Goal: Task Accomplishment & Management: Manage account settings

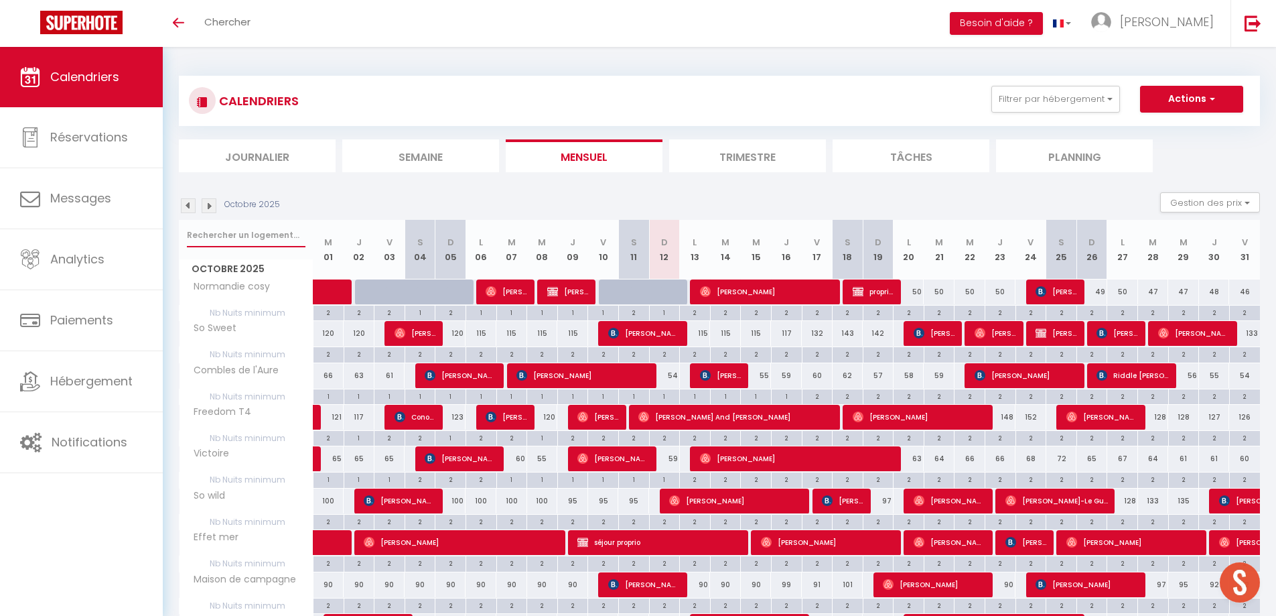
click at [273, 234] on input "text" at bounding box center [246, 235] width 119 height 24
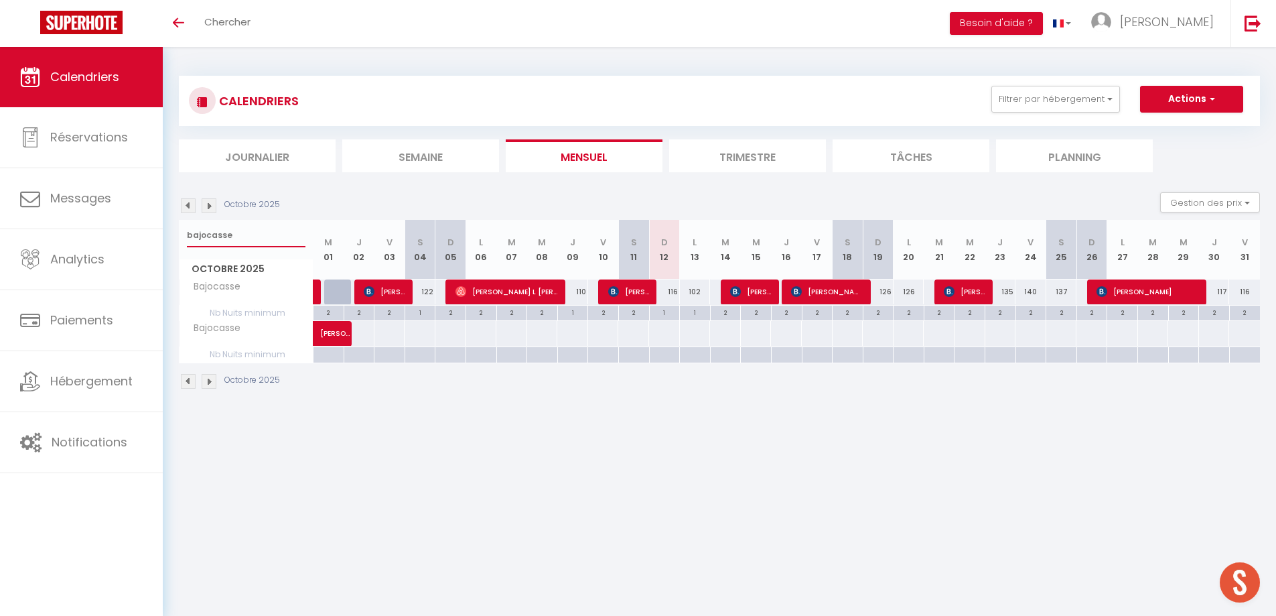
drag, startPoint x: 237, startPoint y: 237, endPoint x: 163, endPoint y: 235, distance: 74.4
click at [163, 235] on div "CALENDRIERS Filtrer par hébergement appart 1 nuit Normandie cosy Victoire Les D…" at bounding box center [720, 233] width 1114 height 372
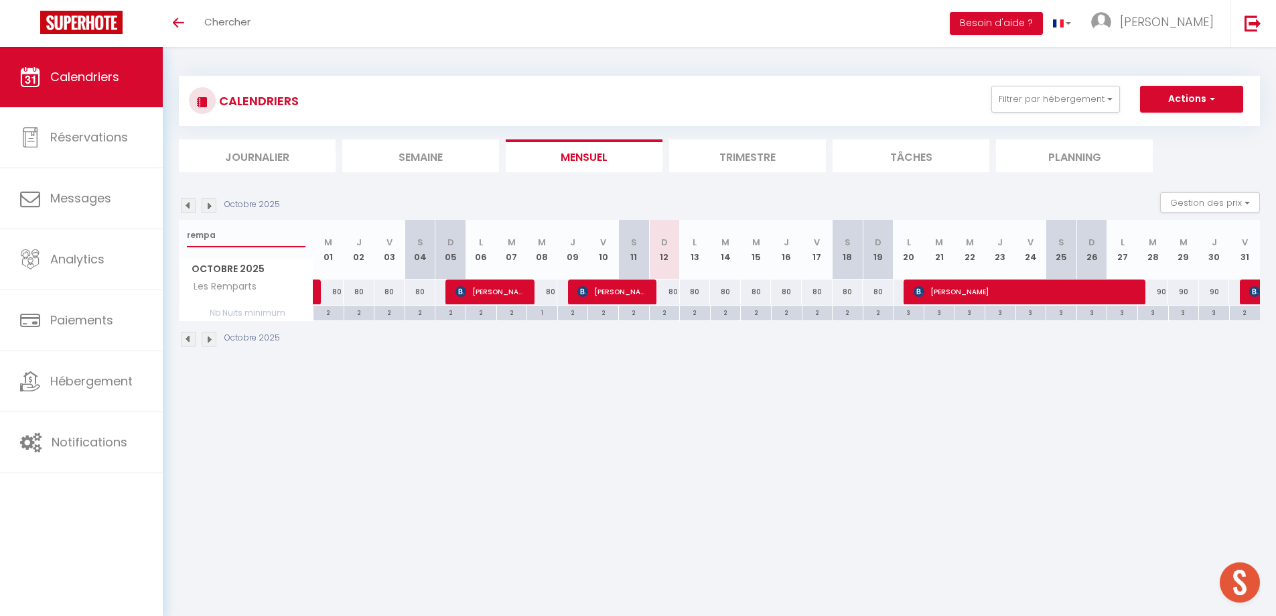
type input "rempa"
click at [665, 316] on div "2" at bounding box center [665, 312] width 30 height 13
type input "2"
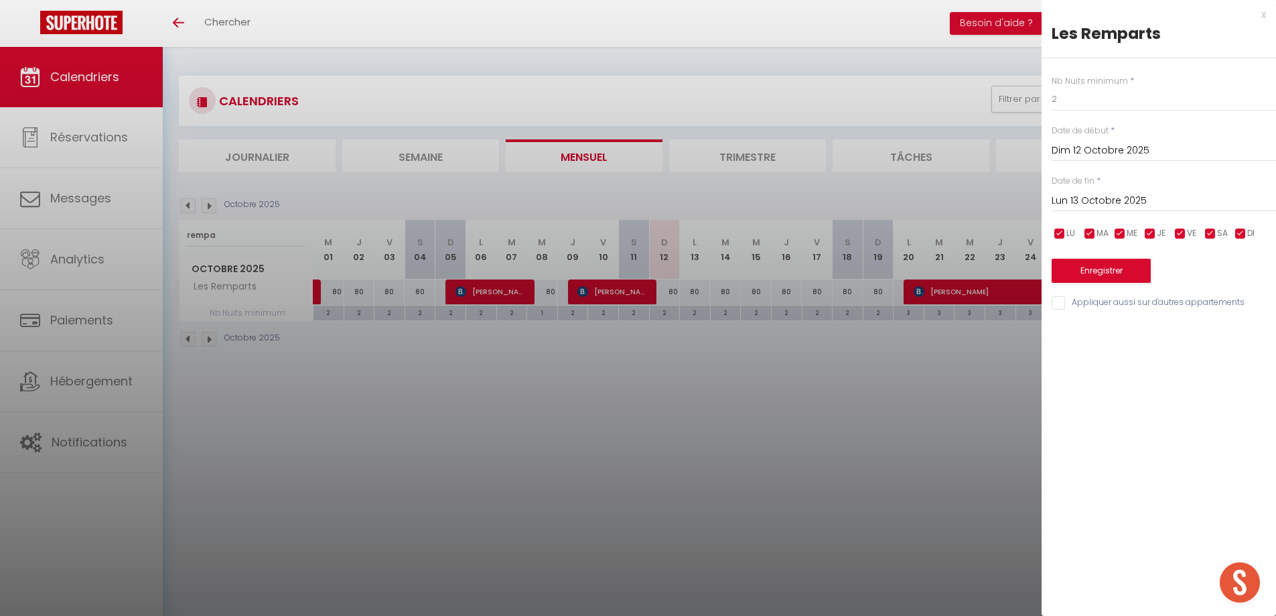
click at [1114, 200] on input "Lun 13 Octobre 2025" at bounding box center [1164, 200] width 224 height 17
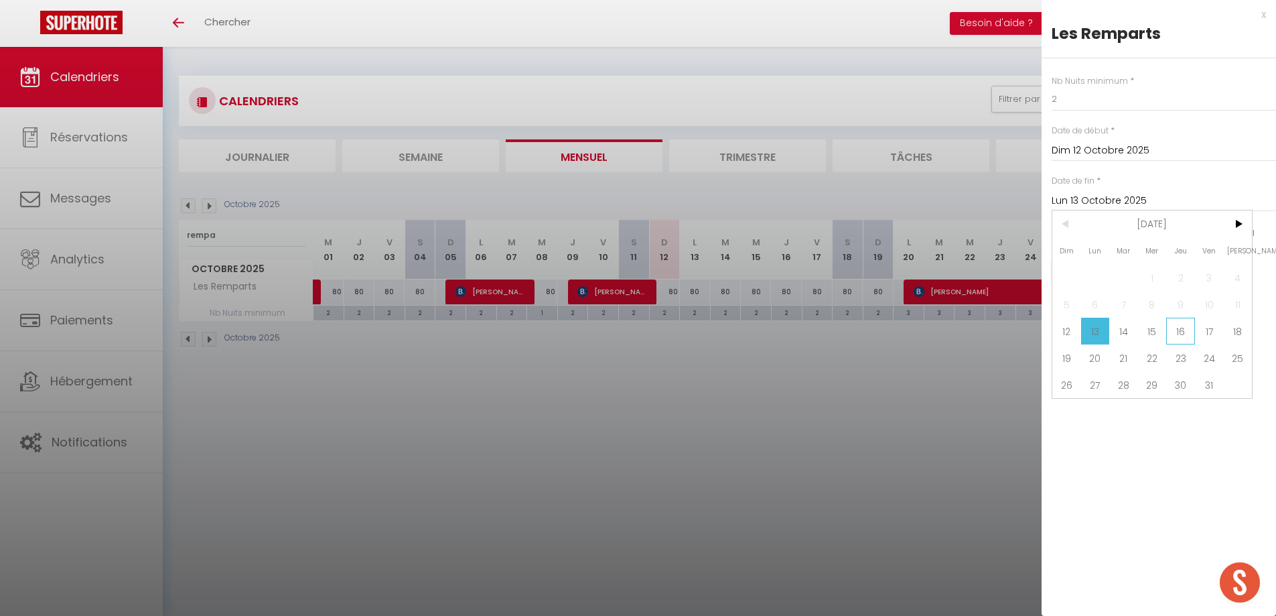
click at [1180, 330] on span "16" at bounding box center [1181, 331] width 29 height 27
type input "Jeu 16 Octobre 2025"
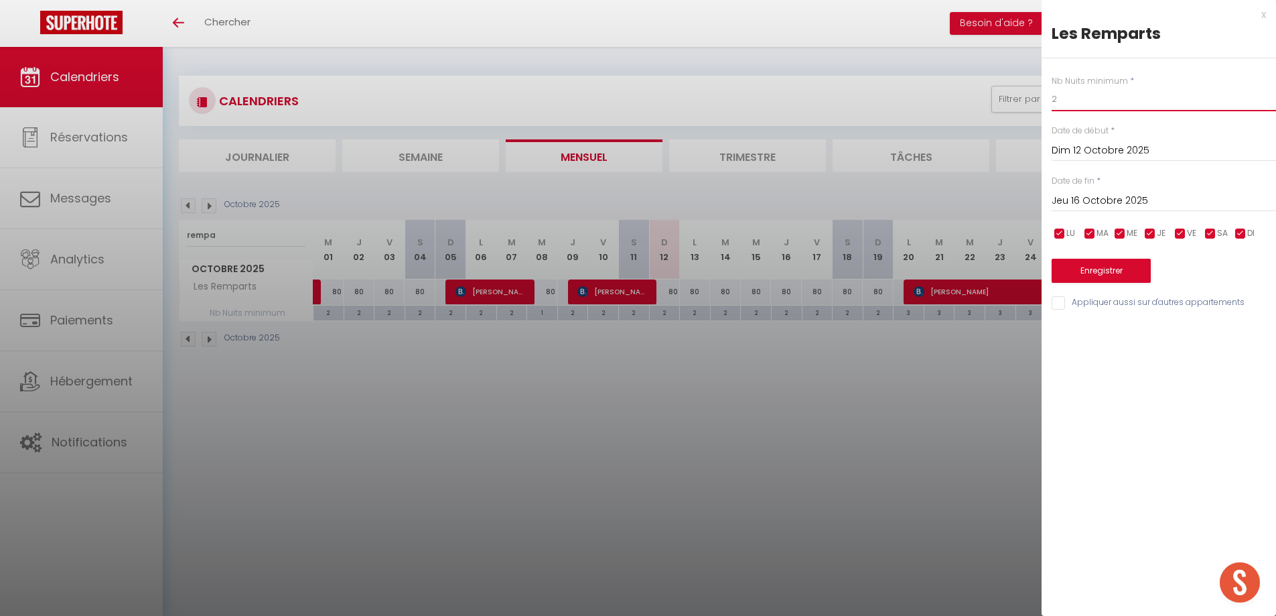
drag, startPoint x: 1065, startPoint y: 105, endPoint x: 1046, endPoint y: 110, distance: 19.3
click at [1041, 108] on body "🟢 Des questions ou besoin d'assistance pour la migration AirBnB? Prenez rdv >>>…" at bounding box center [638, 355] width 1276 height 616
type input "1"
click at [1090, 275] on button "Enregistrer" at bounding box center [1101, 271] width 99 height 24
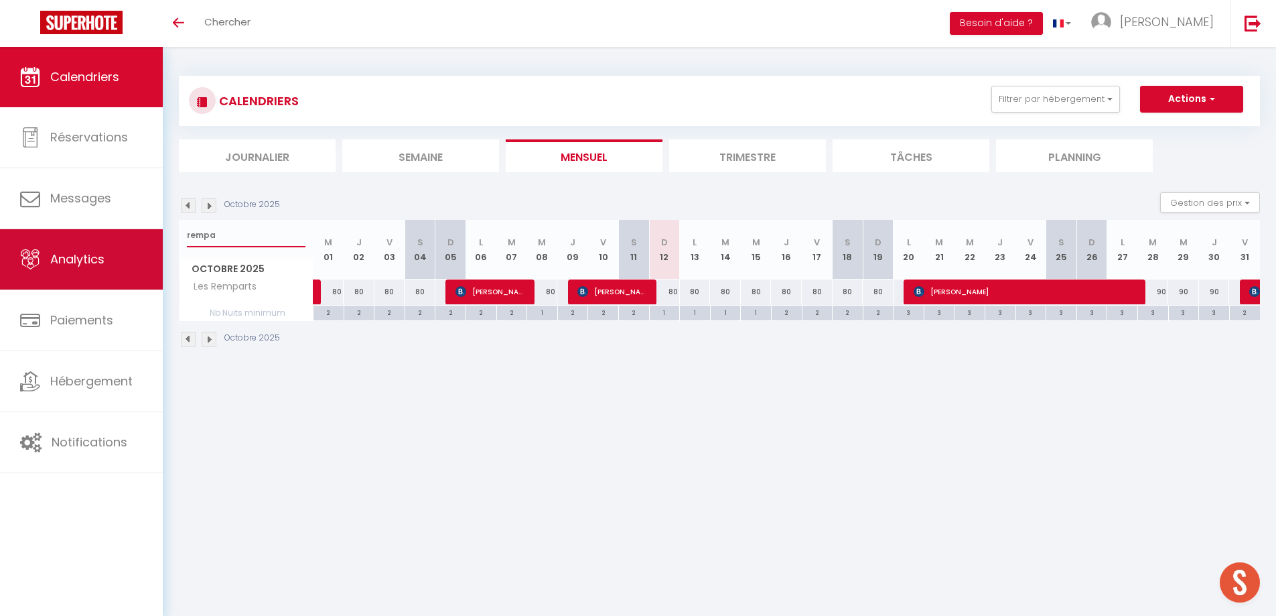
drag, startPoint x: 218, startPoint y: 237, endPoint x: 161, endPoint y: 230, distance: 57.3
click at [161, 230] on div "🟢 Des questions ou besoin d'assistance pour la migration AirBnB? Prenez rdv >>>…" at bounding box center [638, 212] width 1276 height 330
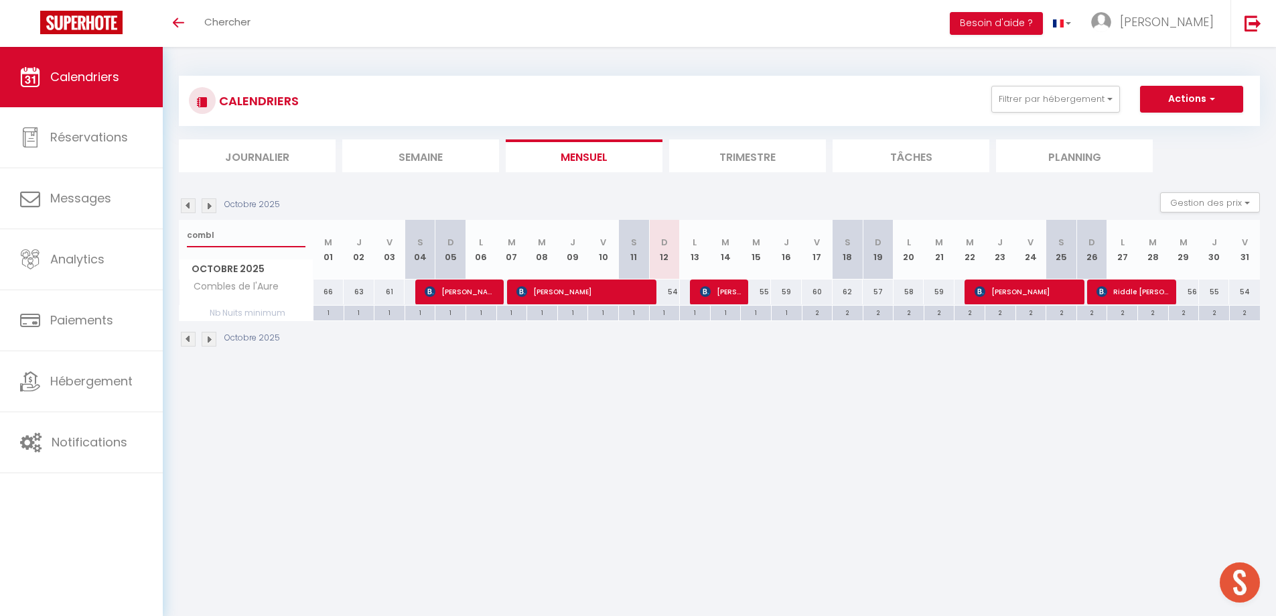
drag, startPoint x: 254, startPoint y: 237, endPoint x: 177, endPoint y: 233, distance: 77.1
click at [177, 233] on div "CALENDRIERS Filtrer par hébergement appart 1 nuit Normandie cosy Victoire Les D…" at bounding box center [720, 212] width 1114 height 330
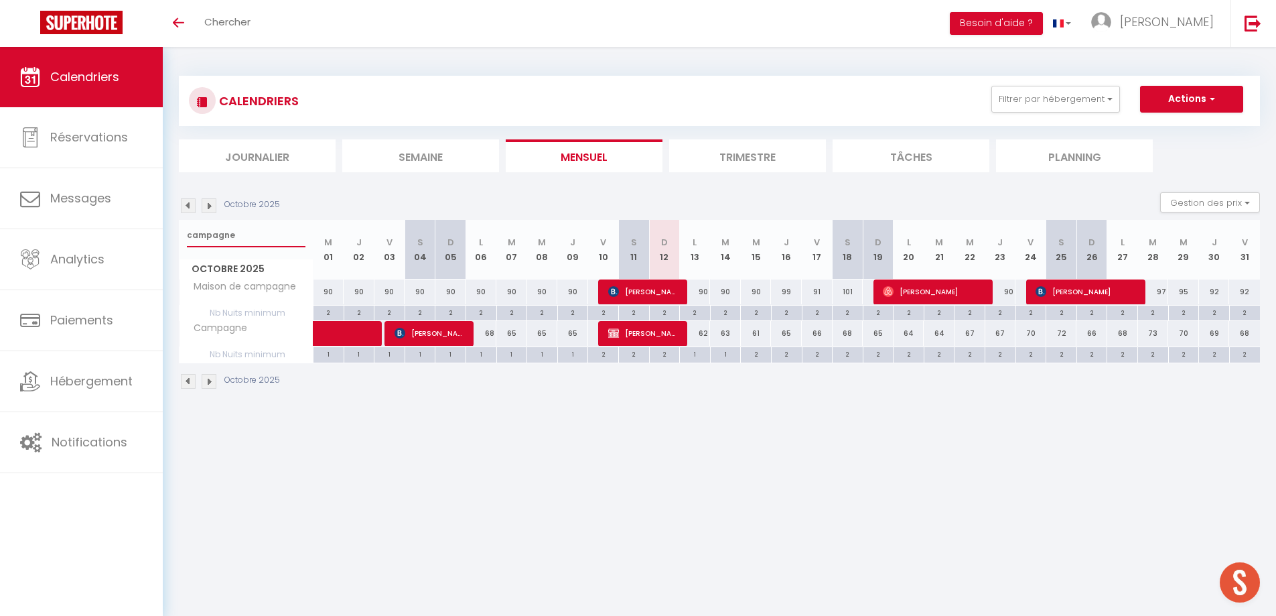
type input "campagne"
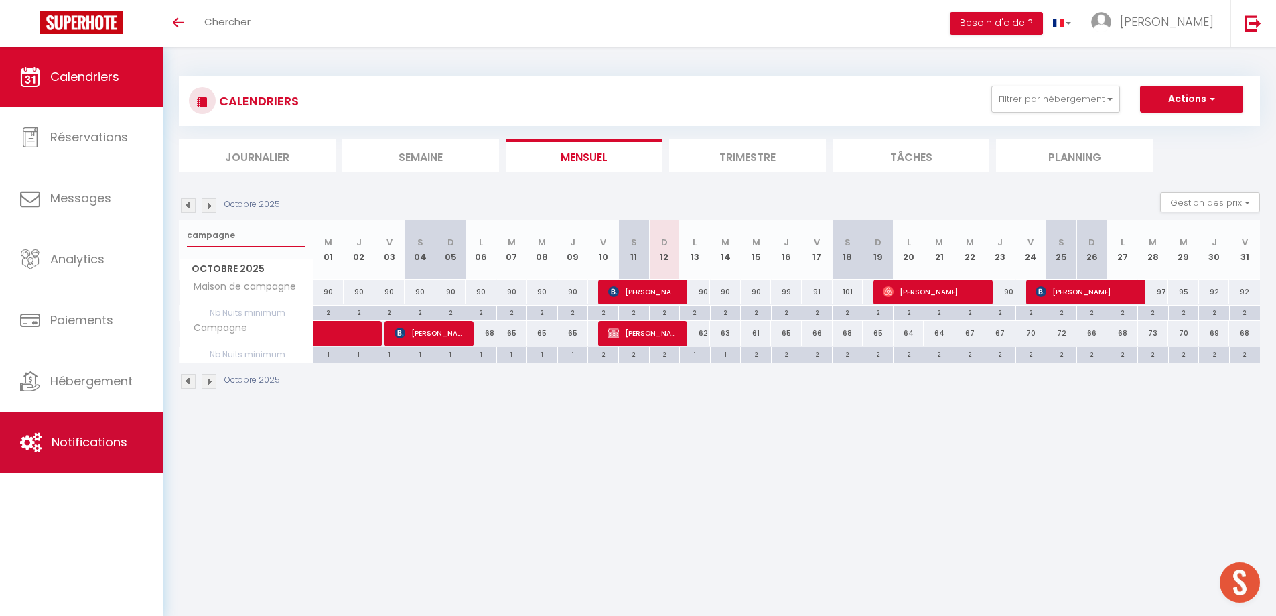
click at [118, 431] on link "Notifications" at bounding box center [81, 442] width 163 height 60
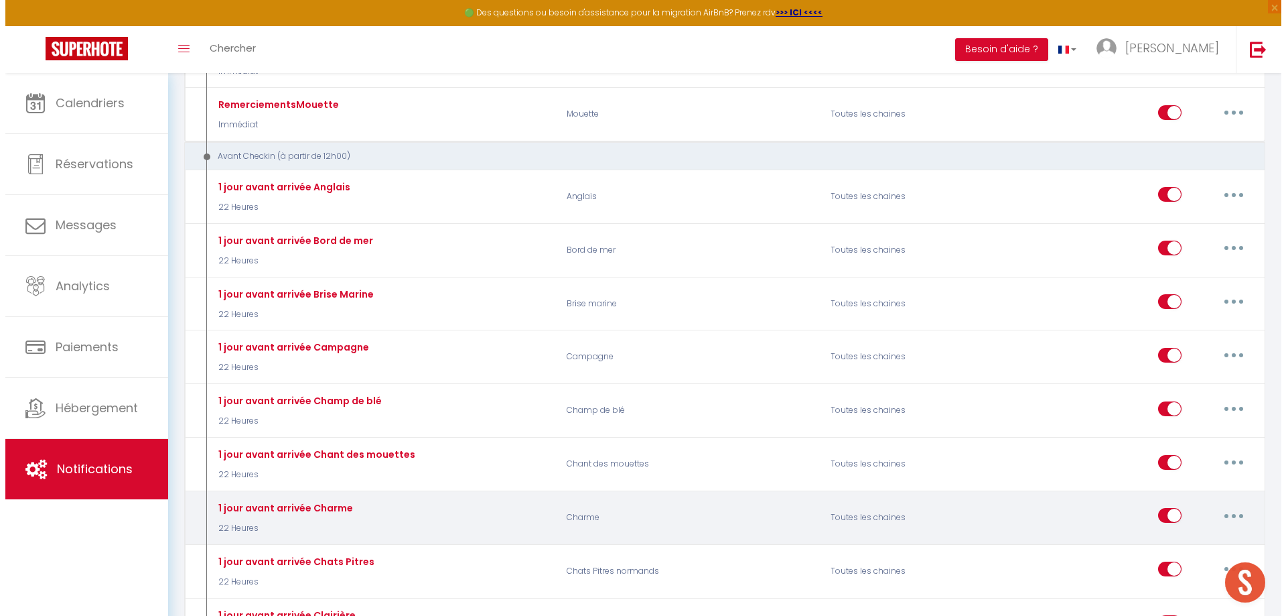
scroll to position [3283, 0]
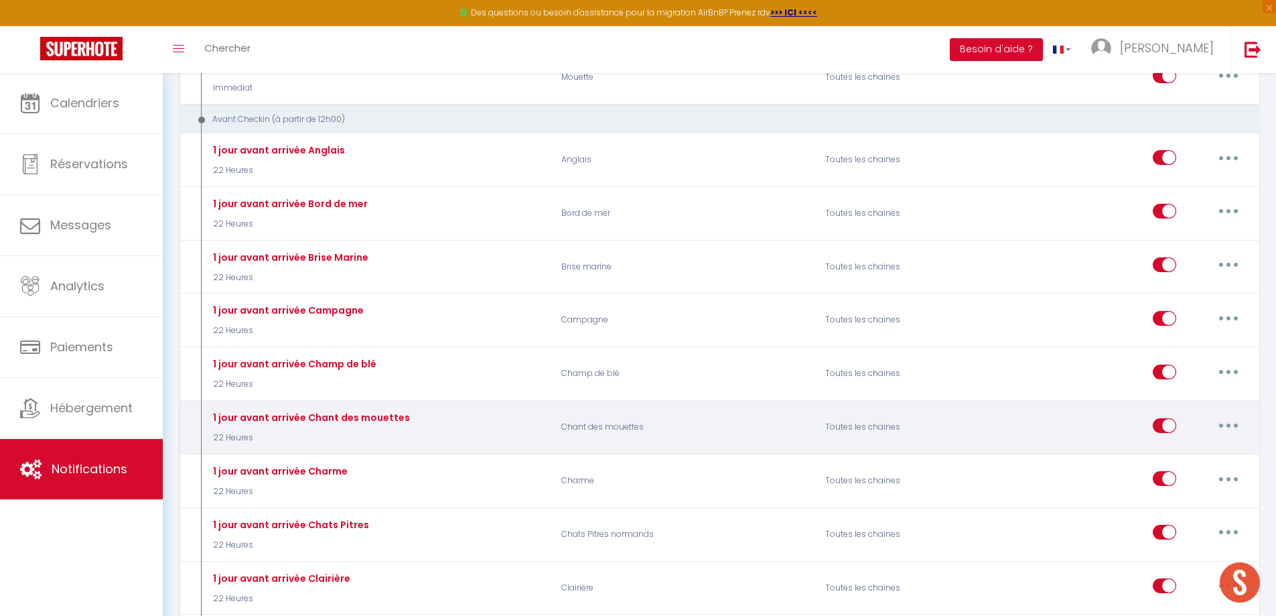
click at [1230, 424] on icon "button" at bounding box center [1229, 425] width 4 height 4
click at [1161, 460] on link "Editer" at bounding box center [1193, 455] width 99 height 23
type input "1 jour avant arrivée Chant des mouettes"
select select "22 Heures"
select select "if_booking_is_paid"
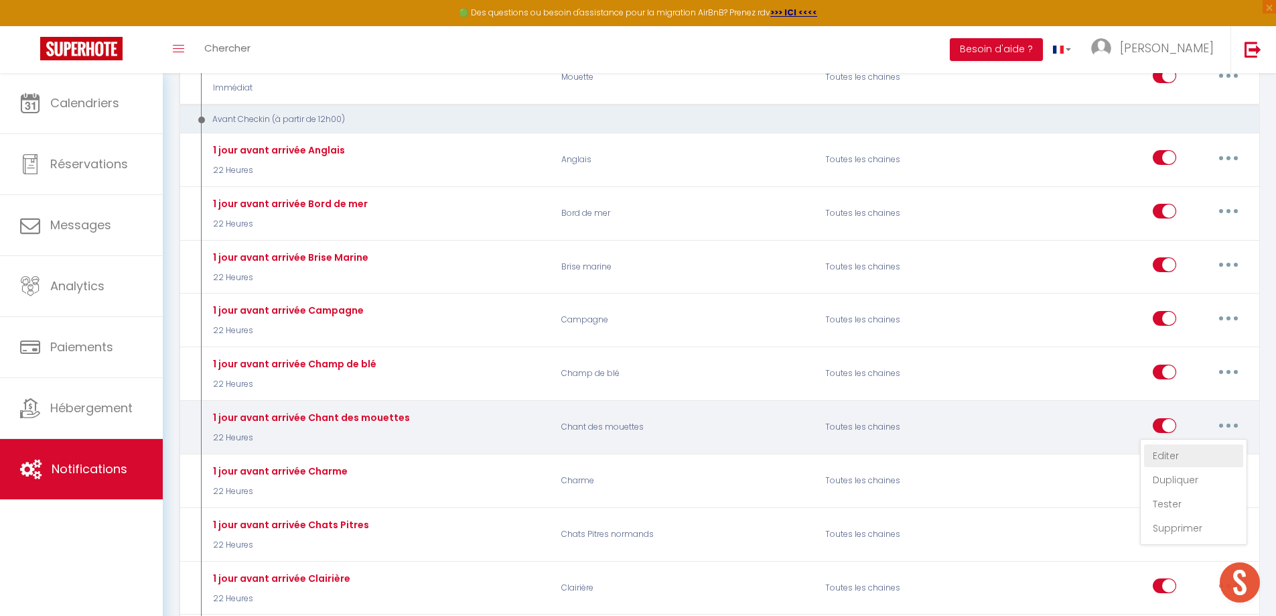
checkbox input "true"
checkbox input "false"
radio input "true"
type input "Préparez votre arrivée à Port en [GEOGRAPHIC_DATA]"
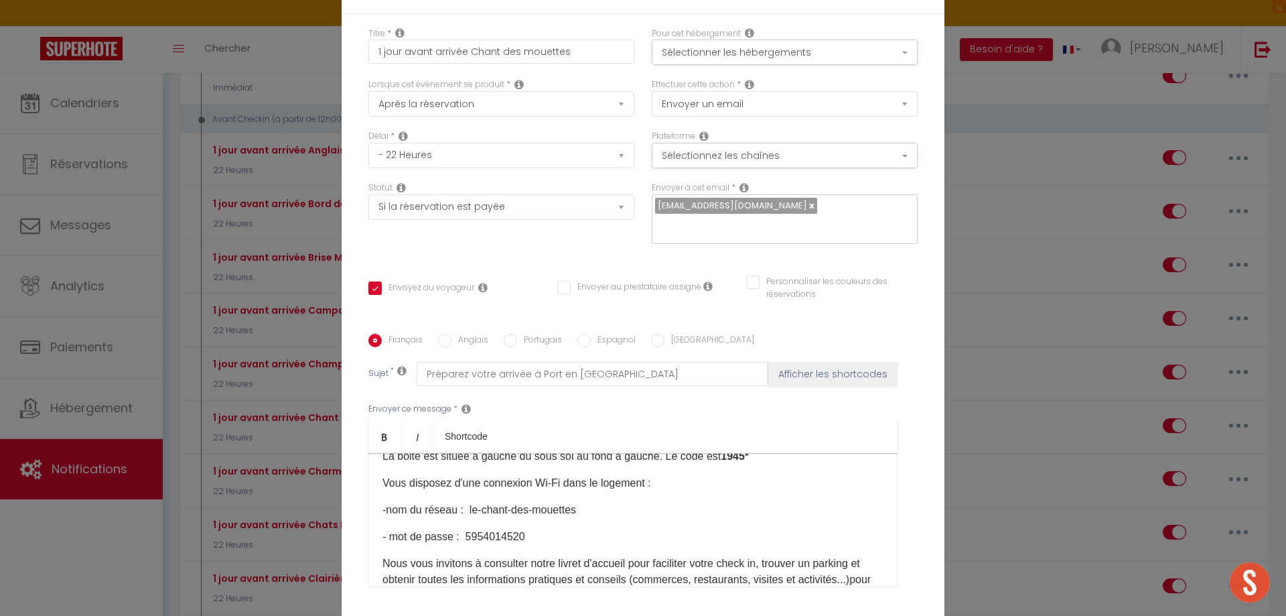
scroll to position [134, 0]
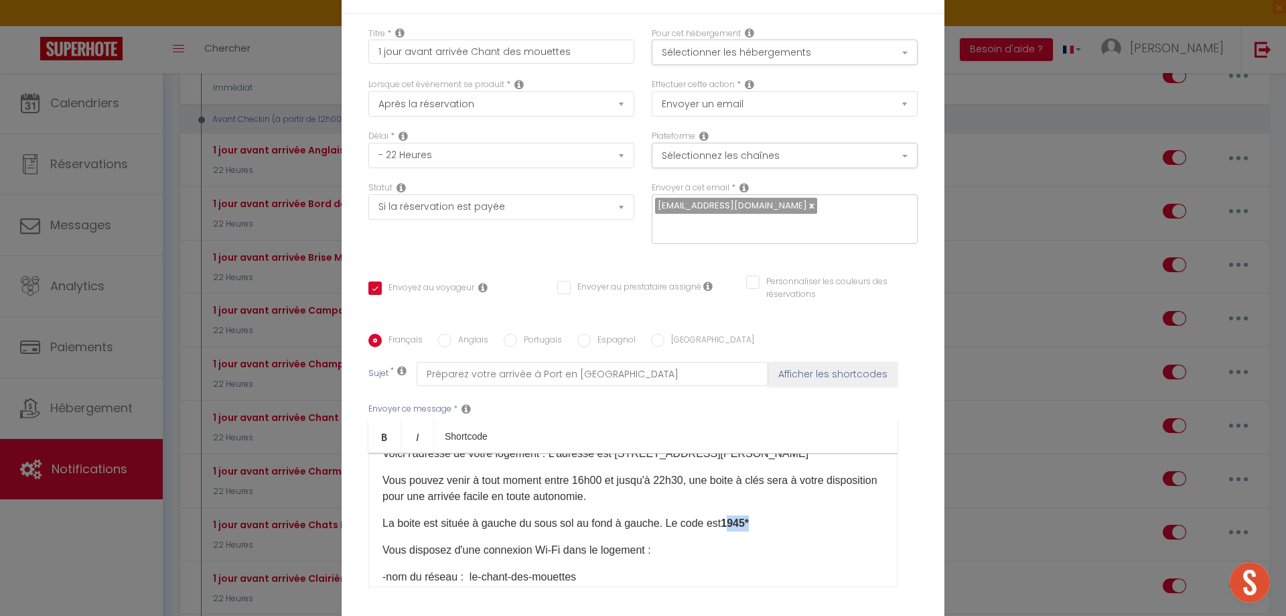
drag, startPoint x: 726, startPoint y: 524, endPoint x: 747, endPoint y: 521, distance: 21.0
click at [747, 521] on strong "1945*" at bounding box center [735, 522] width 28 height 11
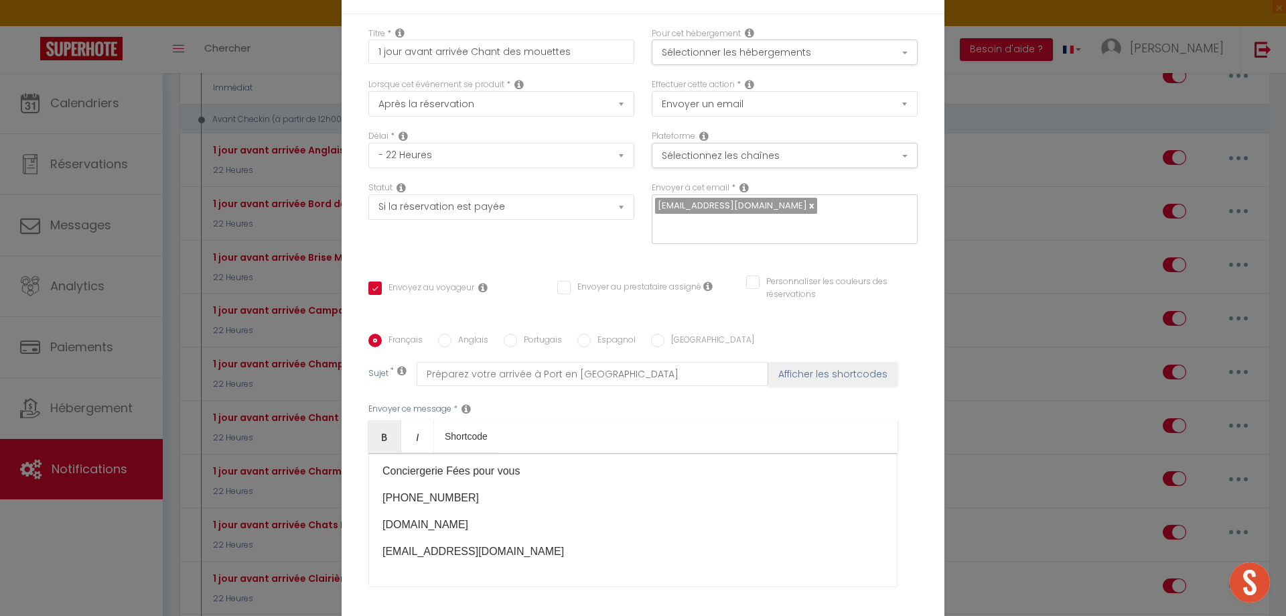
scroll to position [113, 0]
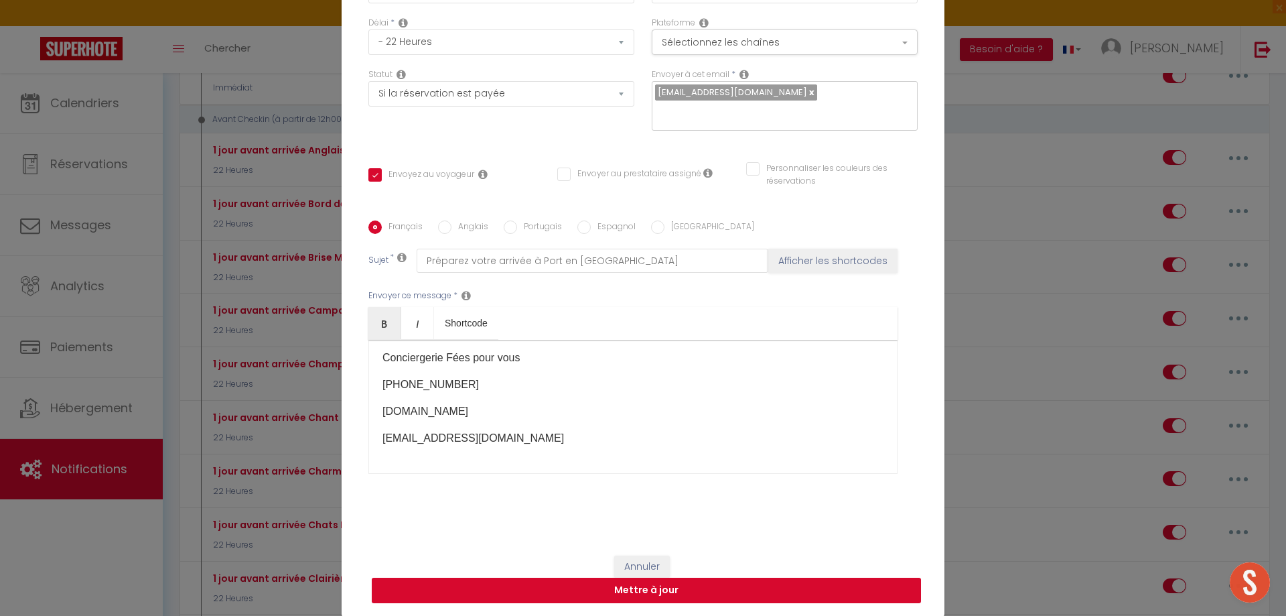
click at [632, 589] on button "Mettre à jour" at bounding box center [646, 590] width 549 height 25
checkbox input "true"
checkbox input "false"
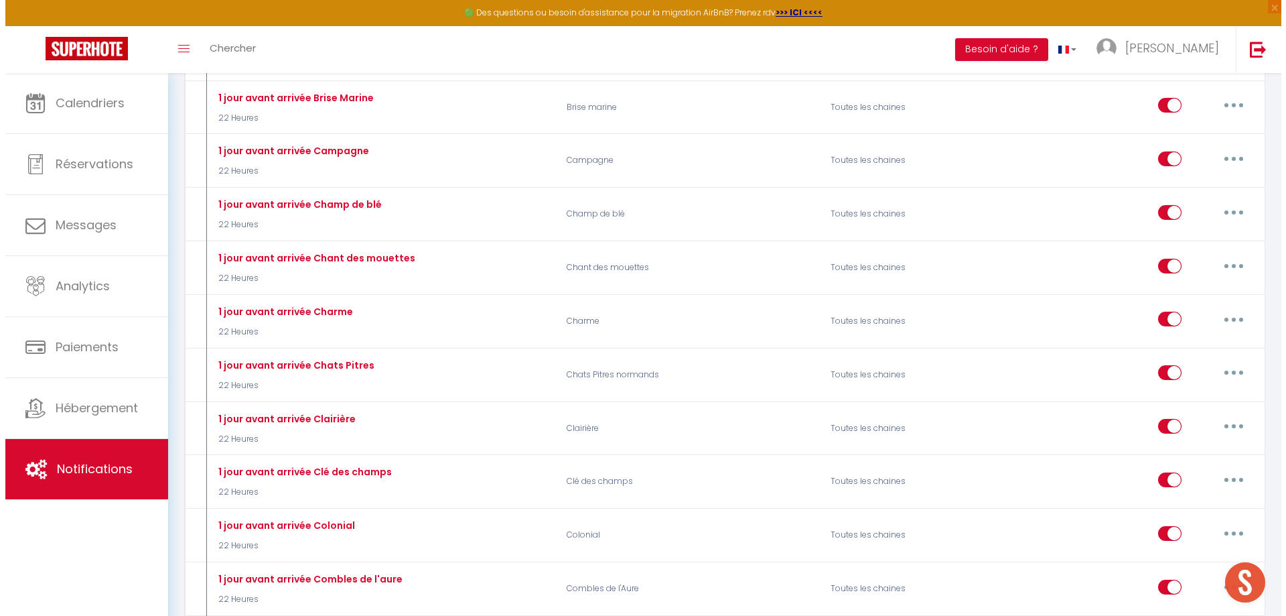
scroll to position [3417, 0]
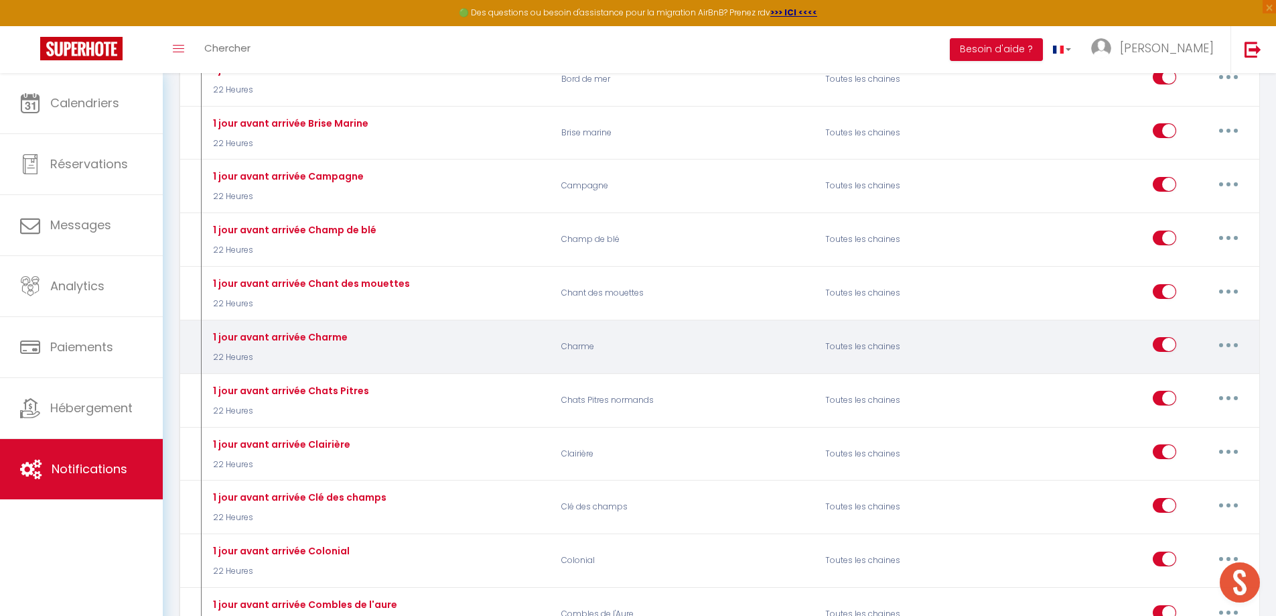
click at [1231, 341] on button "button" at bounding box center [1229, 344] width 38 height 21
click at [1161, 377] on link "Editer" at bounding box center [1193, 375] width 99 height 23
type input "1 jour avant arrivée Charme"
select select "22 Heures"
select select "if_booking_is_paid"
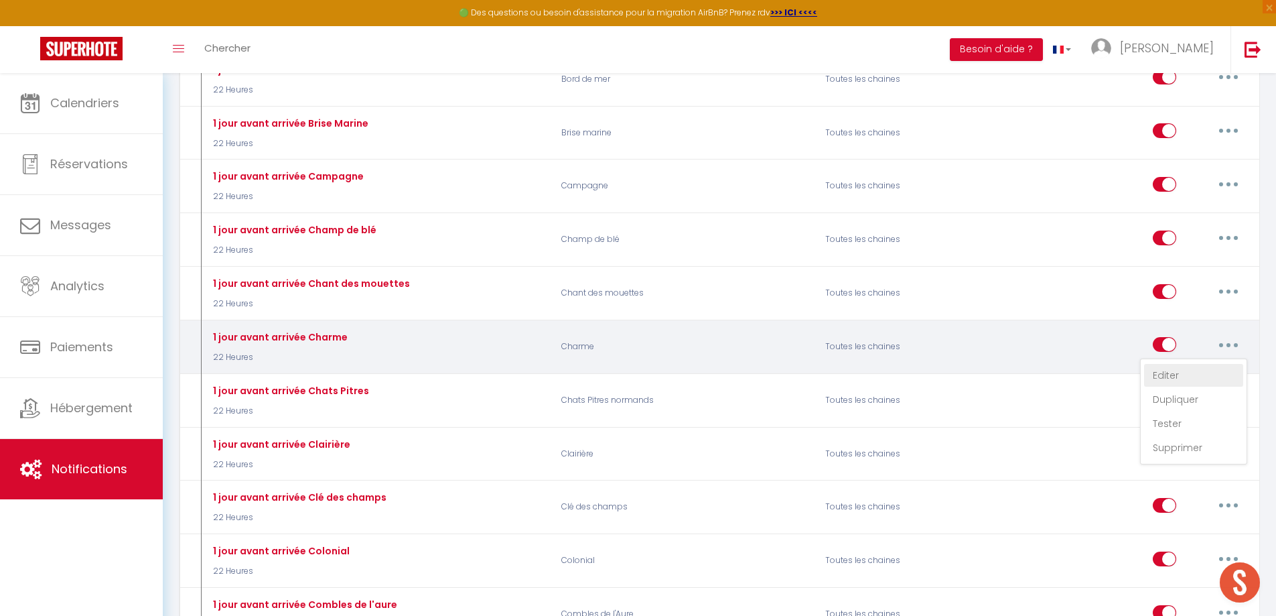
checkbox input "true"
checkbox input "false"
radio input "true"
type input "Préparer votre arrivée à [GEOGRAPHIC_DATA]"
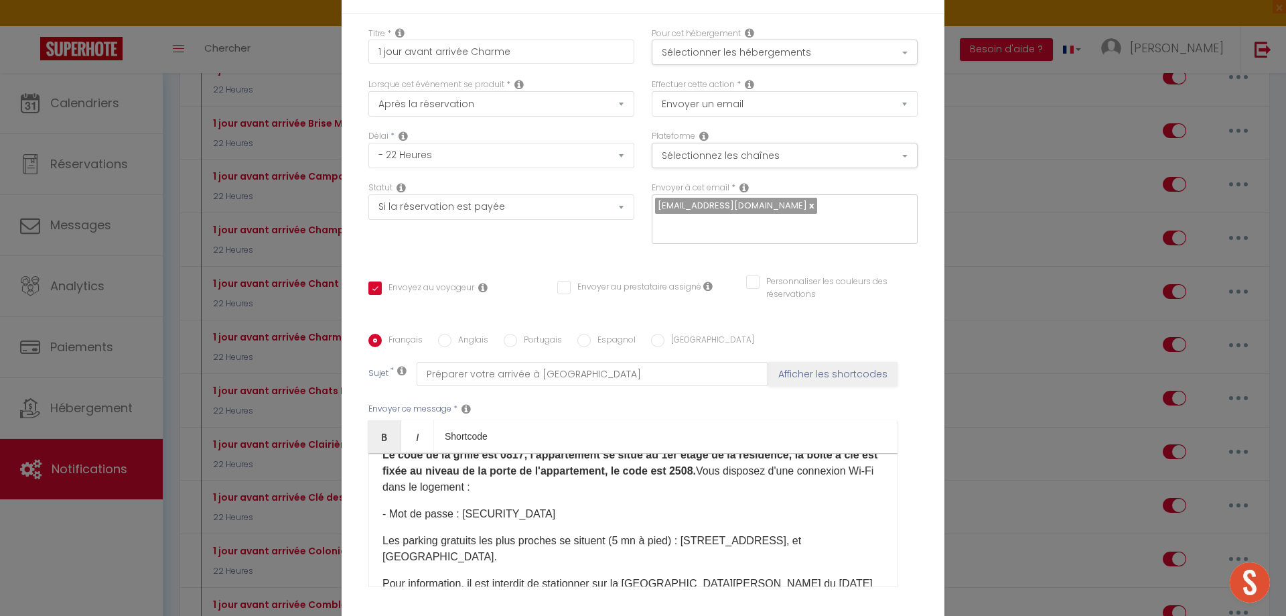
scroll to position [130, 0]
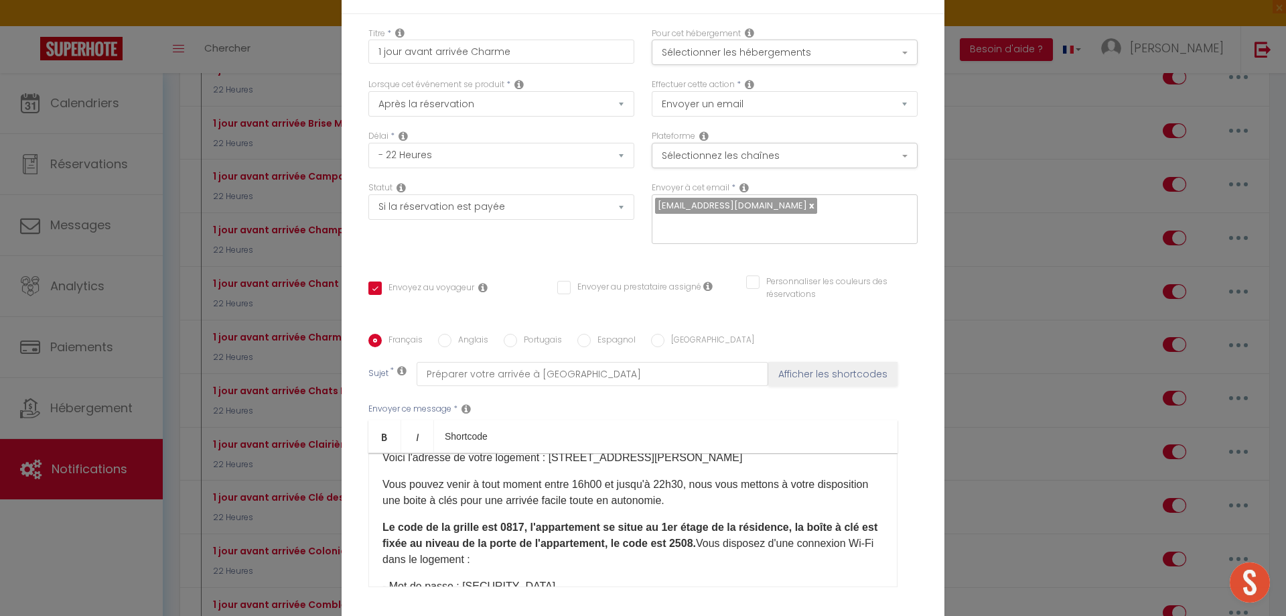
click at [699, 521] on strong "Le code de la grille est 0817, l'appartement se situe au 1er étage de la réside…" at bounding box center [630, 534] width 495 height 27
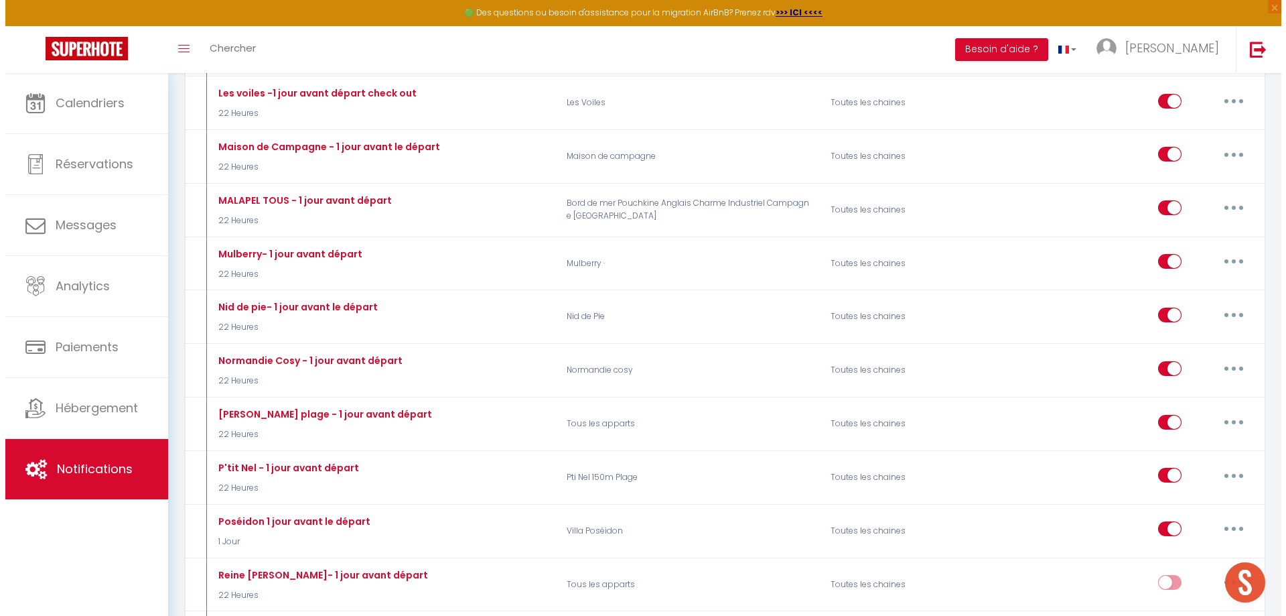
scroll to position [7906, 0]
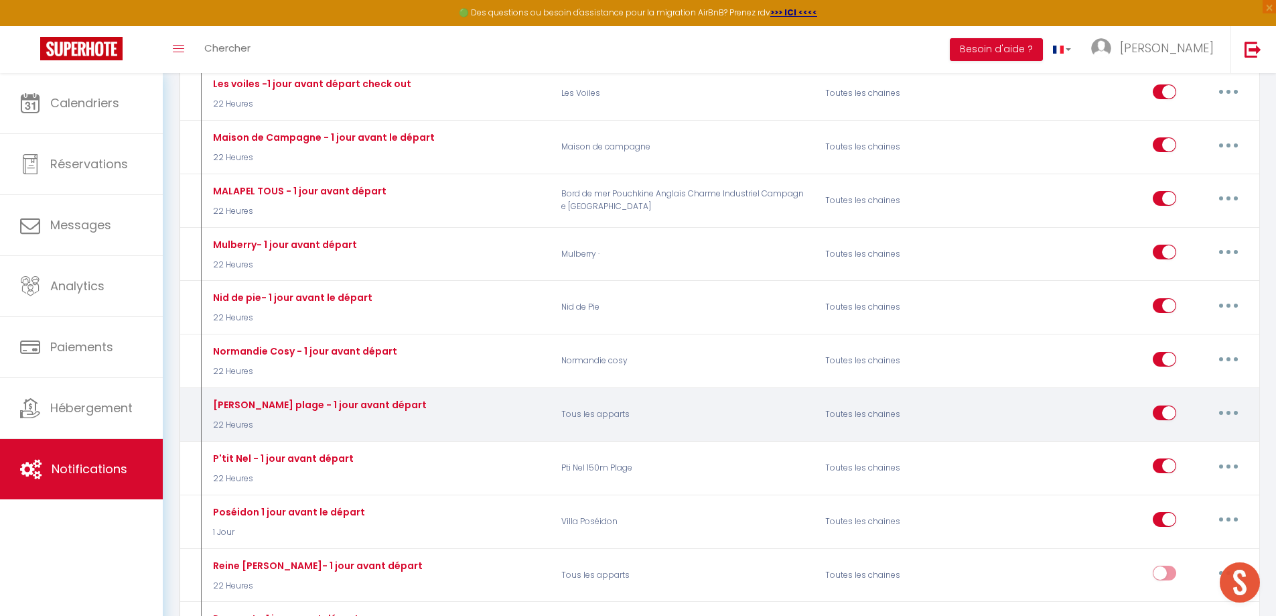
click at [1236, 402] on button "button" at bounding box center [1229, 412] width 38 height 21
click at [1164, 432] on link "Editer" at bounding box center [1193, 443] width 99 height 23
type input "[PERSON_NAME] plage - 1 jour avant départ"
select select "4"
select select "22 Heures"
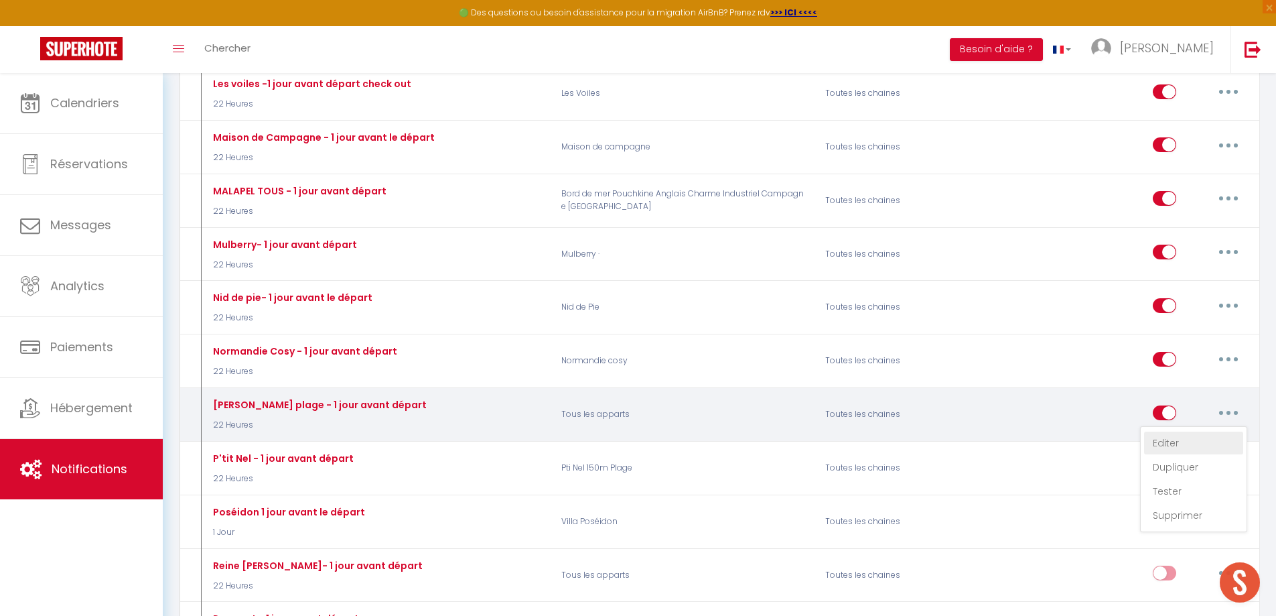
select select
checkbox input "true"
checkbox input "false"
radio input "true"
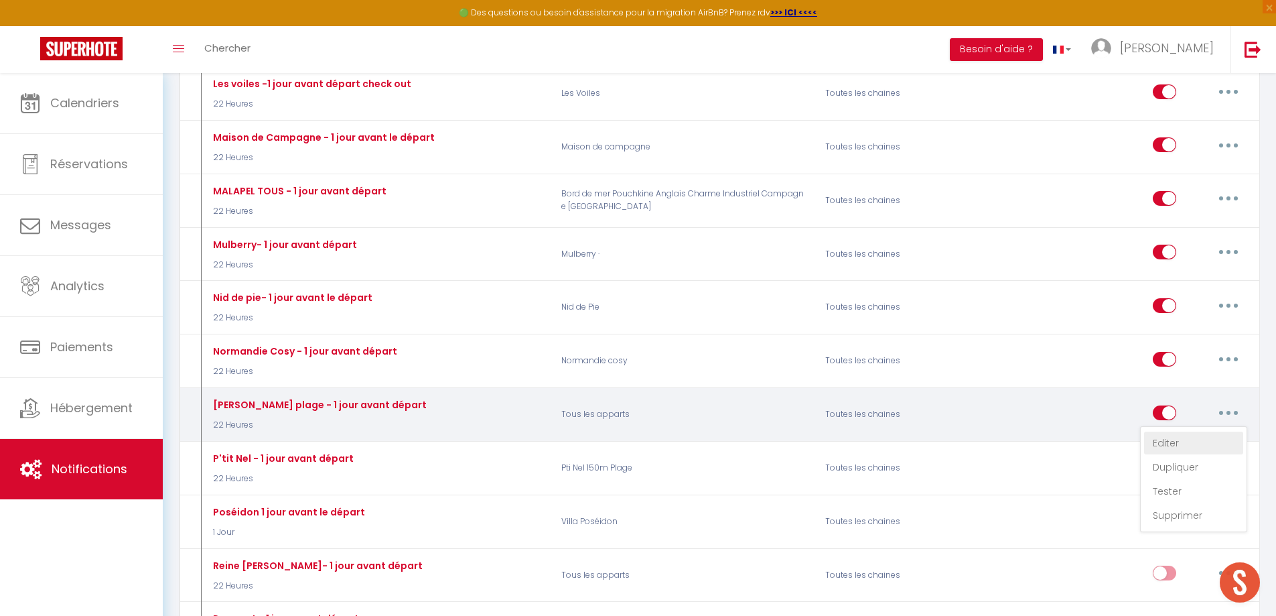
type input "[GUEST:FIRST_NAME] [GUEST:NAME] votre séjour touche bientôt à sa fin"
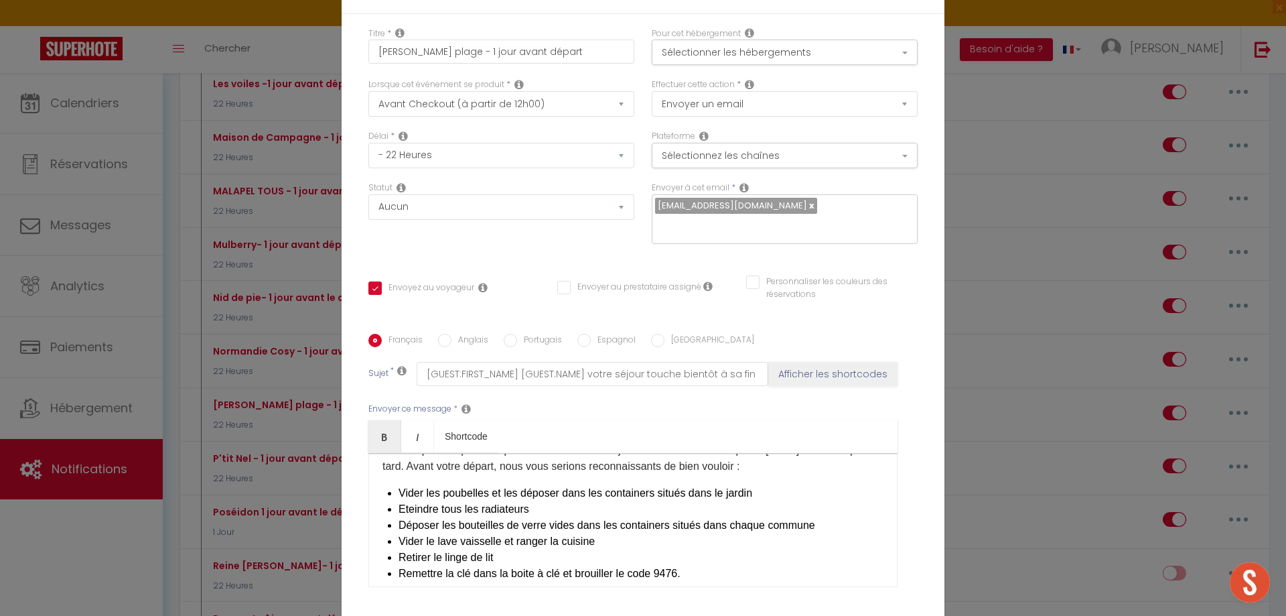
scroll to position [67, 0]
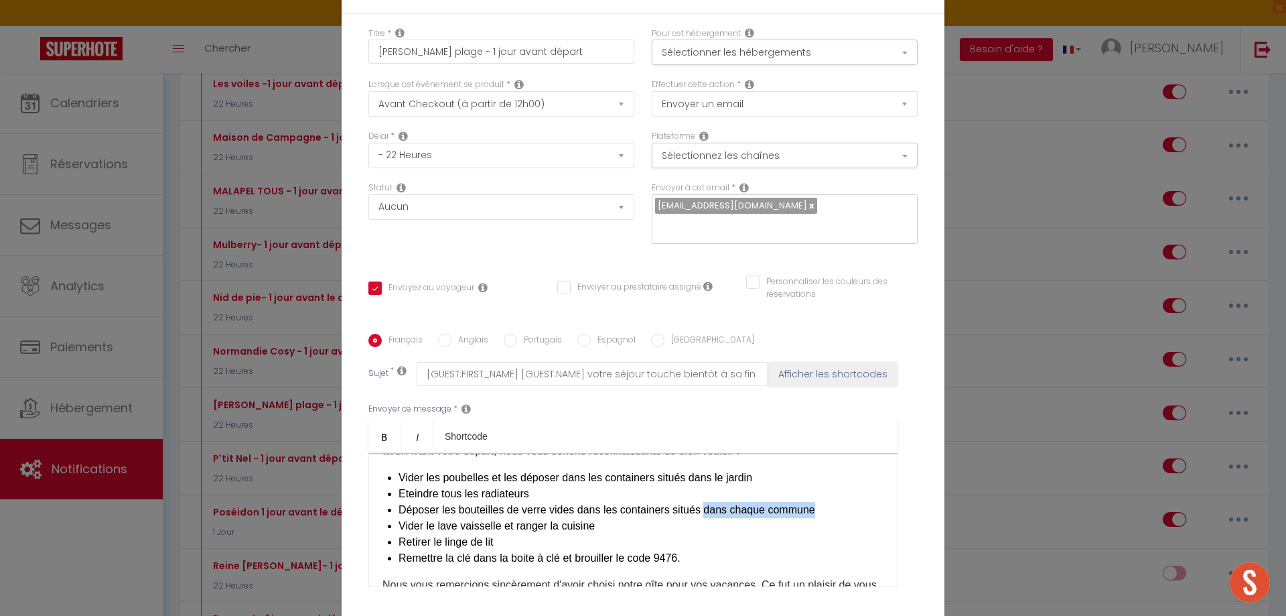
drag, startPoint x: 700, startPoint y: 405, endPoint x: 812, endPoint y: 405, distance: 112.6
click at [812, 502] on li "Déposer les bouteilles de verre vides dans les containers situés dans chaque co…" at bounding box center [641, 510] width 485 height 16
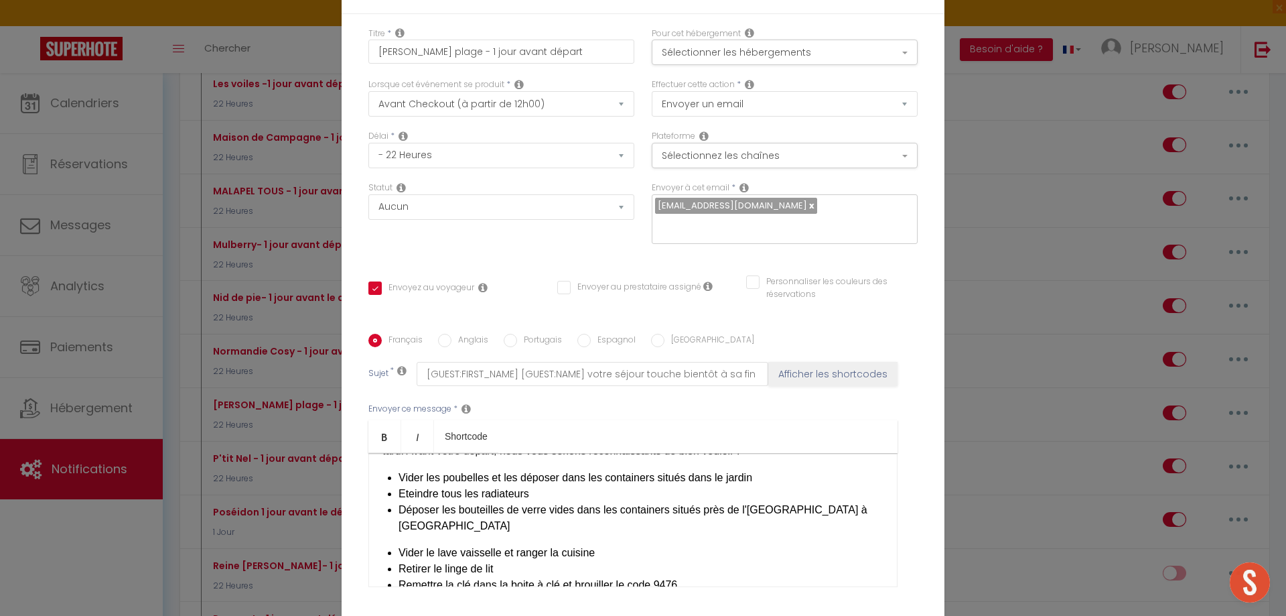
click at [459, 502] on li "Déposer les bouteilles de verre vides dans les containers situés près de l'[GEO…" at bounding box center [641, 518] width 485 height 32
checkbox input "true"
checkbox input "false"
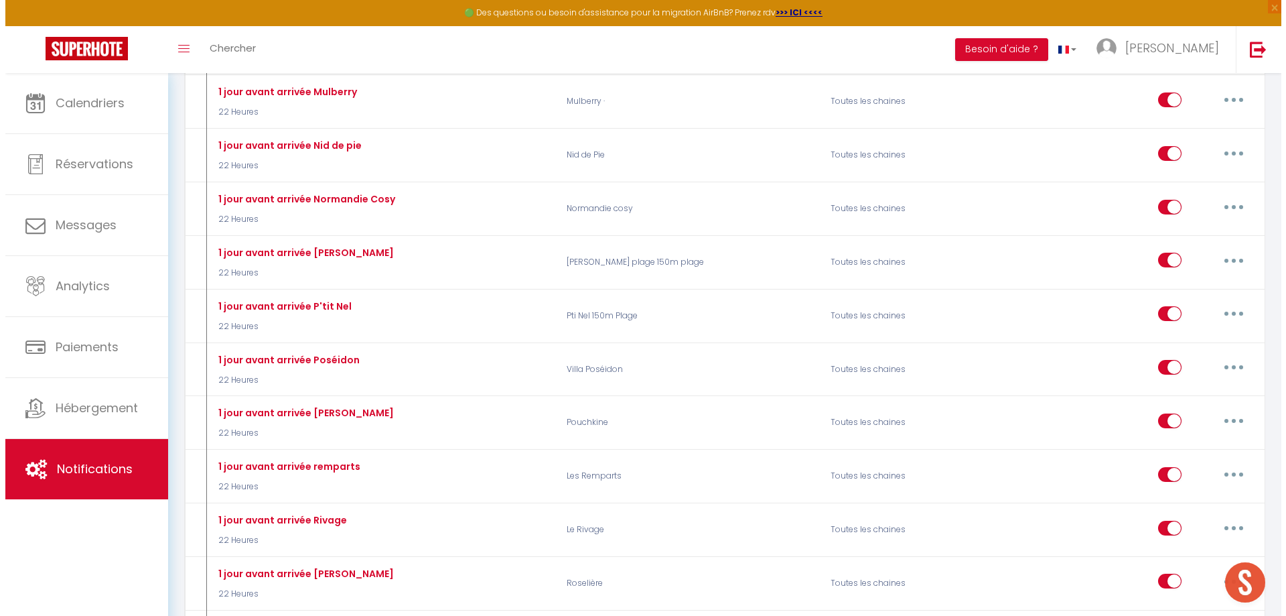
scroll to position [4891, 0]
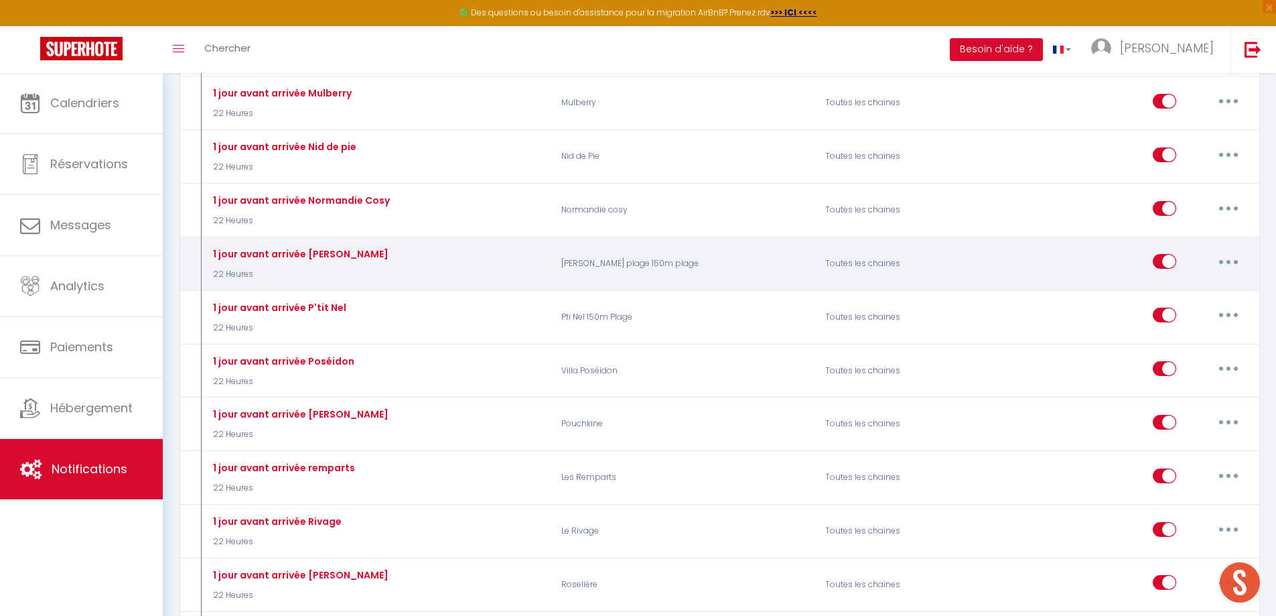
click at [1230, 261] on icon "button" at bounding box center [1229, 262] width 4 height 4
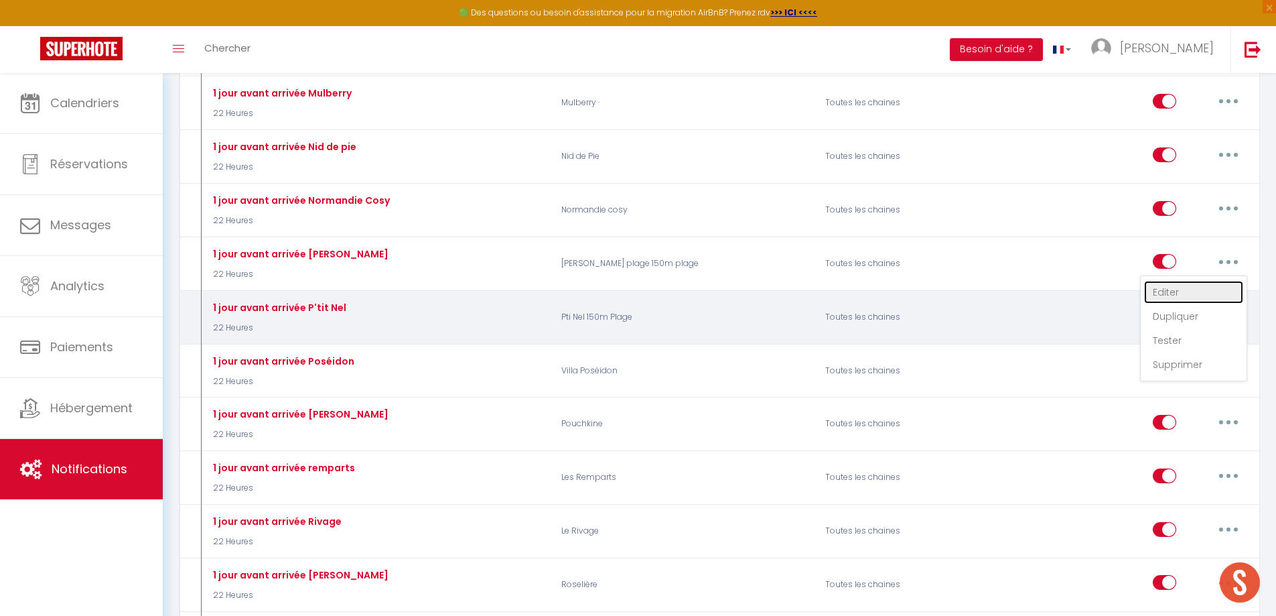
click at [1151, 295] on link "Editer" at bounding box center [1193, 292] width 99 height 23
type input "1 jour avant arrivée [PERSON_NAME]"
select select "22 Heures"
select select "if_booking_is_paid"
checkbox input "true"
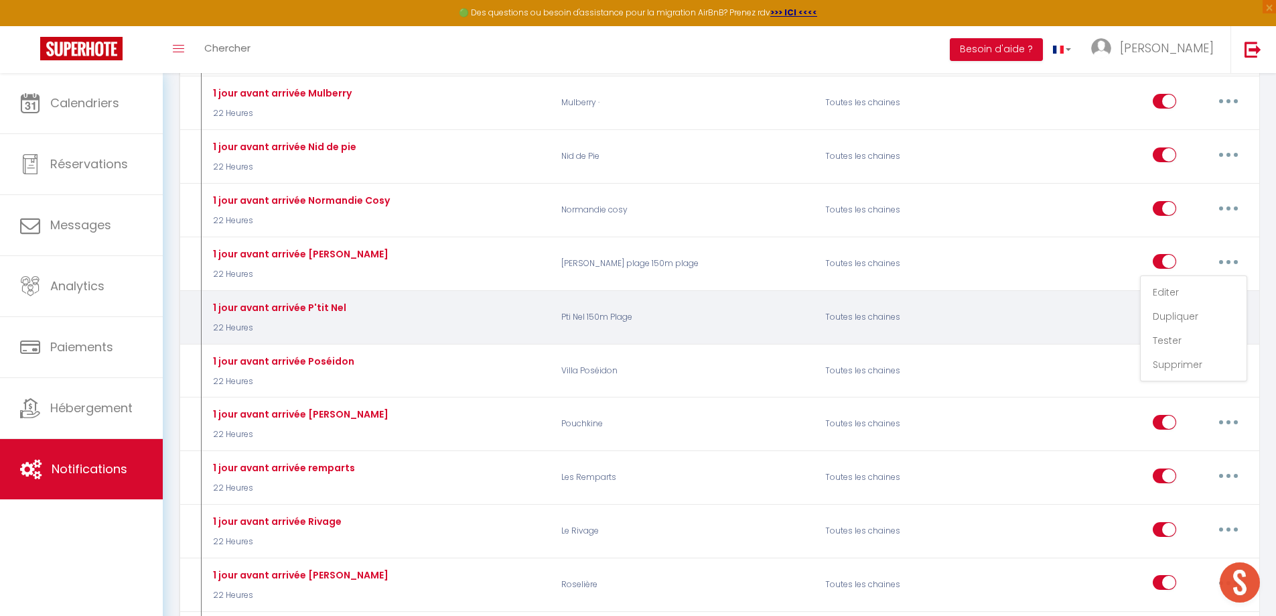
checkbox input "false"
radio input "true"
type input "Préparez votre arrivée à [GEOGRAPHIC_DATA]"
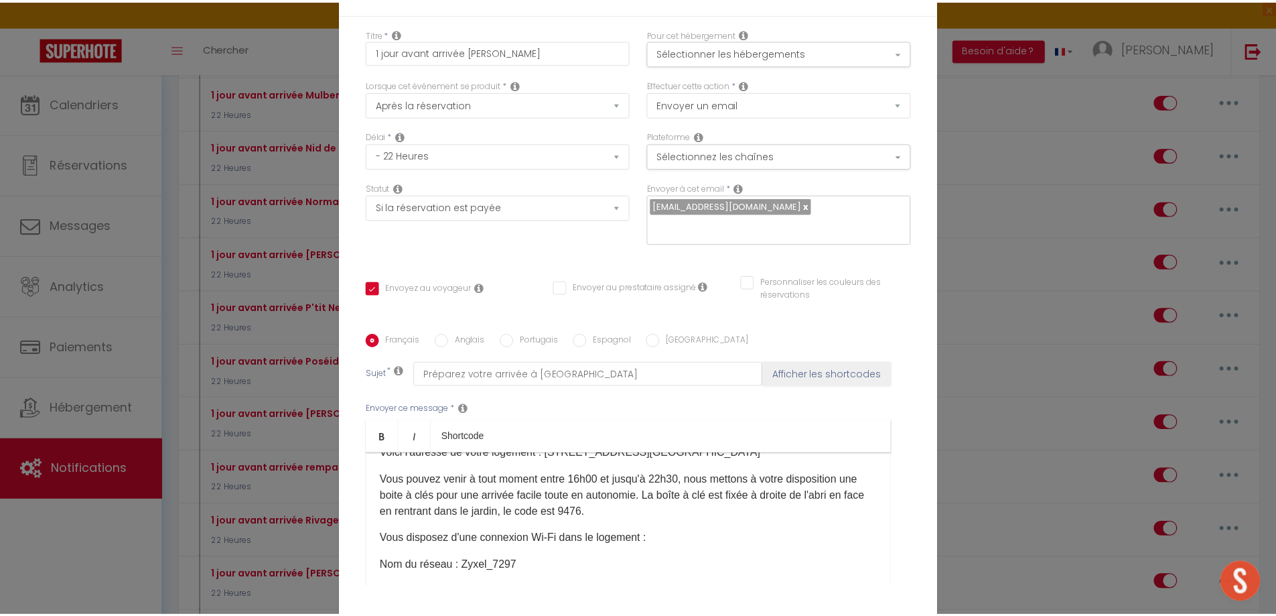
scroll to position [201, 0]
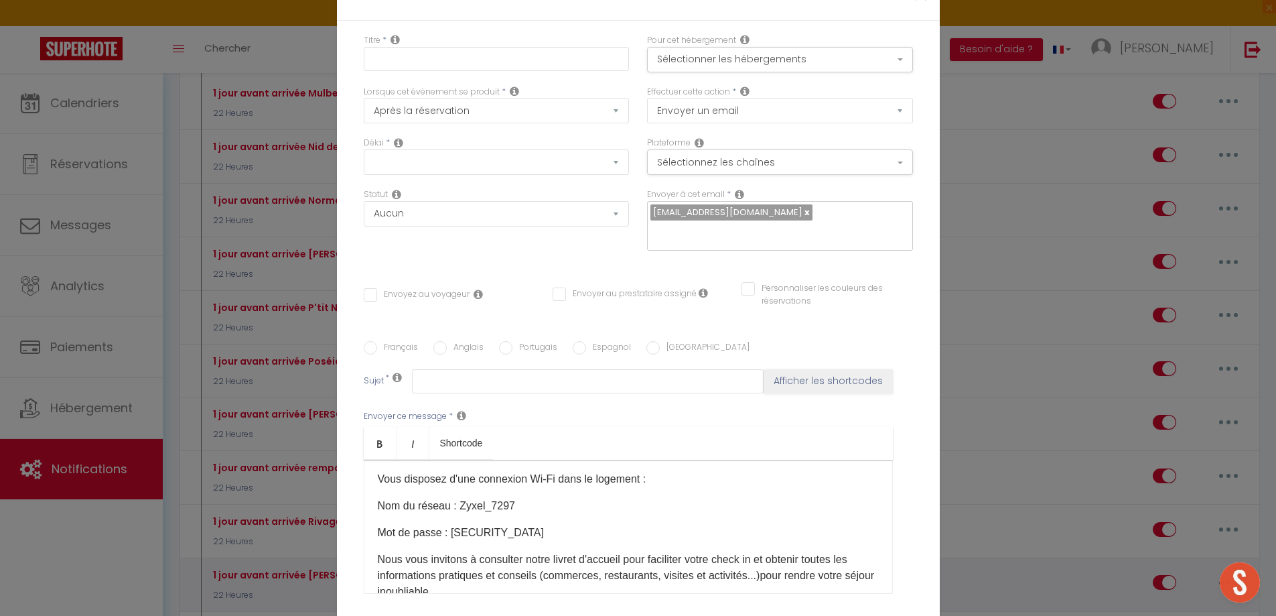
scroll to position [0, 0]
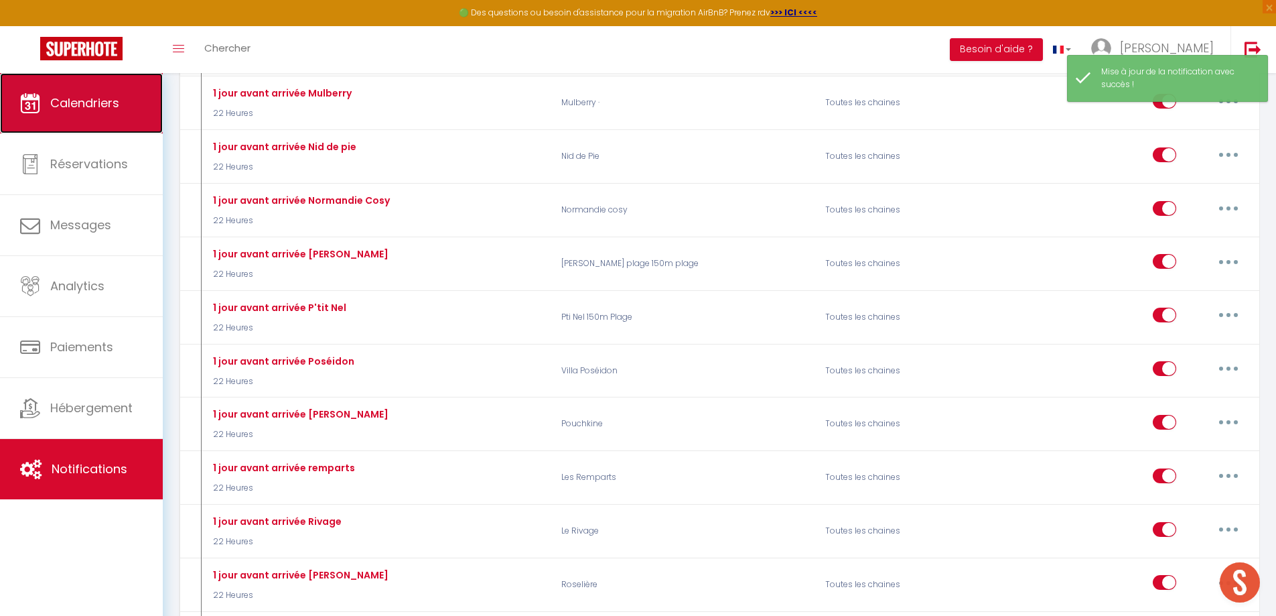
click at [61, 113] on link "Calendriers" at bounding box center [81, 103] width 163 height 60
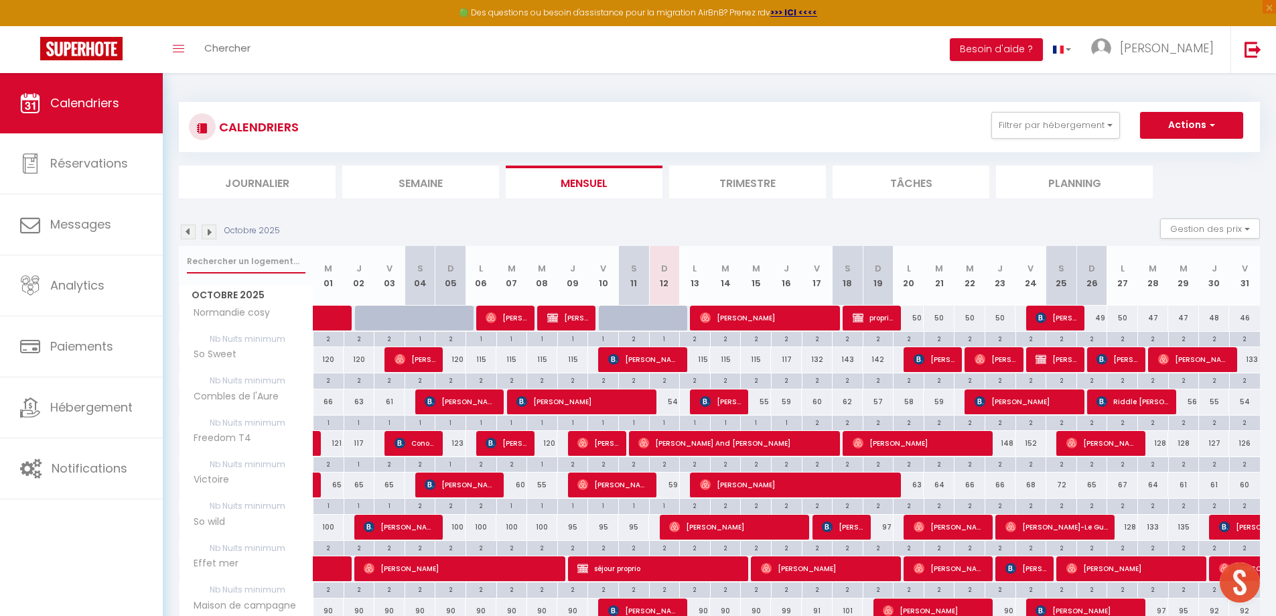
click at [235, 259] on input "text" at bounding box center [246, 261] width 119 height 24
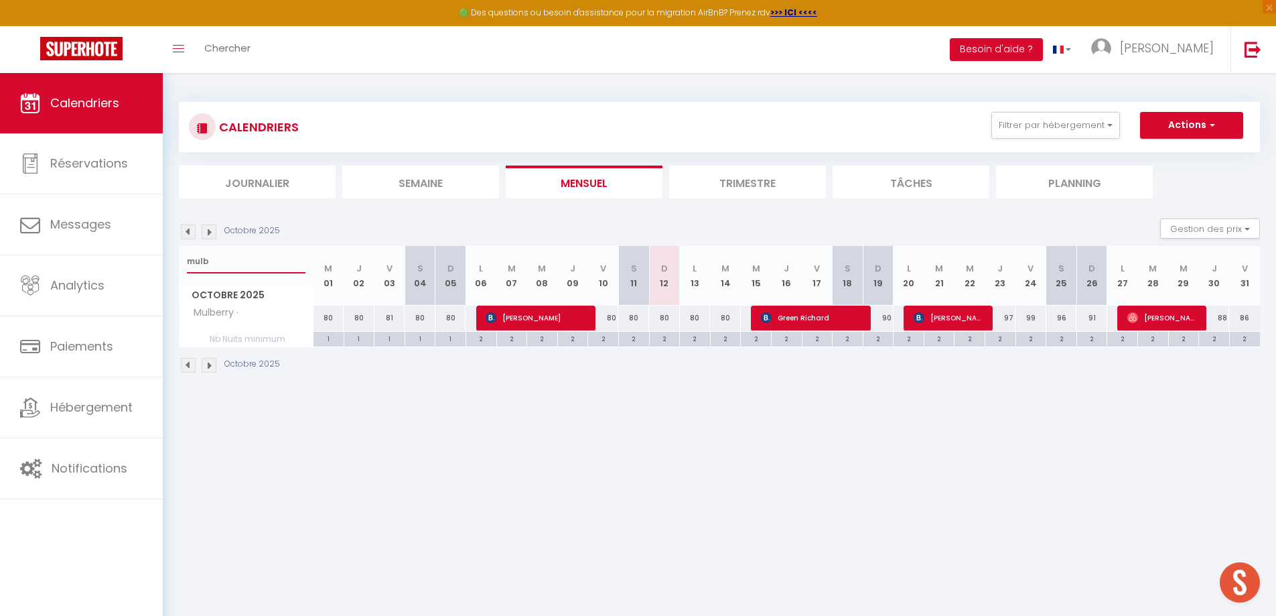
type input "mulb"
click at [786, 320] on span "Green Richard" at bounding box center [812, 317] width 103 height 25
select select "OK"
select select "KO"
select select "0"
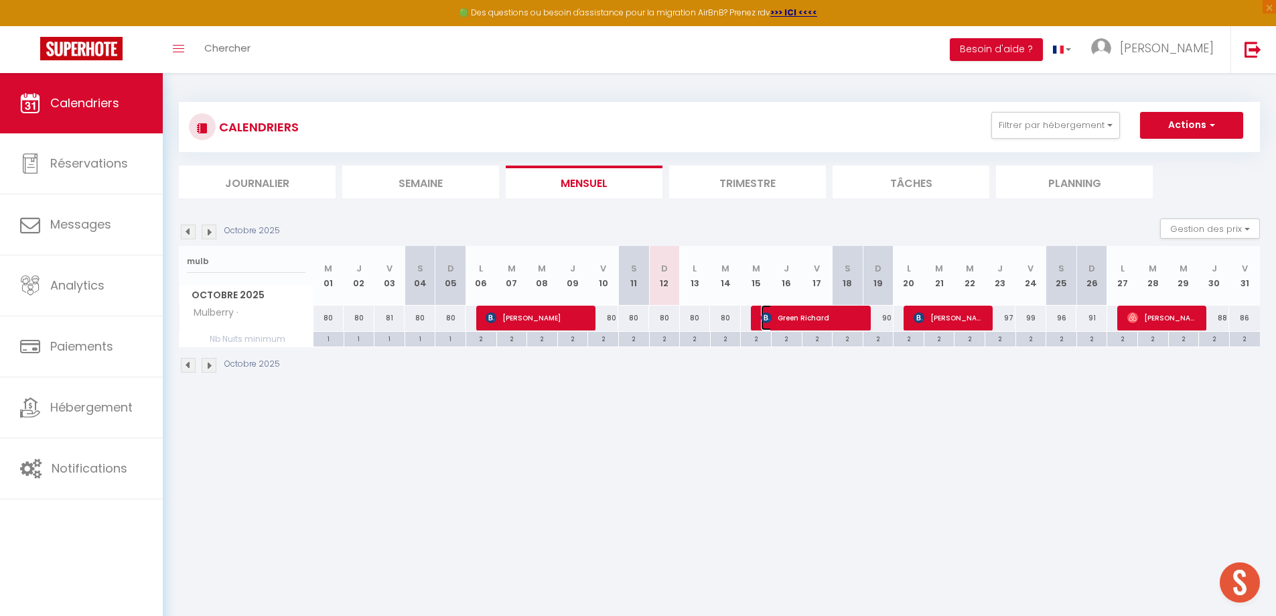
select select "0"
select select "1"
select select
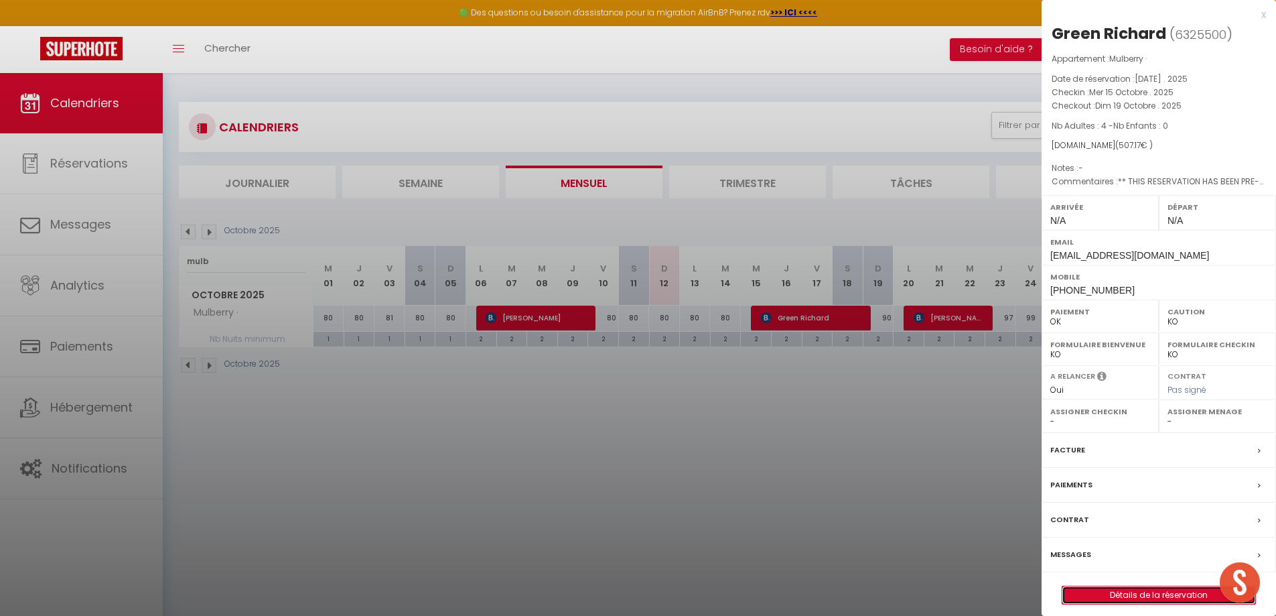
click at [1144, 594] on link "Détails de la réservation" at bounding box center [1159, 594] width 193 height 17
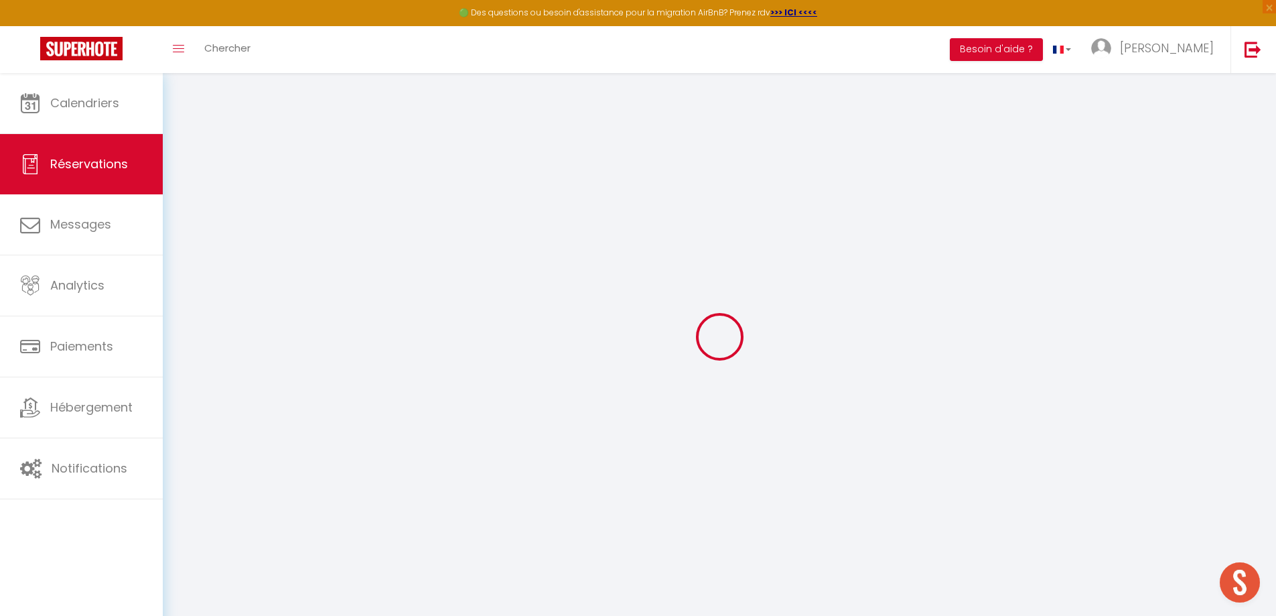
type input "Green"
type input "[PERSON_NAME]"
type input "[EMAIL_ADDRESS][DOMAIN_NAME]"
type input "[PHONE_NUMBER]"
type input "29 the street ip92ee"
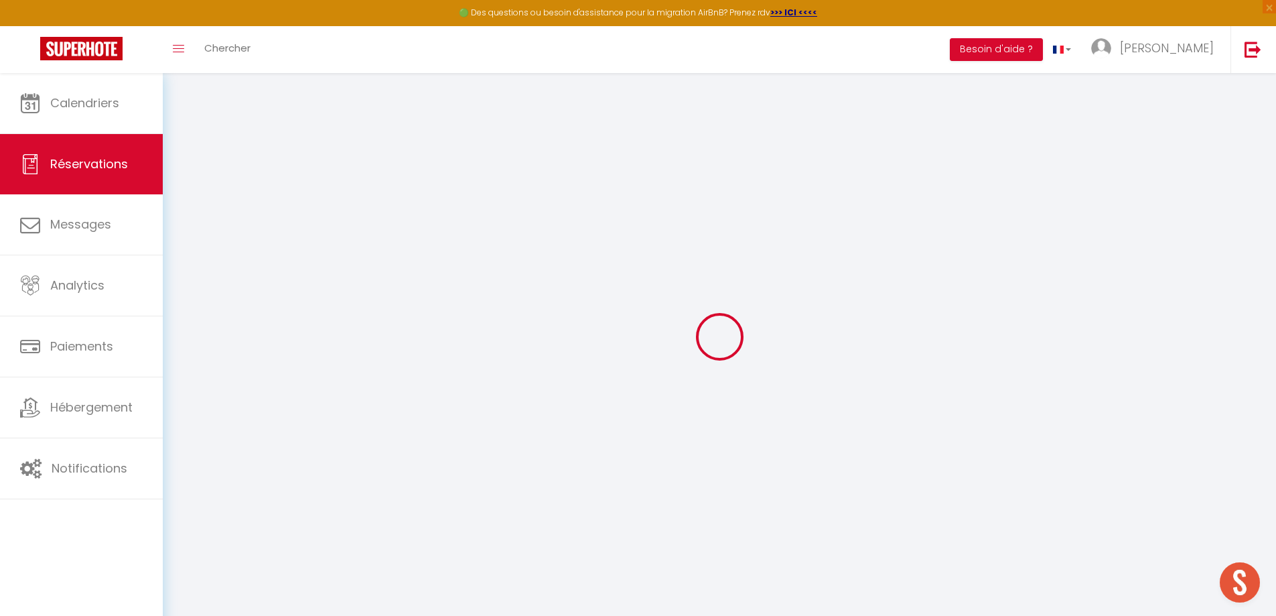
type input "[GEOGRAPHIC_DATA]"
select select "GB"
type input "73.29"
type input "7.1"
select select "59570"
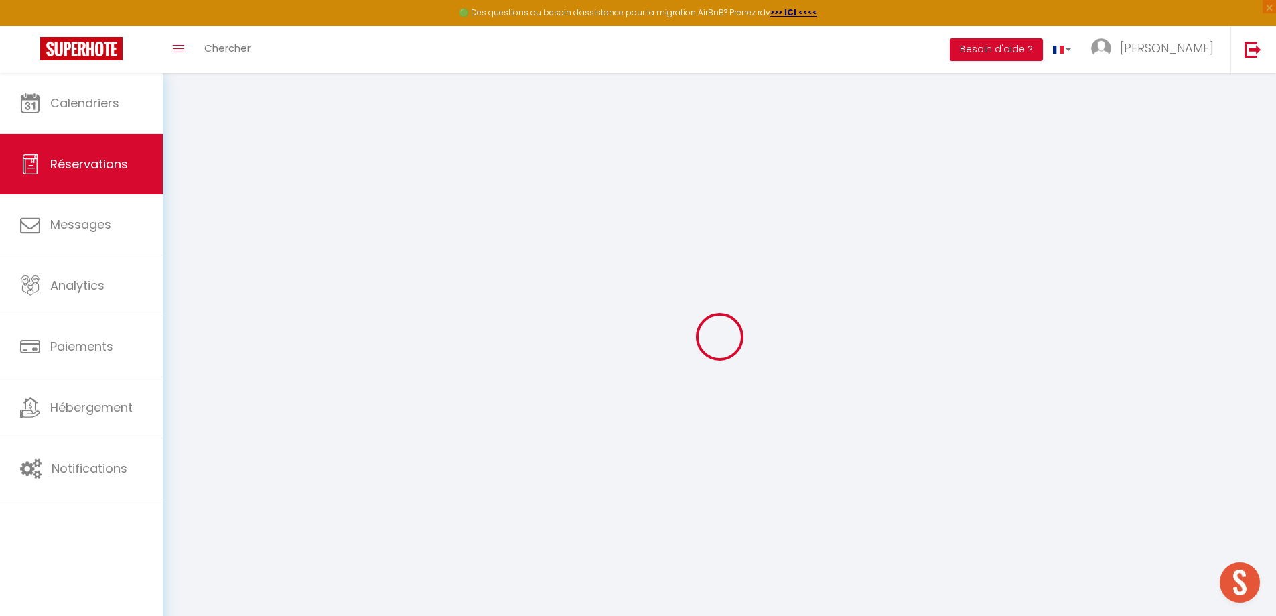
select select "1"
select select
type input "4"
select select "12"
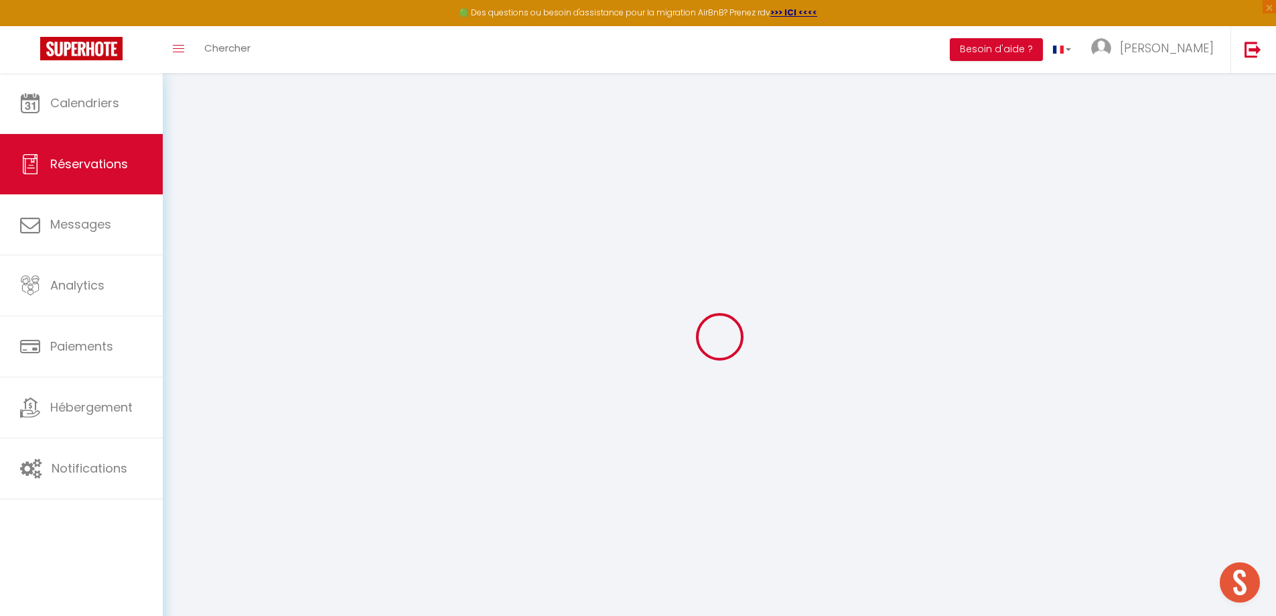
select select
type input "408.6"
checkbox input "false"
type input "0"
select select "2"
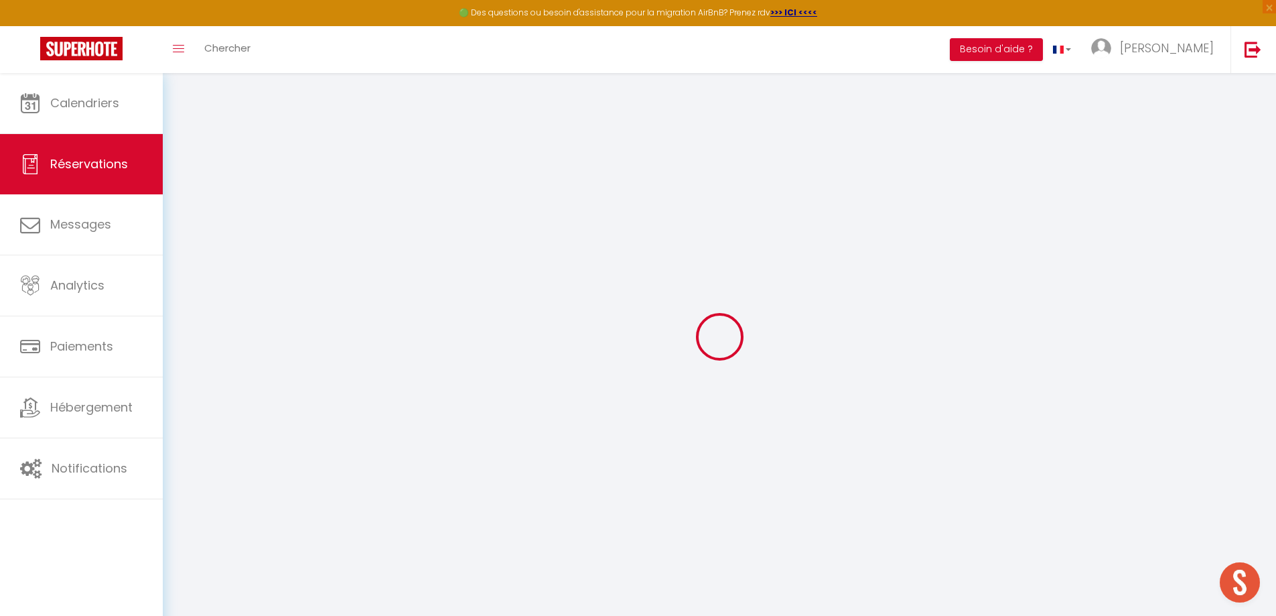
type input "80"
type input "0"
select select
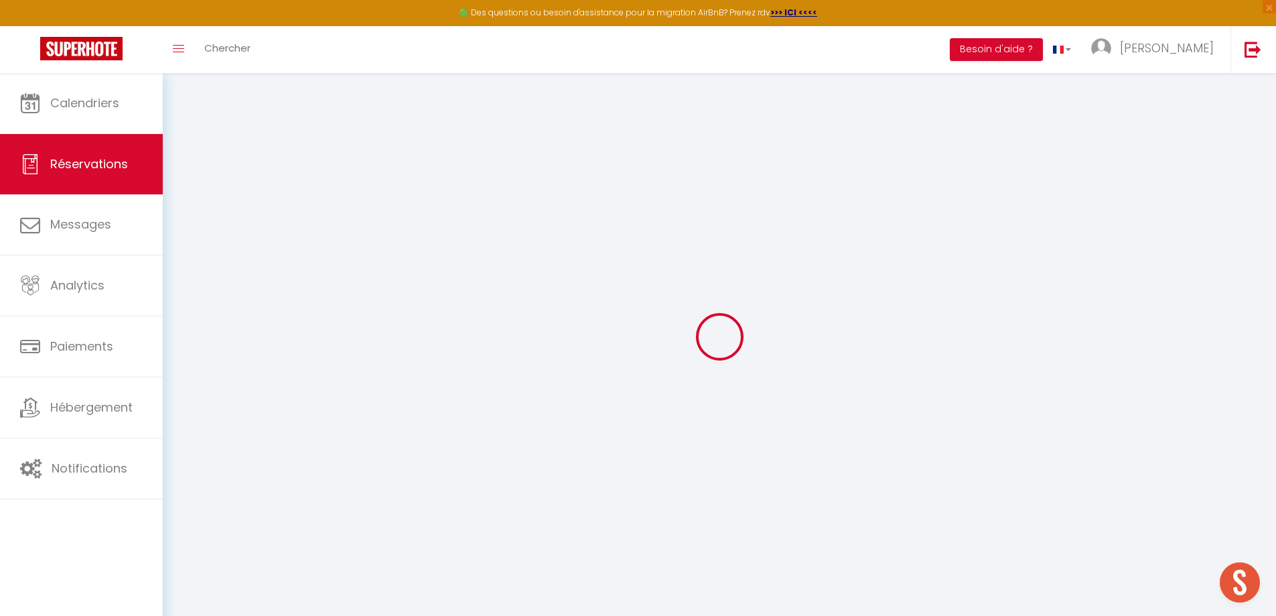
select select "14"
checkbox input "false"
select select
checkbox input "false"
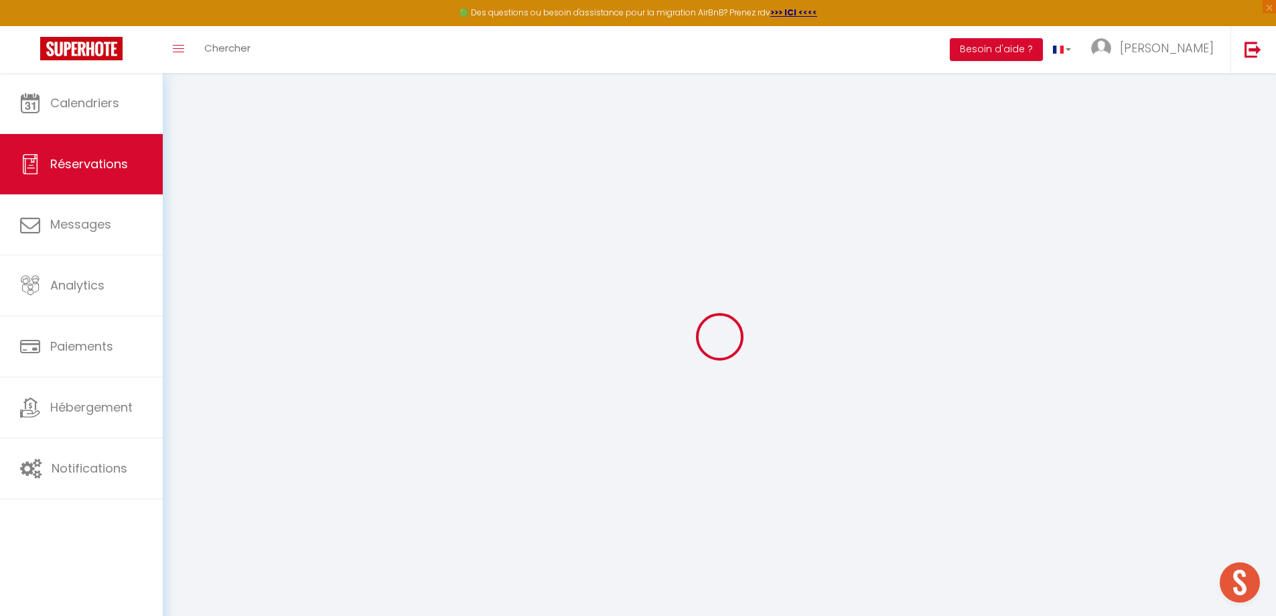
select select
checkbox input "false"
type textarea "** THIS RESERVATION HAS BEEN PRE-PAID ** BOOKING NOTE : Payment charge is EUR 7…"
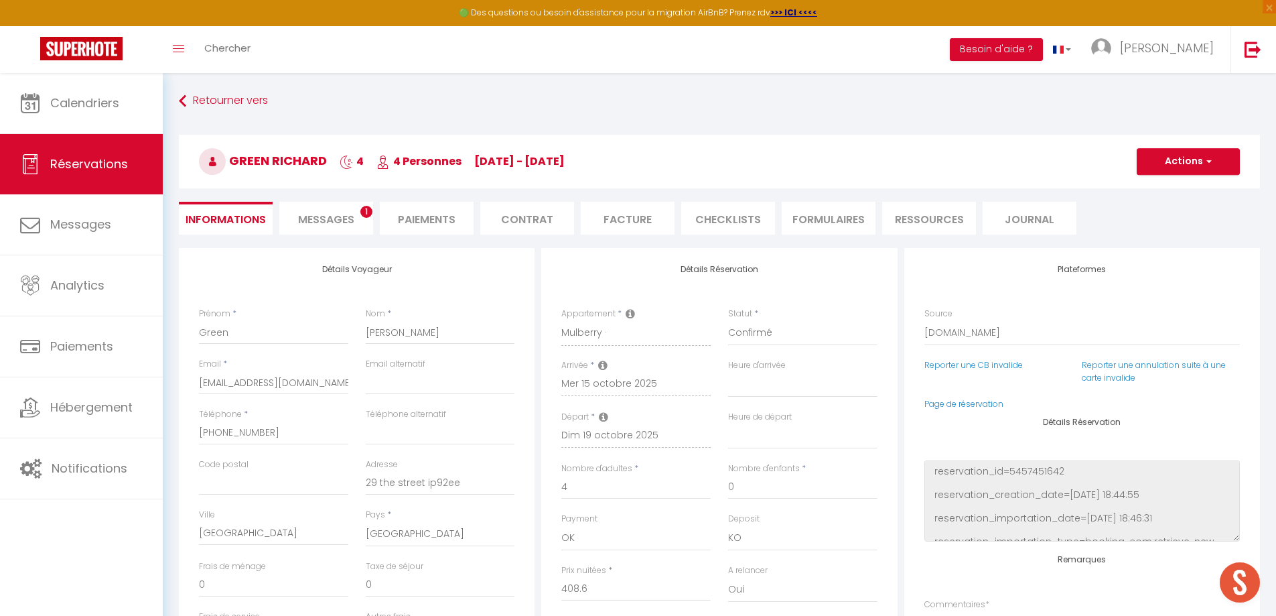
type input "80"
type input "18.57"
select select
checkbox input "false"
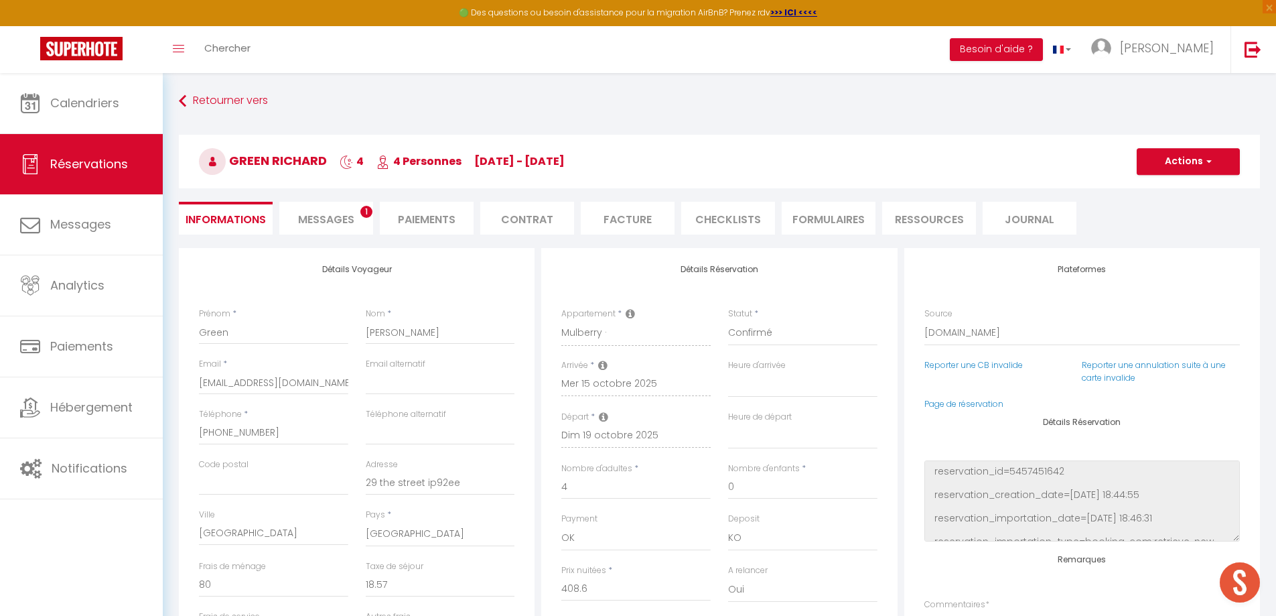
select select
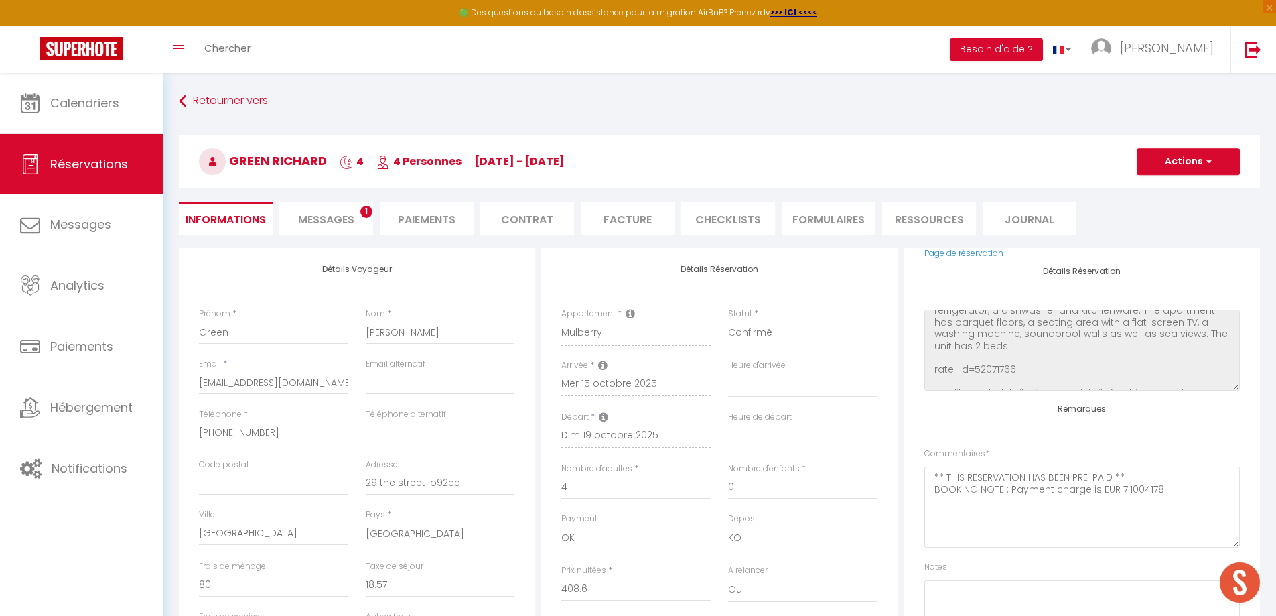
scroll to position [159, 0]
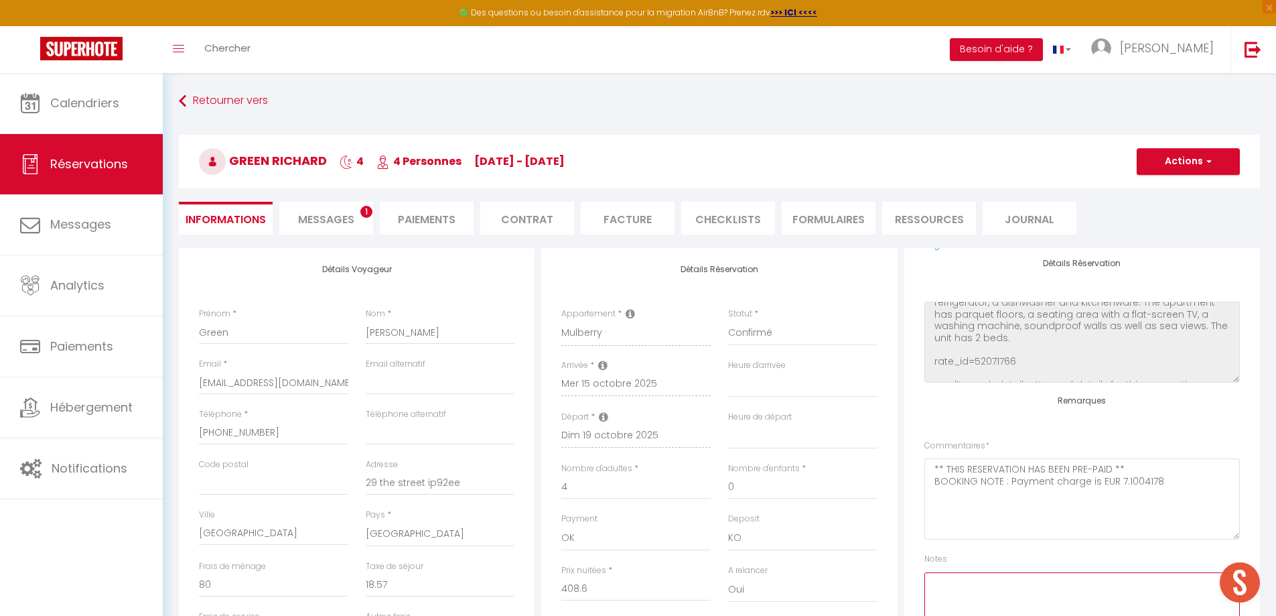
click at [1006, 588] on textarea at bounding box center [1083, 612] width 316 height 81
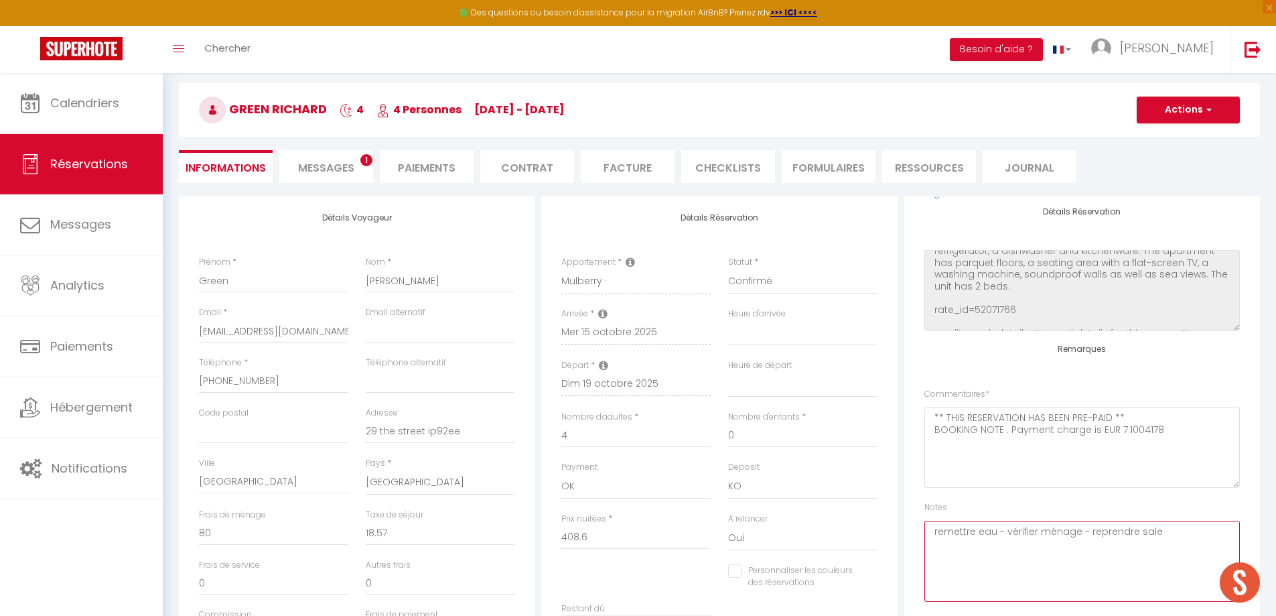
scroll to position [0, 0]
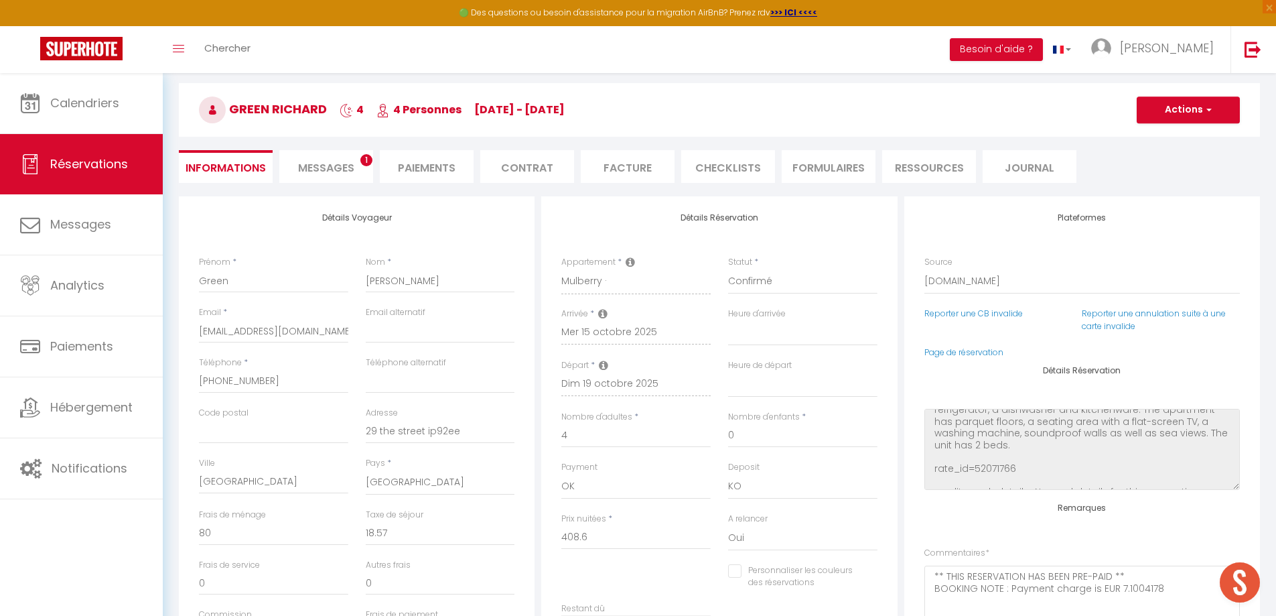
type textarea "remettre eau - vérifier ménage - reprendre sale"
click at [1209, 109] on span "button" at bounding box center [1207, 110] width 8 height 12
click at [1167, 140] on link "Enregistrer" at bounding box center [1175, 139] width 106 height 17
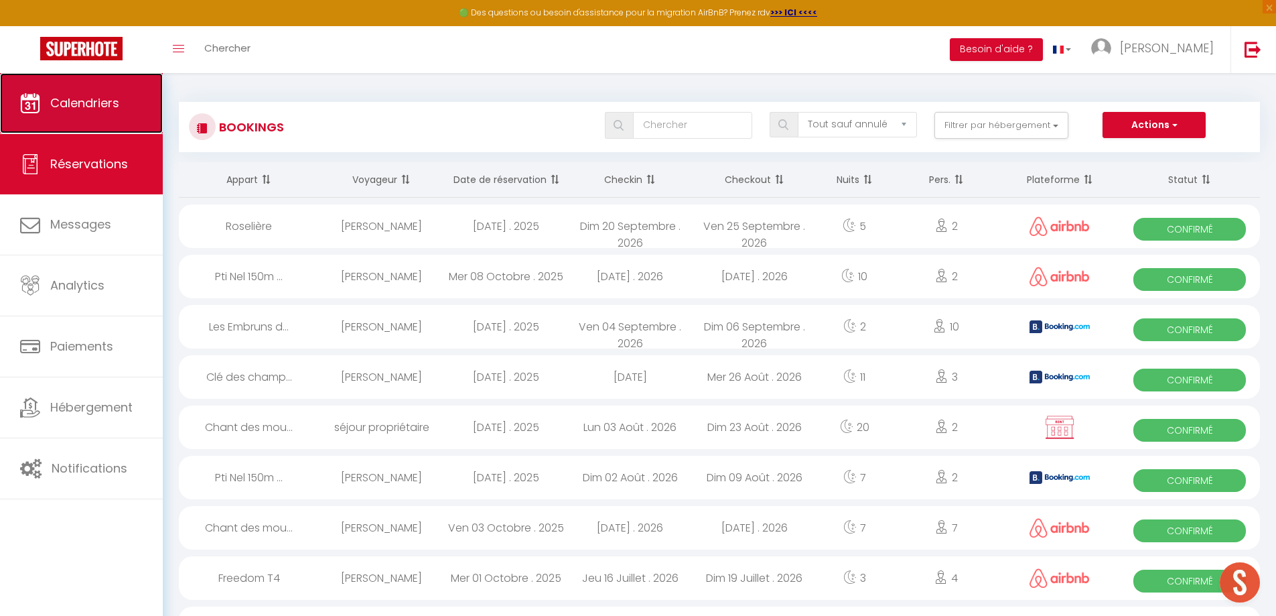
click at [82, 113] on link "Calendriers" at bounding box center [81, 103] width 163 height 60
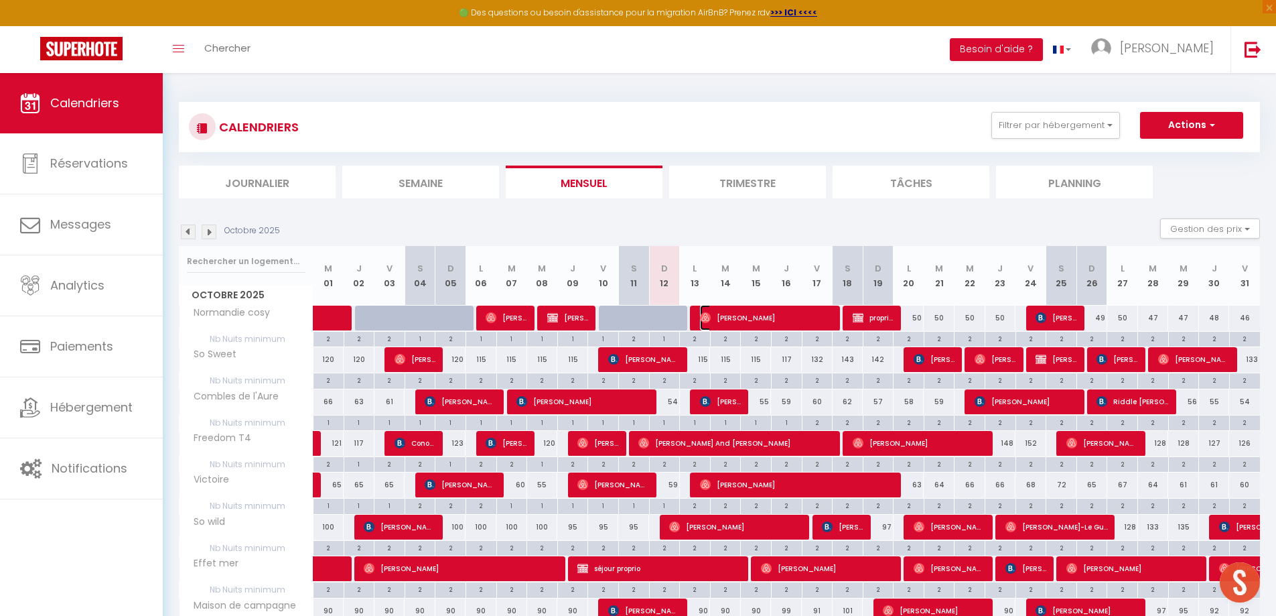
click at [715, 320] on span "[PERSON_NAME]" at bounding box center [766, 317] width 133 height 25
select select "OK"
select select "0"
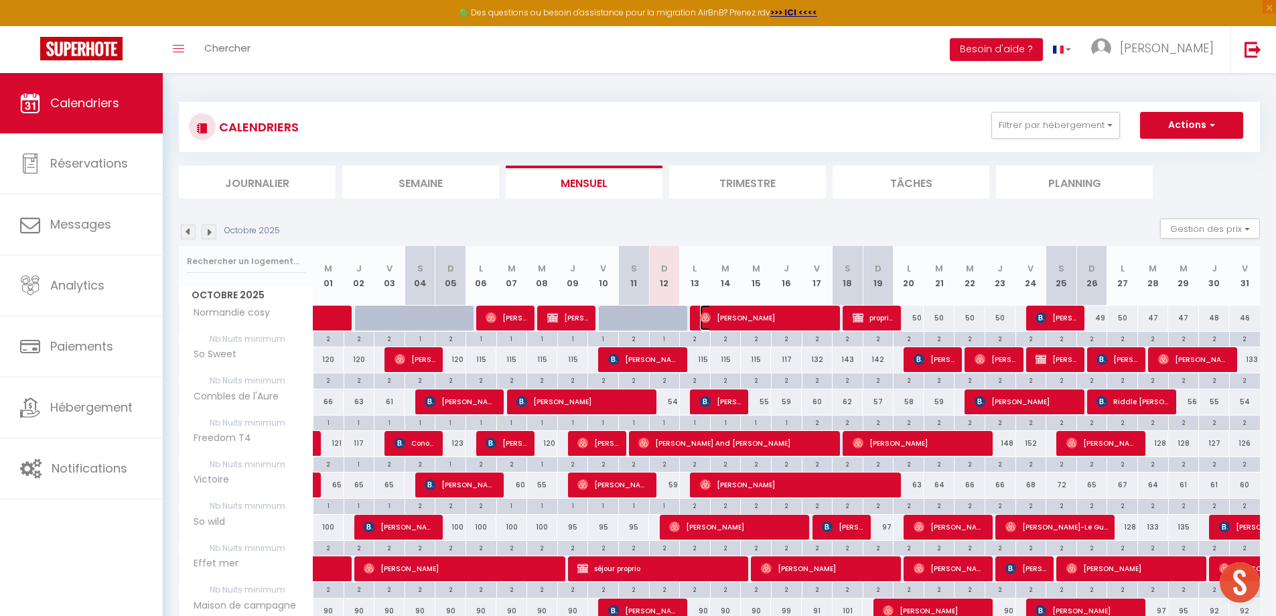
select select "1"
select select
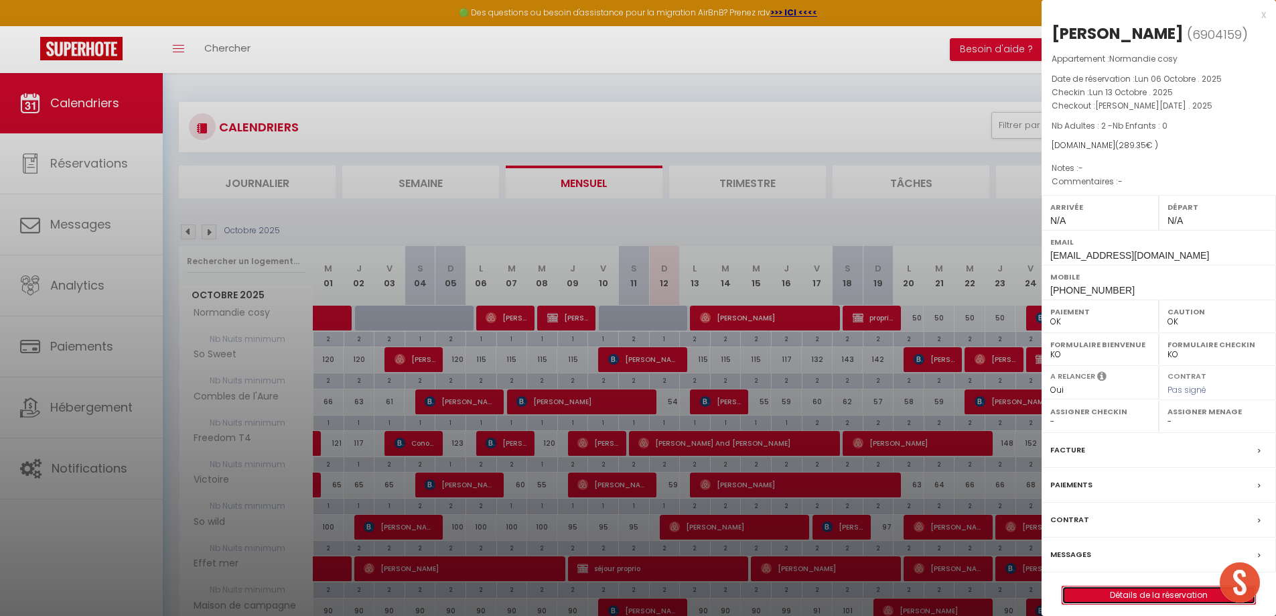
click at [1174, 588] on link "Détails de la réservation" at bounding box center [1159, 594] width 193 height 17
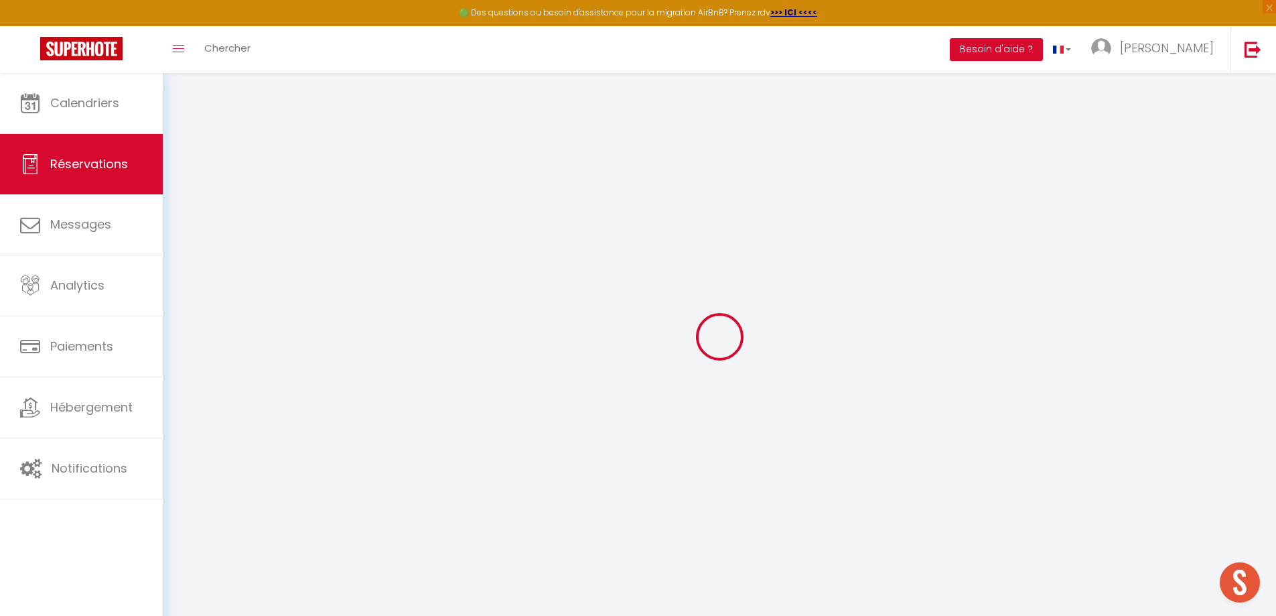
type input "Richart"
type input "[PERSON_NAME]"
type input "[EMAIL_ADDRESS][DOMAIN_NAME]"
type input "[PHONE_NUMBER]"
select select
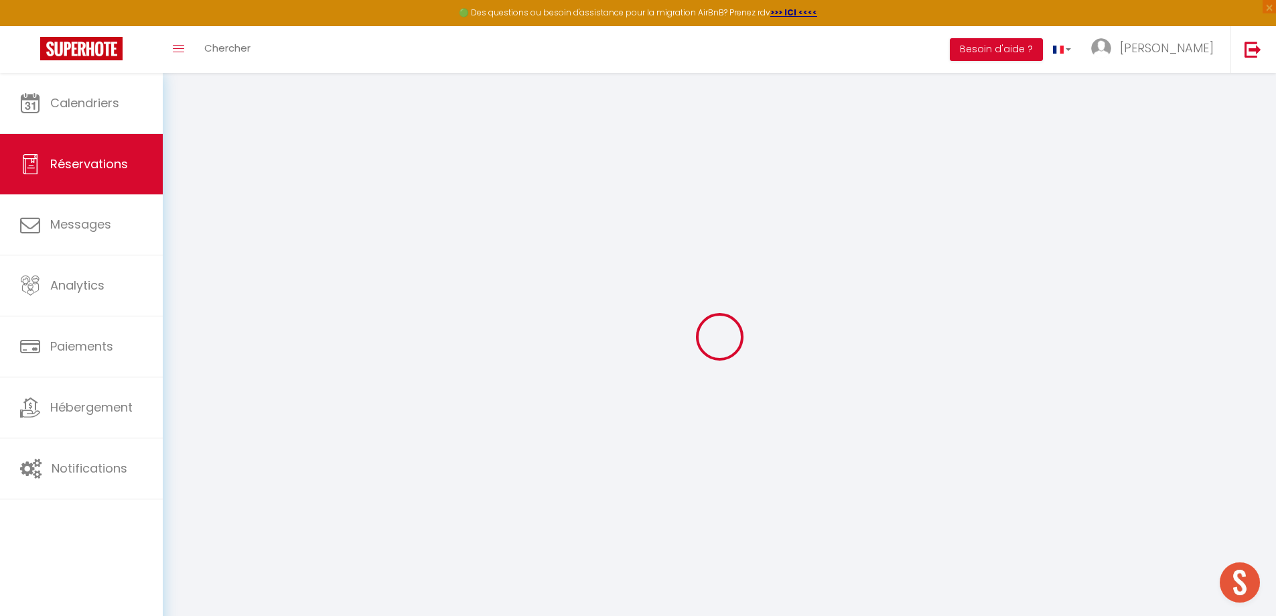
type input "49.86"
select select "56659"
select select "1"
select select
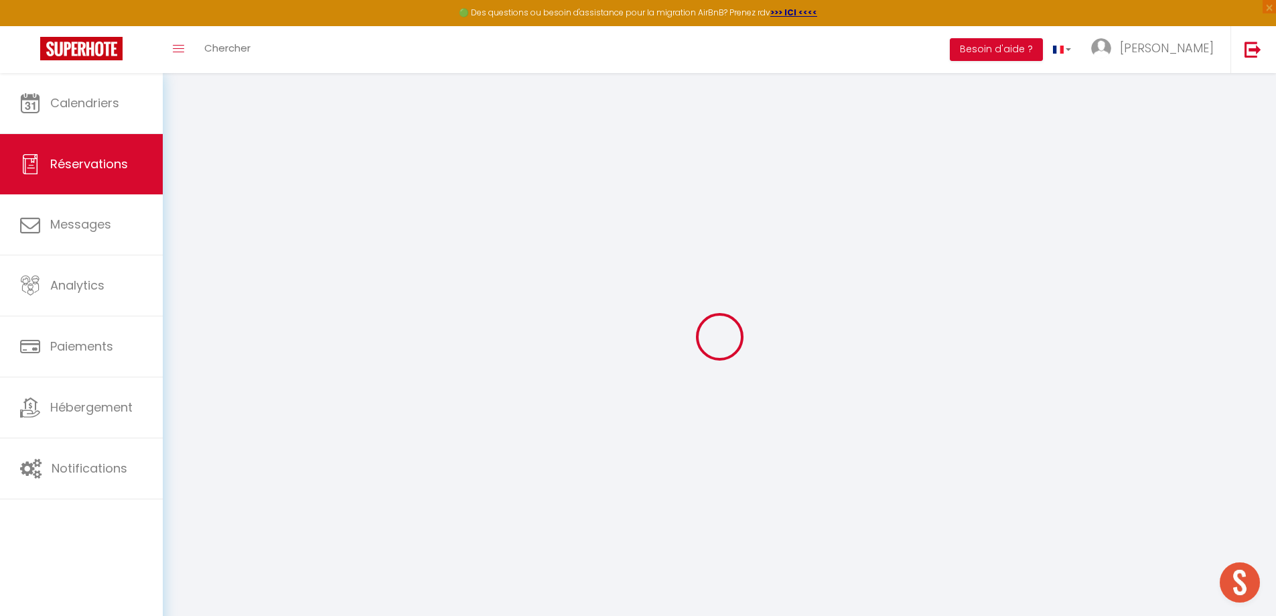
type input "2"
select select "12"
select select
type input "247"
checkbox input "false"
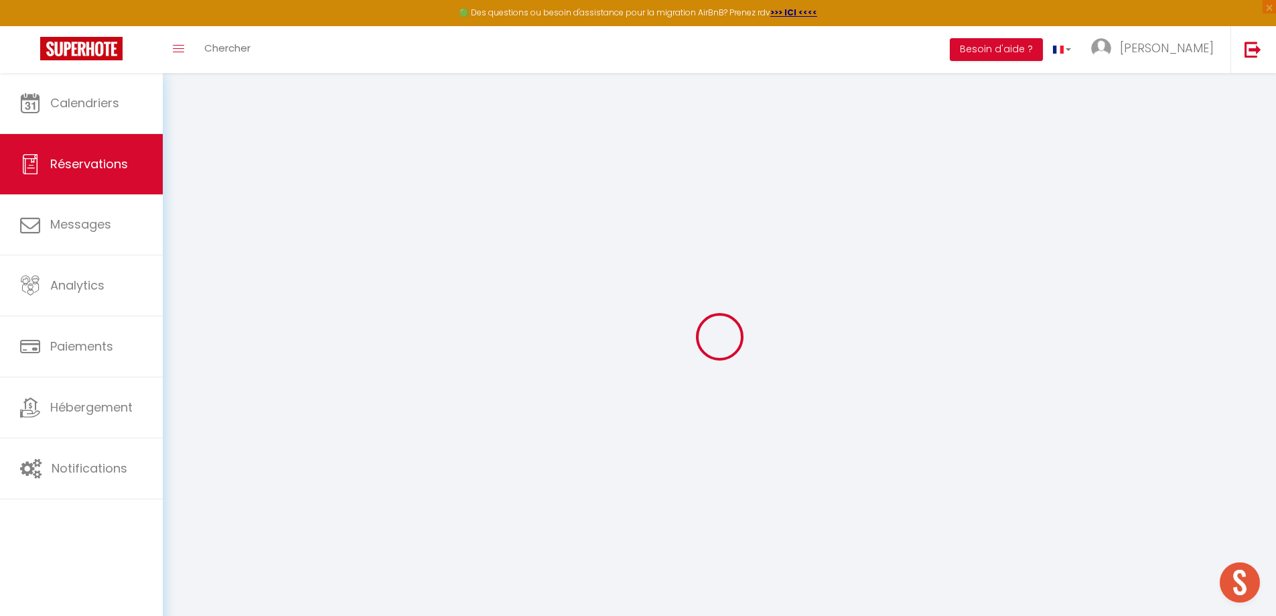
type input "20"
select select "1"
type input "30"
type input "0"
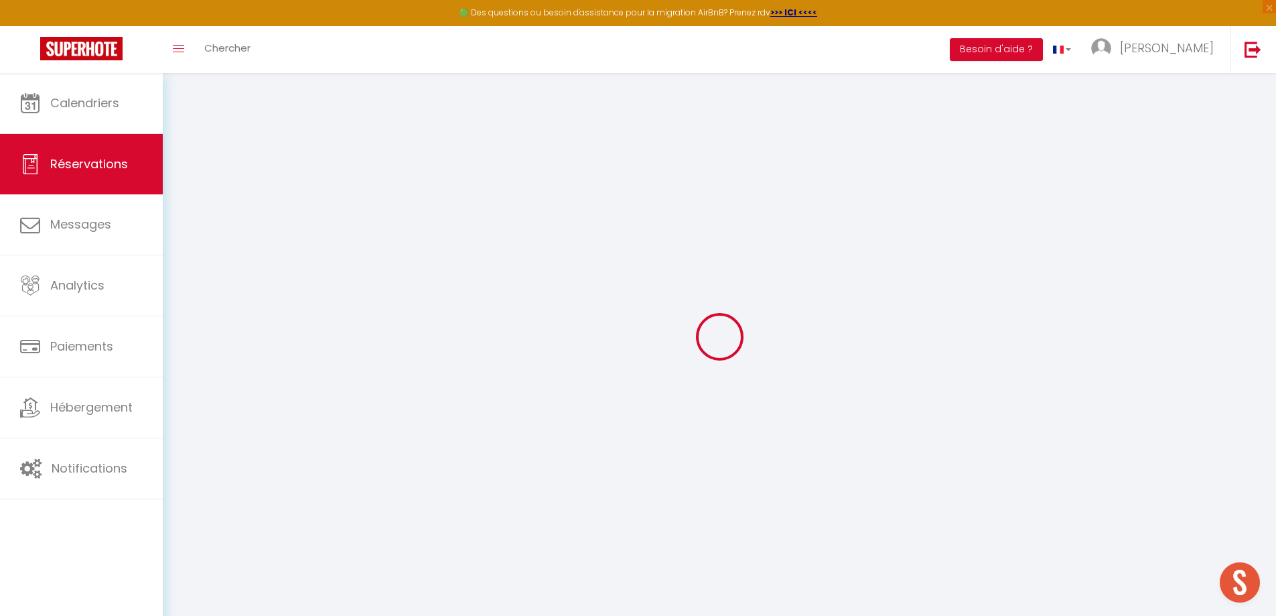
select select
select select "15"
checkbox input "false"
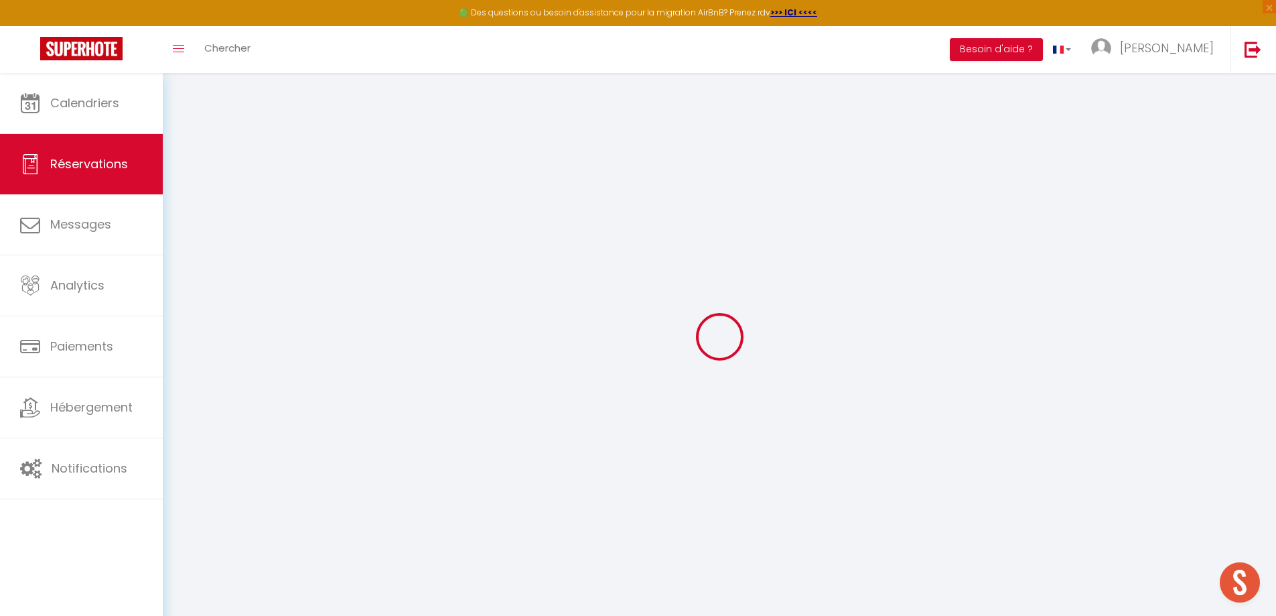
select select
checkbox input "false"
select select
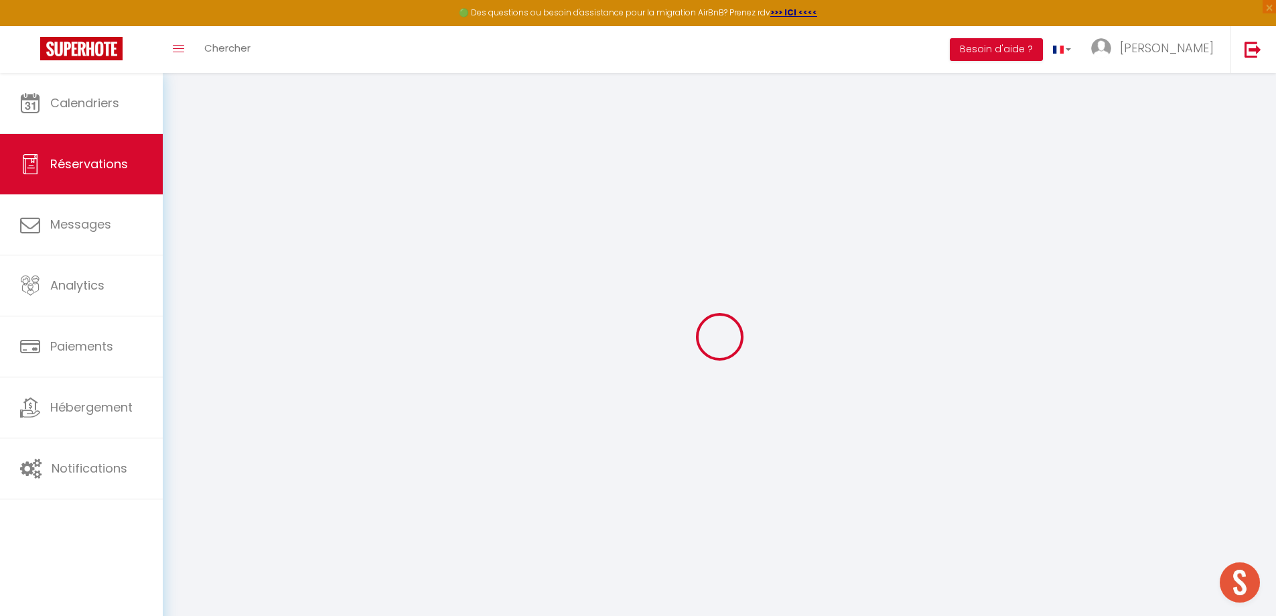
select select
checkbox input "false"
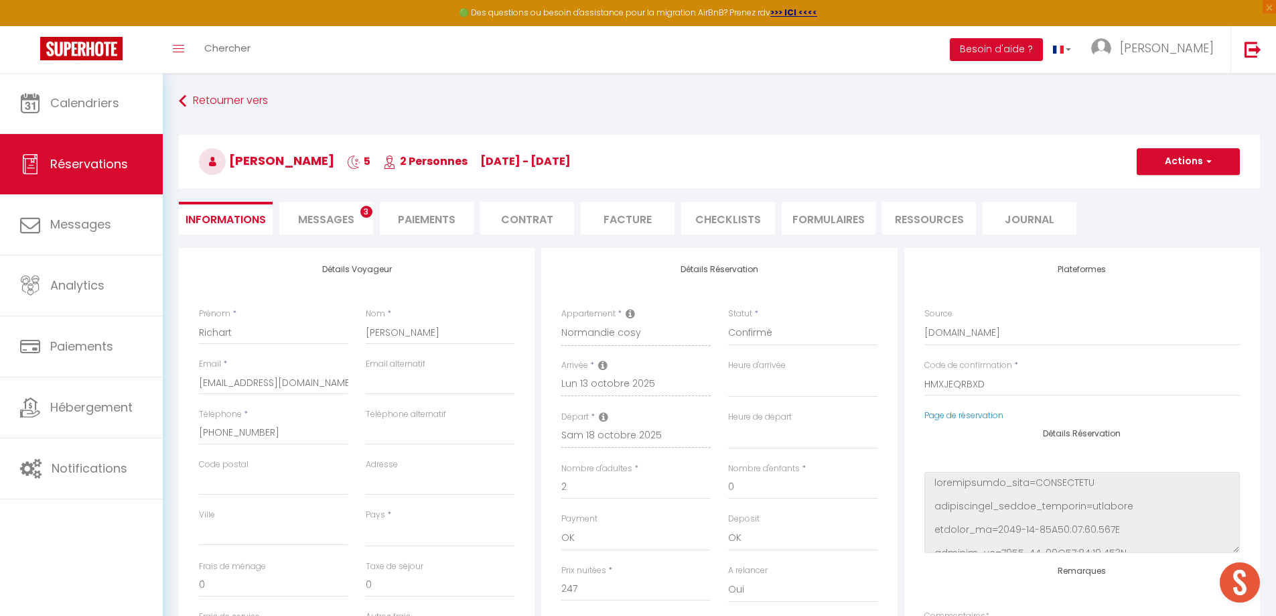
select select
type input "30"
type input "12.35"
select select
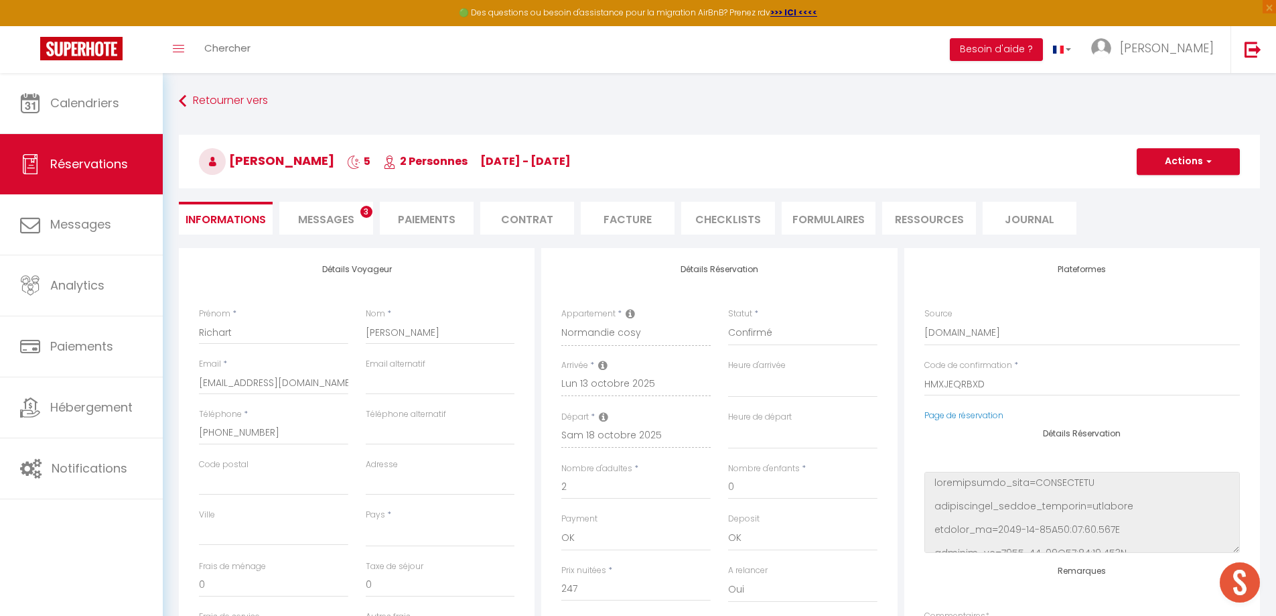
checkbox input "false"
select select
checkbox input "false"
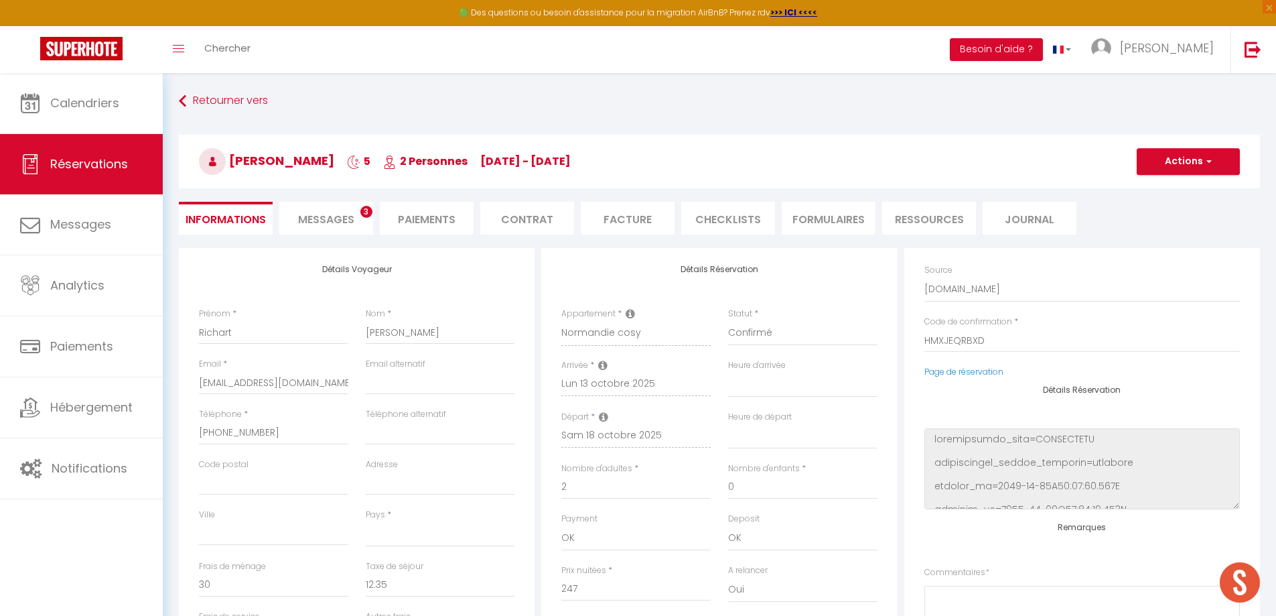
select select
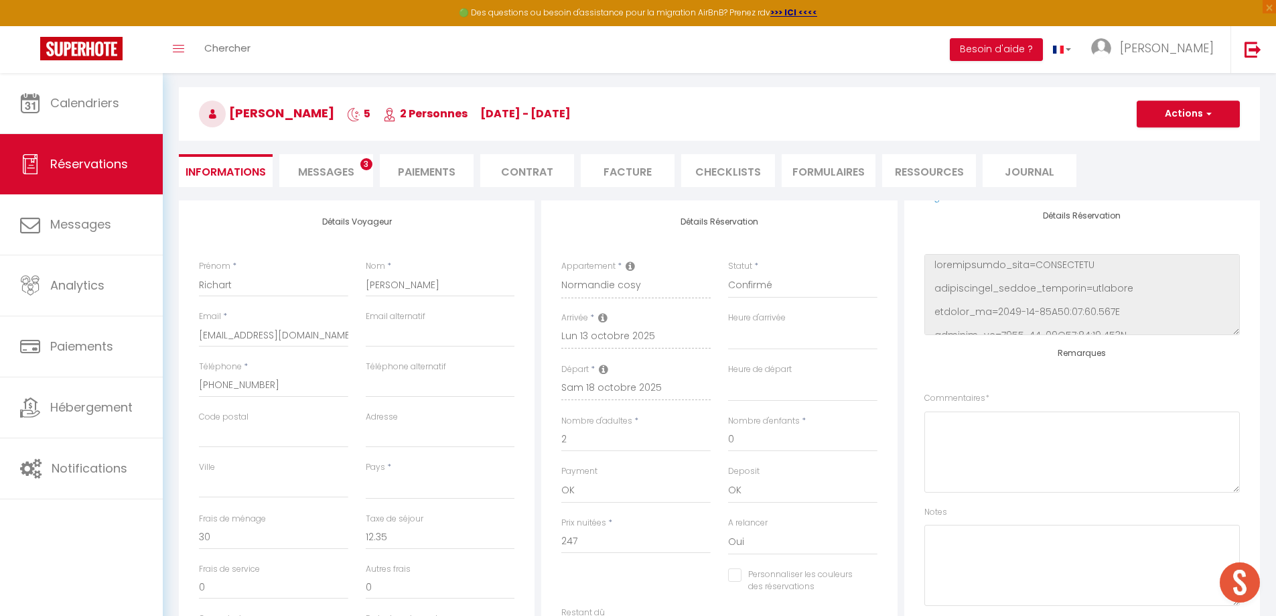
scroll to position [268, 0]
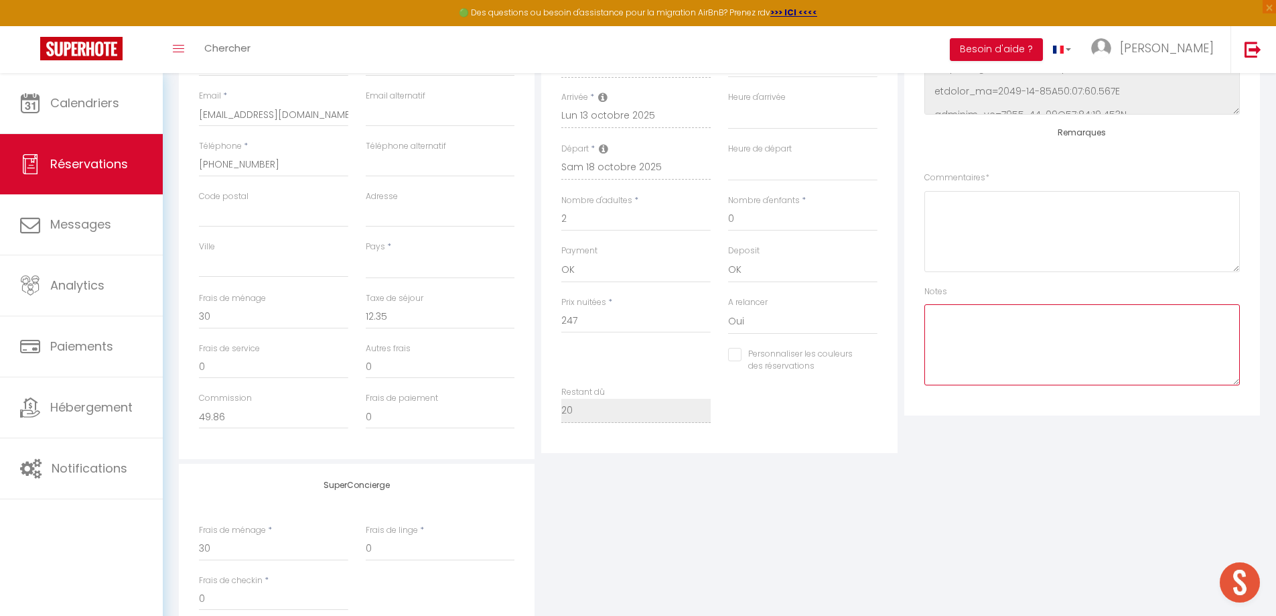
click at [998, 338] on textarea at bounding box center [1083, 344] width 316 height 81
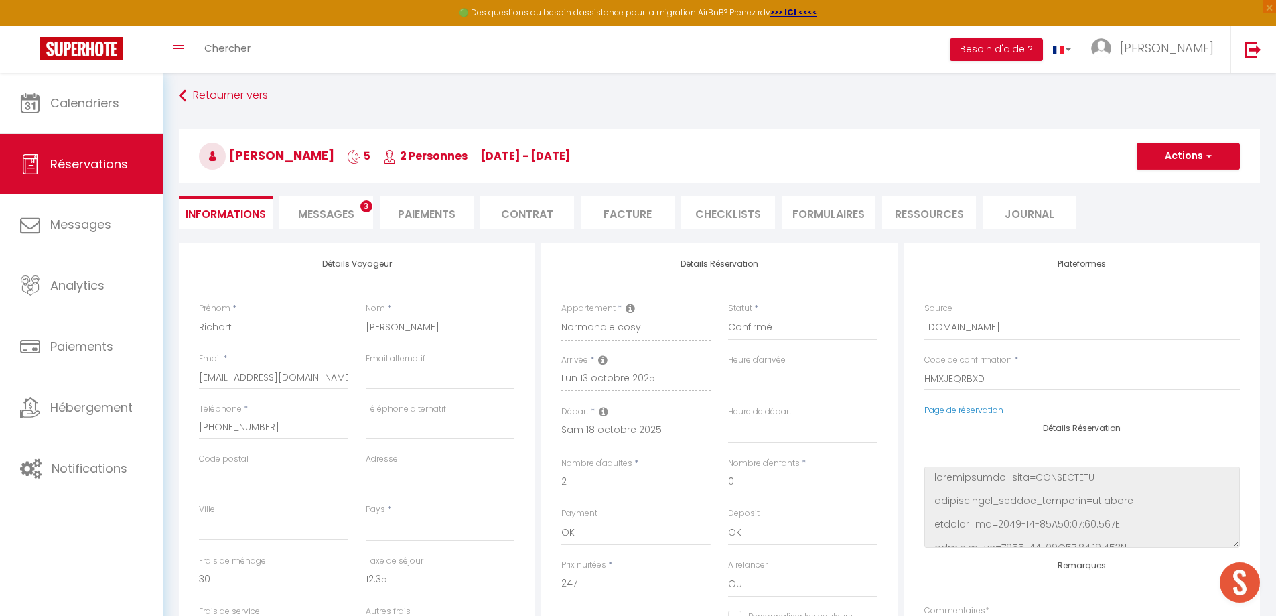
scroll to position [0, 0]
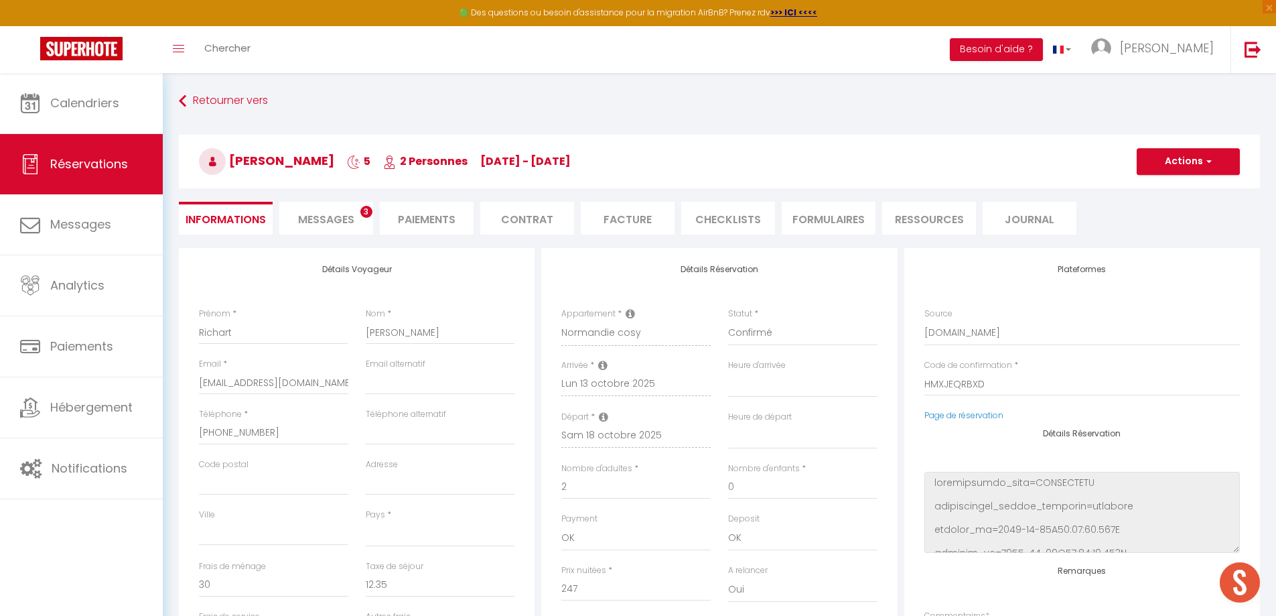
type textarea "allumer chauffage chambre et sdb"
click at [1209, 161] on span "button" at bounding box center [1207, 161] width 8 height 12
click at [1169, 187] on link "Enregistrer" at bounding box center [1175, 190] width 106 height 17
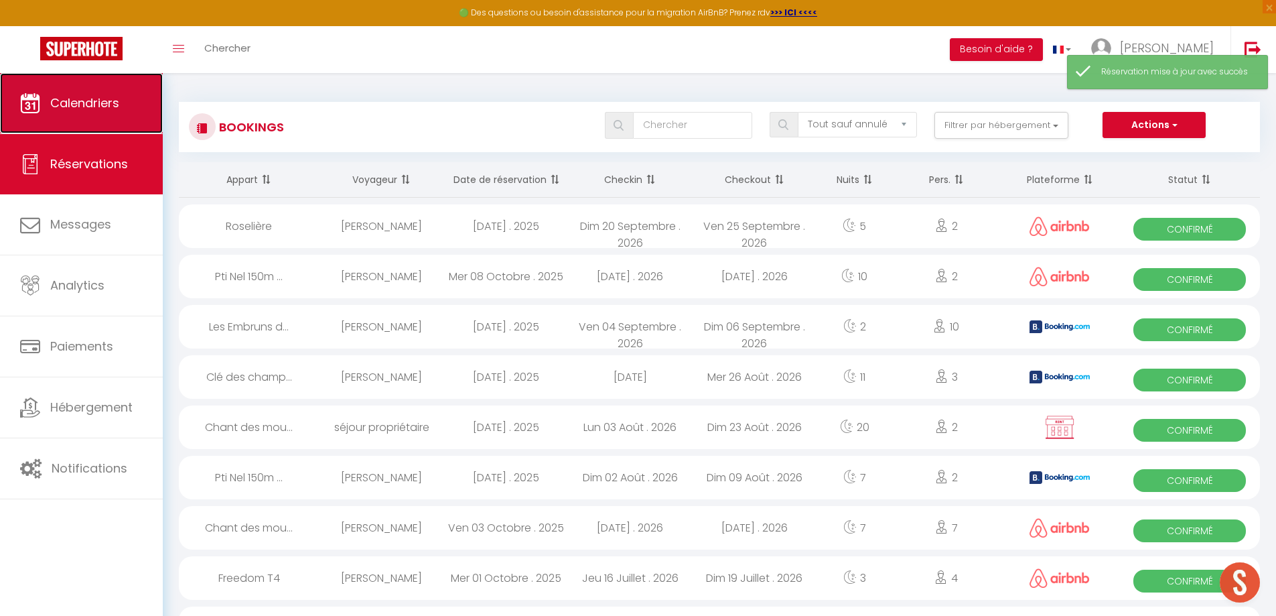
click at [99, 101] on span "Calendriers" at bounding box center [84, 102] width 69 height 17
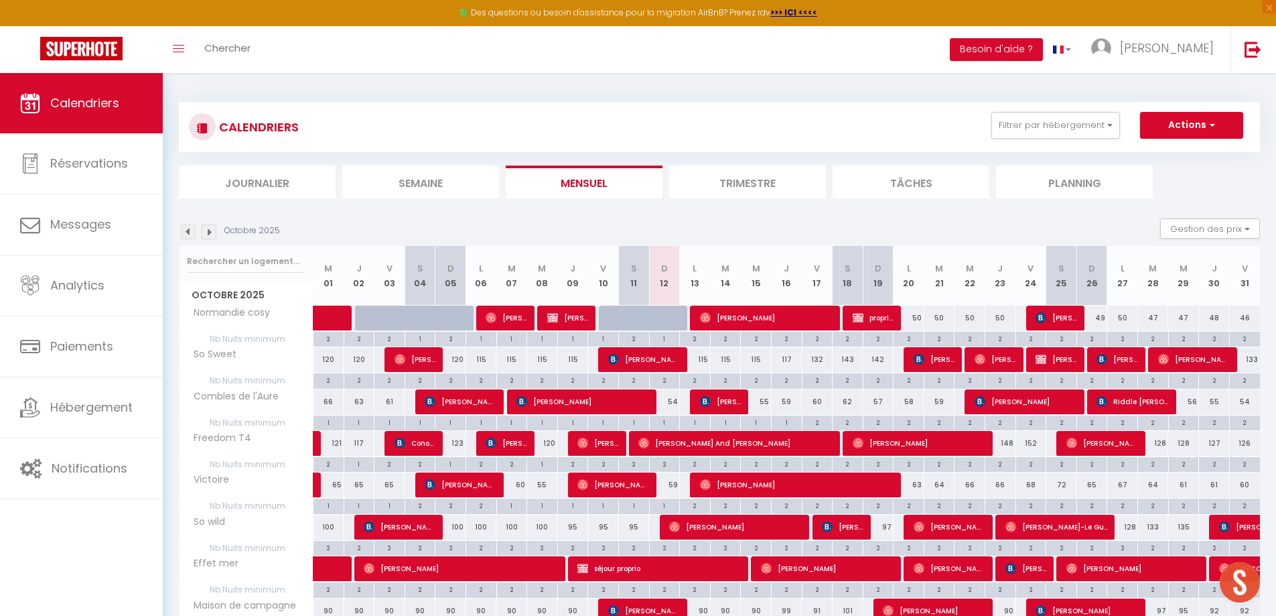
click at [912, 341] on div "2" at bounding box center [909, 338] width 30 height 13
type input "2"
type input "Lun 20 Octobre 2025"
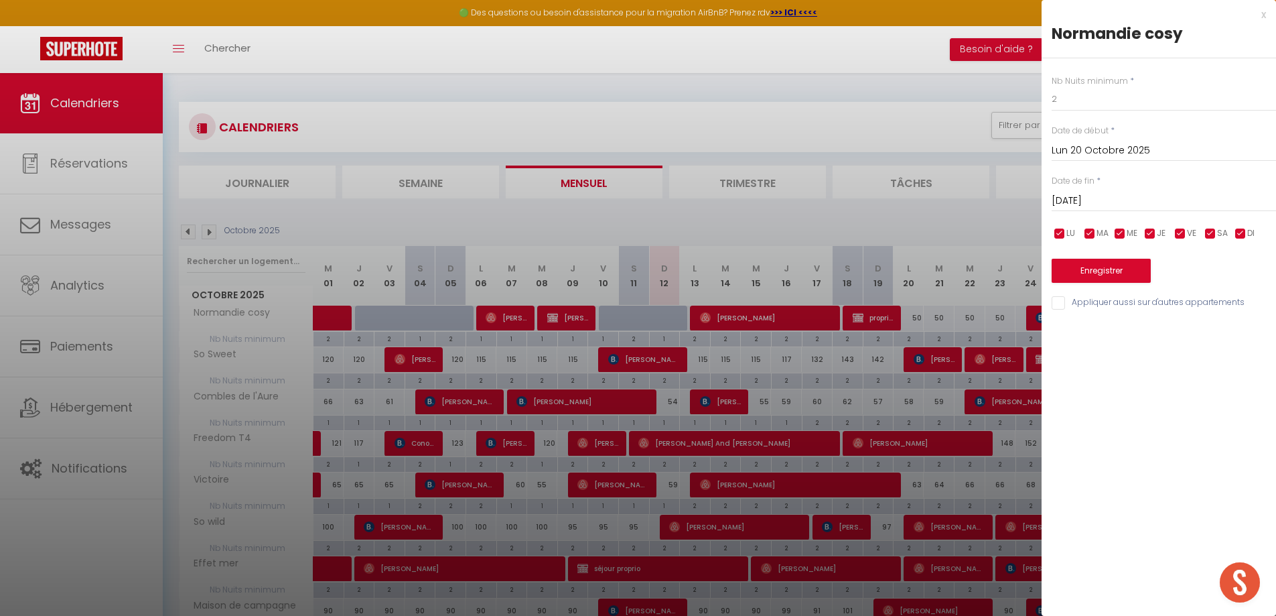
click at [1122, 197] on input "[DATE]" at bounding box center [1164, 200] width 224 height 17
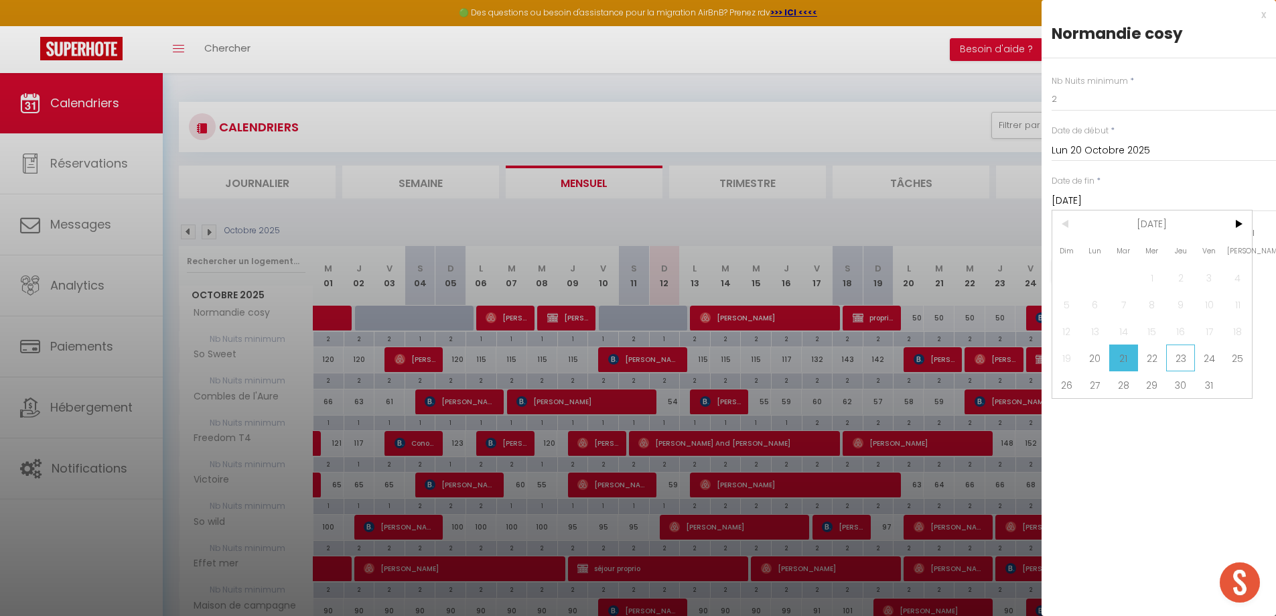
click at [1181, 355] on span "23" at bounding box center [1181, 357] width 29 height 27
type input "Jeu 23 Octobre 2025"
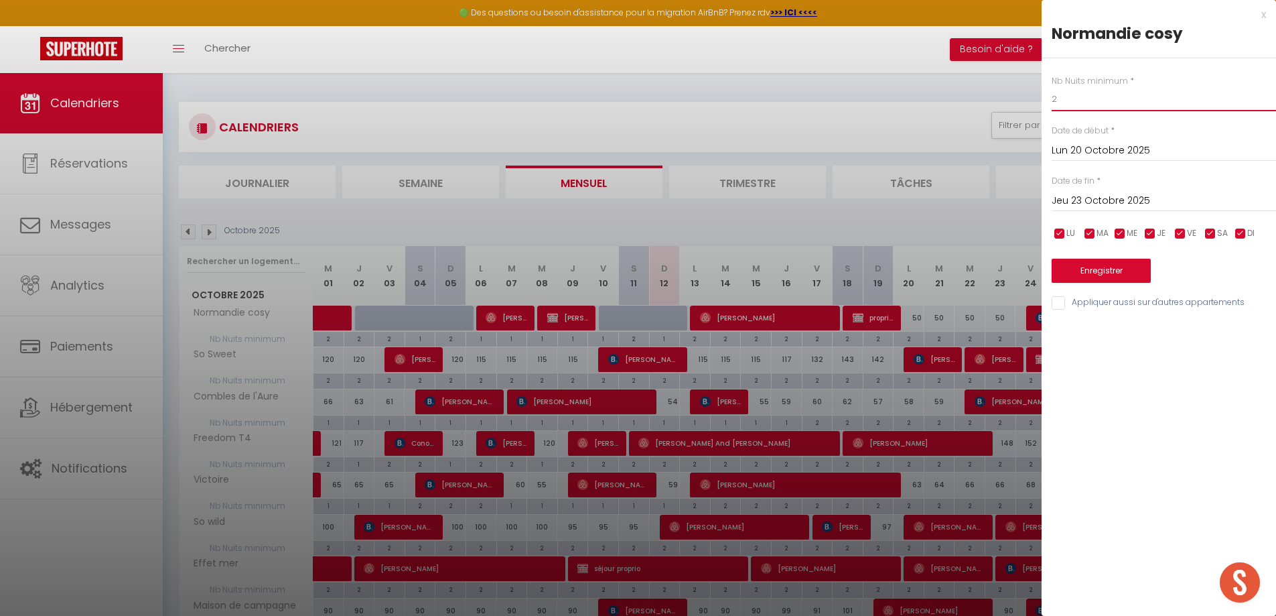
drag, startPoint x: 1072, startPoint y: 100, endPoint x: 1045, endPoint y: 99, distance: 27.5
click at [1045, 99] on div "Nb Nuits minimum * 2 Date de début * [DATE] < [DATE] > Dim Lun Mar Mer Jeu Ven …" at bounding box center [1159, 184] width 235 height 253
type input "1"
click at [1111, 273] on button "Enregistrer" at bounding box center [1101, 271] width 99 height 24
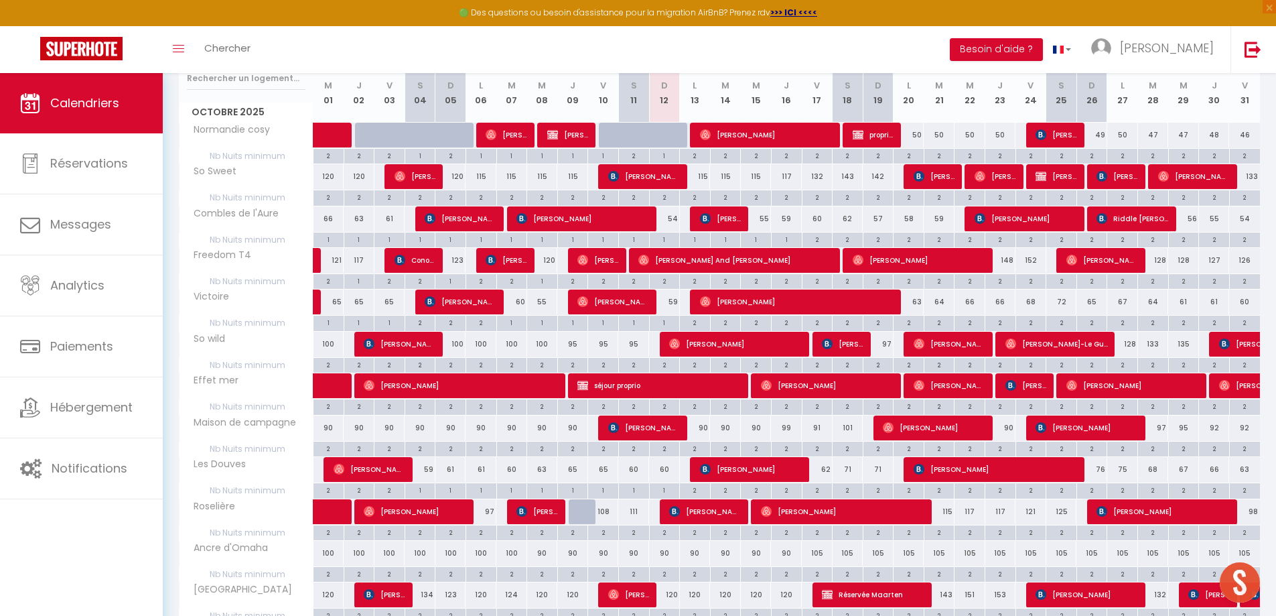
scroll to position [201, 0]
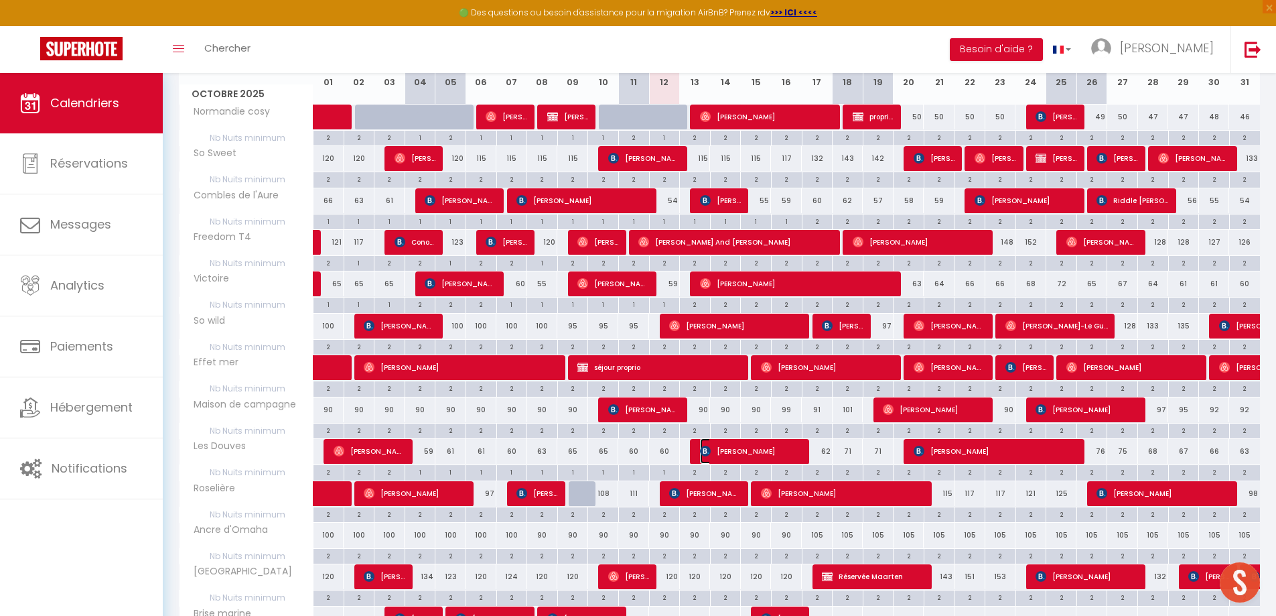
click at [728, 451] on span "[PERSON_NAME]" at bounding box center [751, 450] width 103 height 25
select select "OK"
select select "KO"
select select "0"
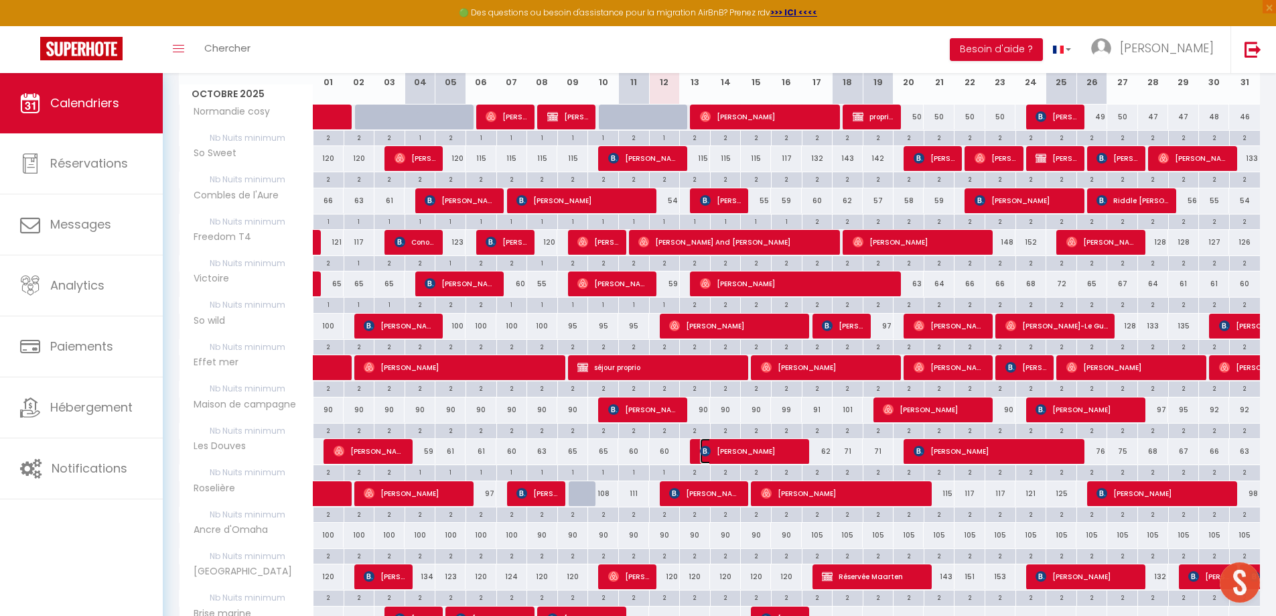
select select "1"
select select
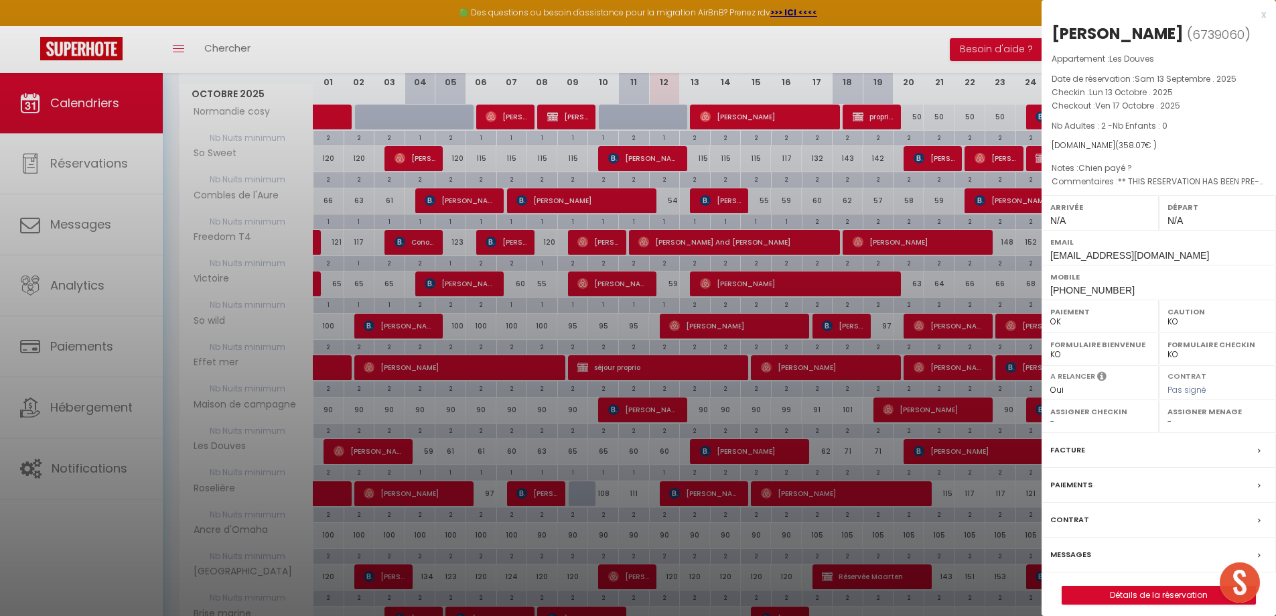
click at [1262, 14] on div "x" at bounding box center [1154, 15] width 224 height 16
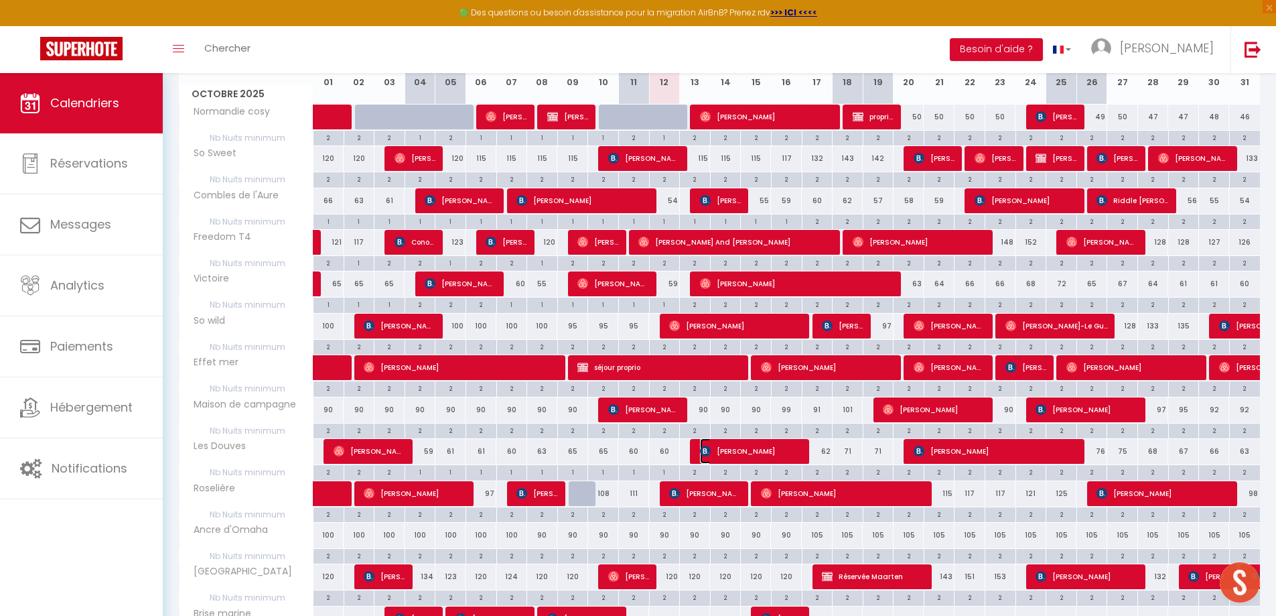
click at [742, 448] on span "[PERSON_NAME]" at bounding box center [751, 450] width 103 height 25
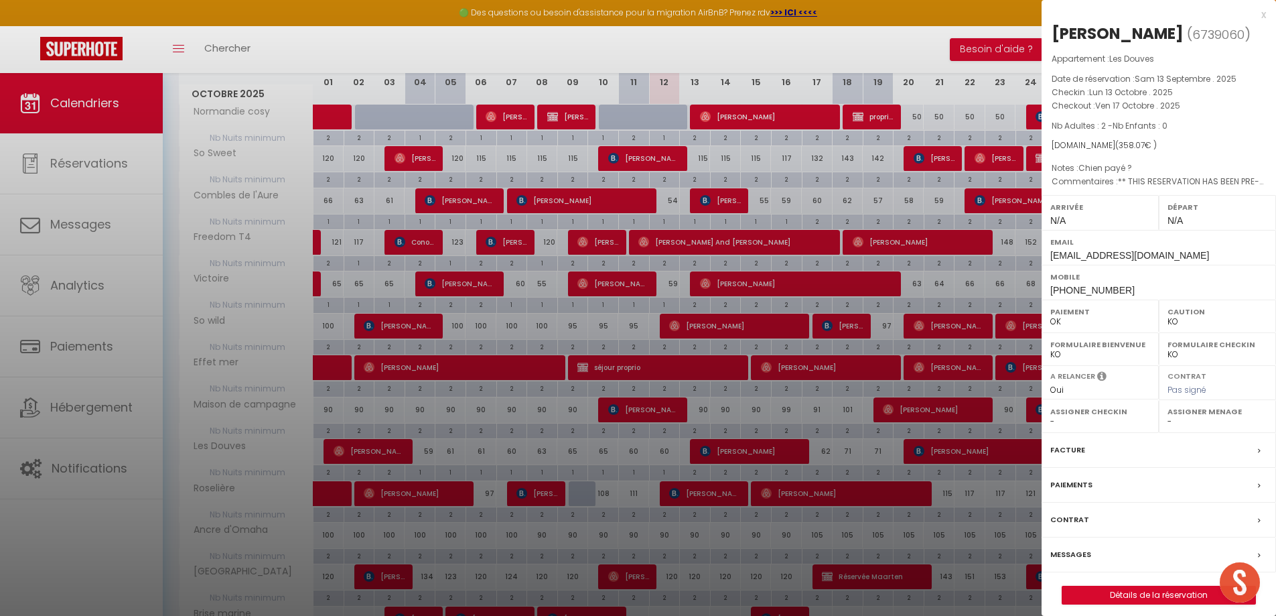
click at [1262, 16] on div "x" at bounding box center [1154, 15] width 224 height 16
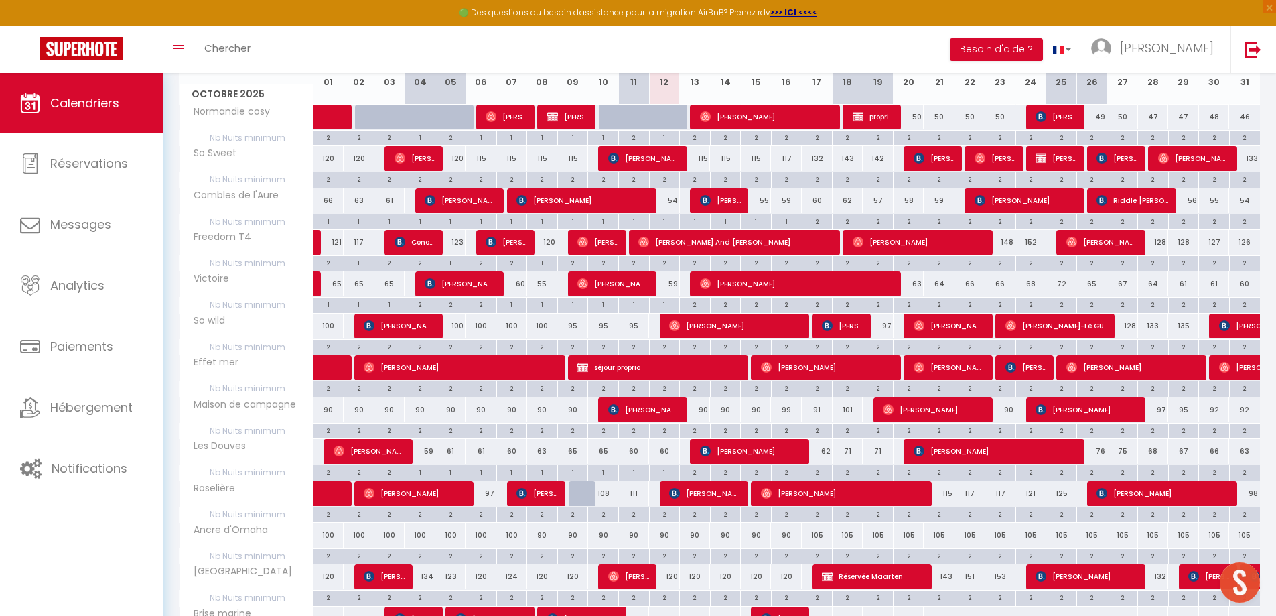
click at [814, 539] on div "105" at bounding box center [817, 535] width 31 height 25
type input "105"
type input "Ven 17 Octobre 2025"
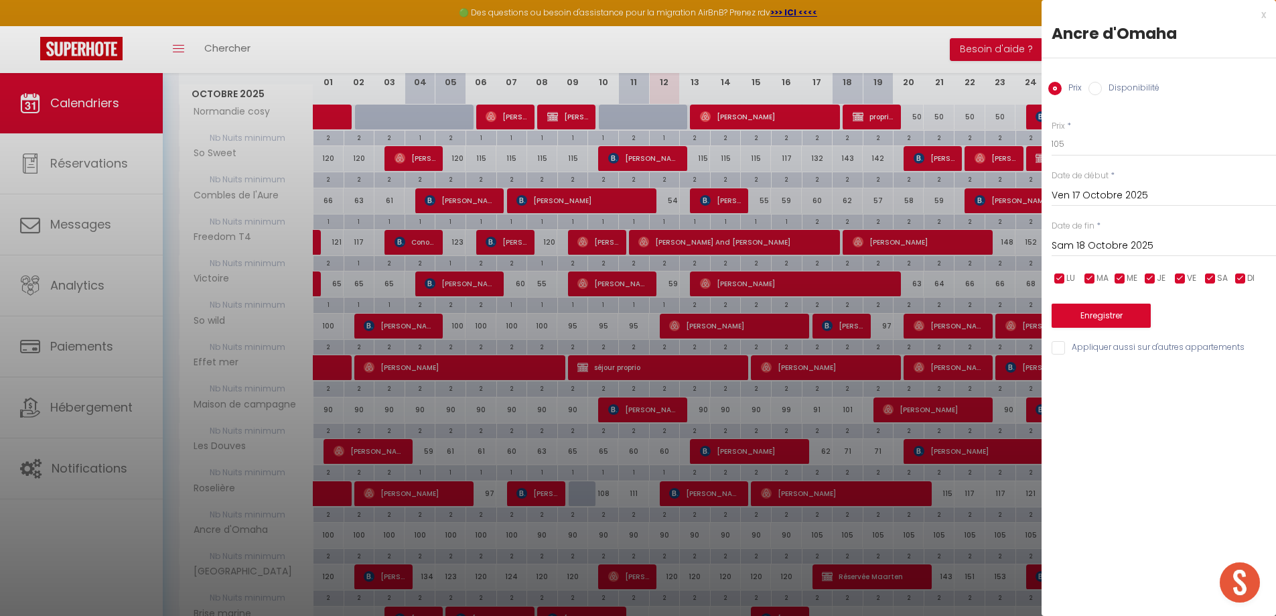
click at [1110, 249] on input "Sam 18 Octobre 2025" at bounding box center [1164, 245] width 224 height 17
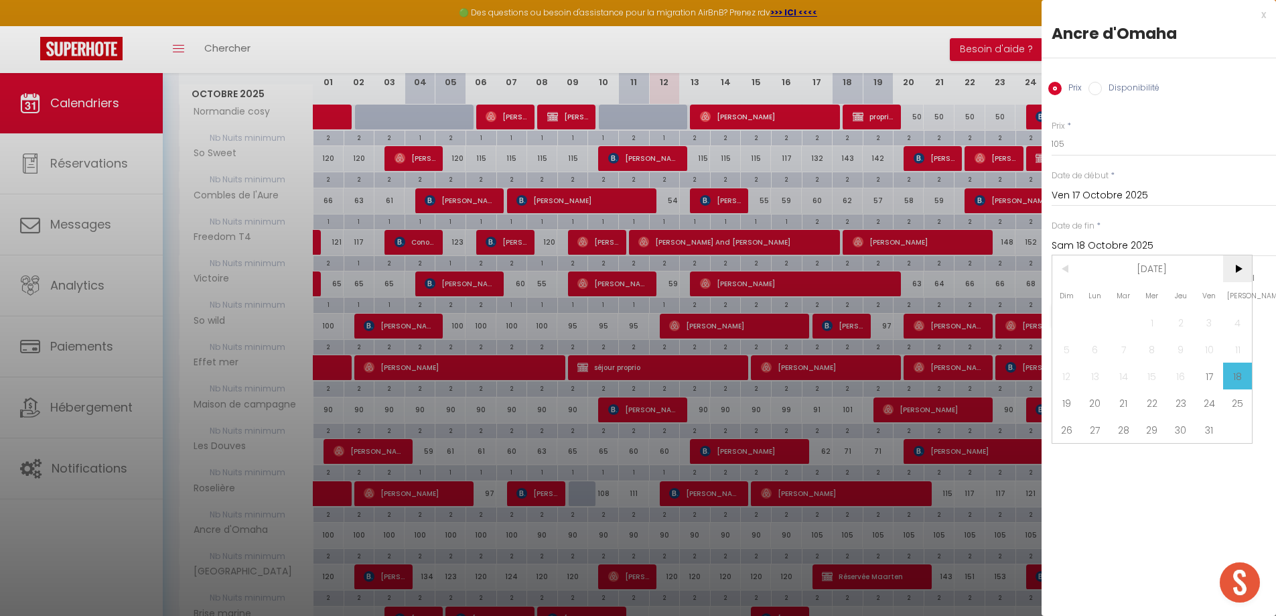
click at [1238, 271] on span ">" at bounding box center [1237, 268] width 29 height 27
click at [1073, 354] on span "2" at bounding box center [1067, 349] width 29 height 27
type input "Dim 02 Novembre 2025"
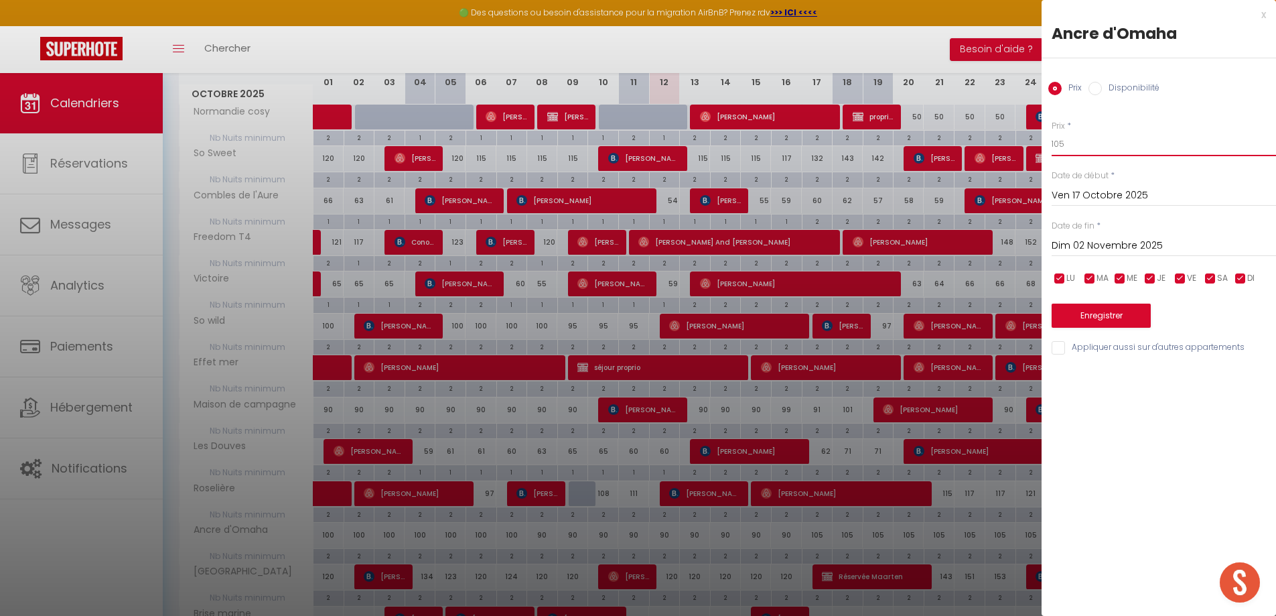
drag, startPoint x: 1060, startPoint y: 147, endPoint x: 1067, endPoint y: 147, distance: 7.4
click at [1067, 147] on input "105" at bounding box center [1164, 144] width 224 height 24
type input "100"
click at [1102, 308] on button "Enregistrer" at bounding box center [1101, 316] width 99 height 24
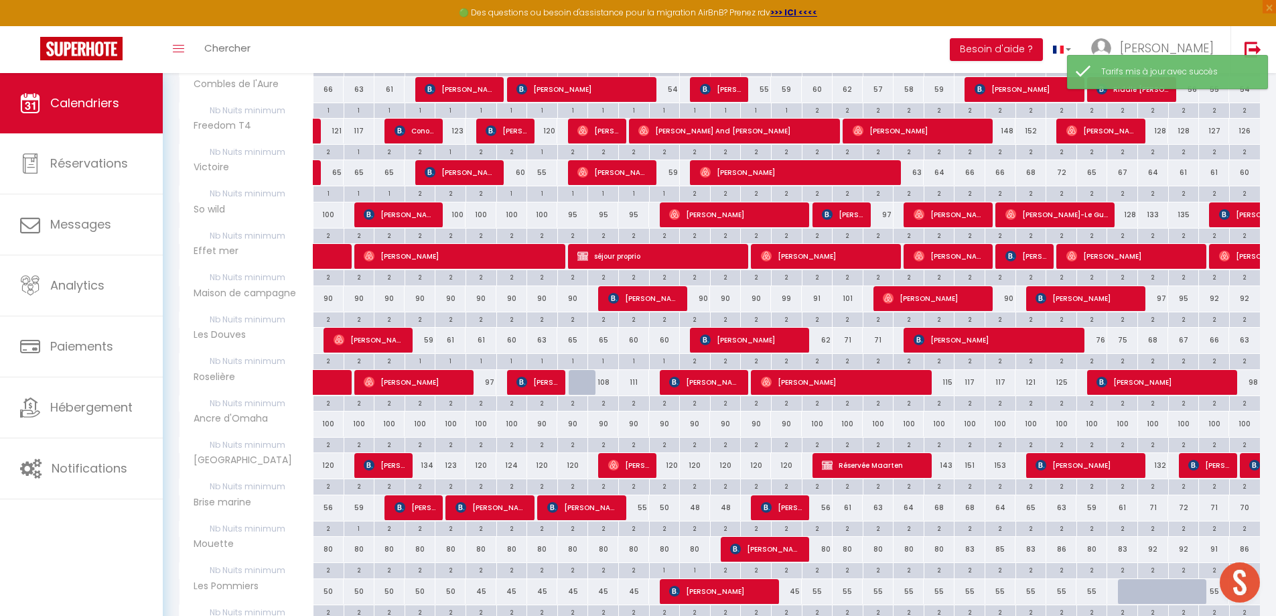
scroll to position [402, 0]
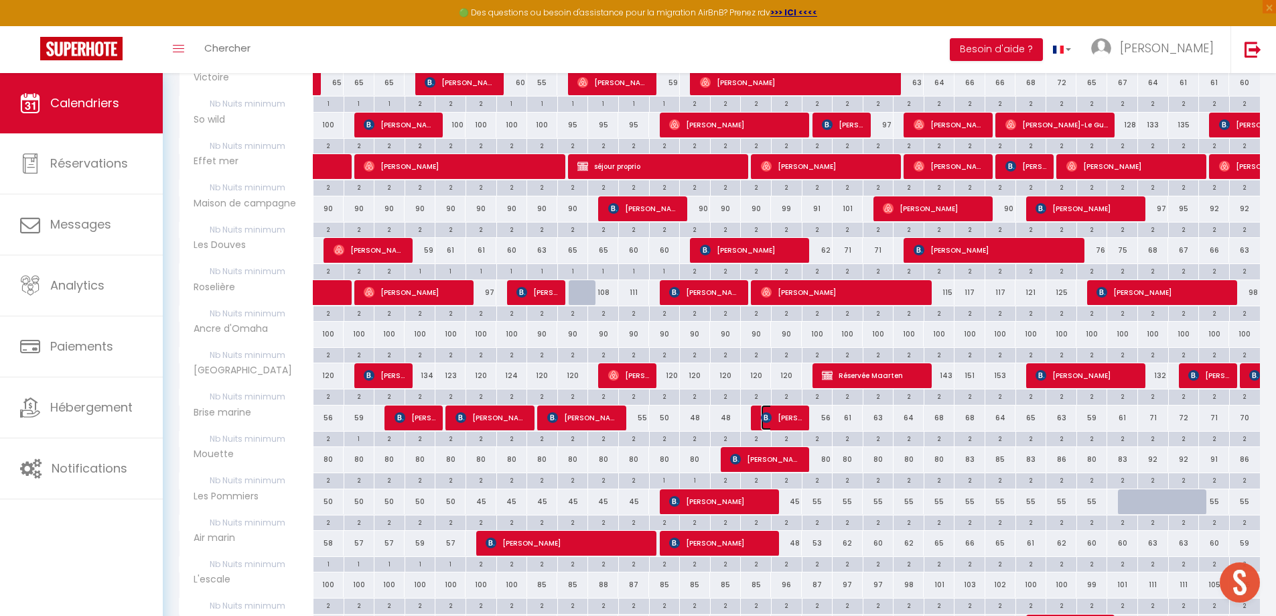
click at [775, 416] on span "[PERSON_NAME]" at bounding box center [781, 417] width 41 height 25
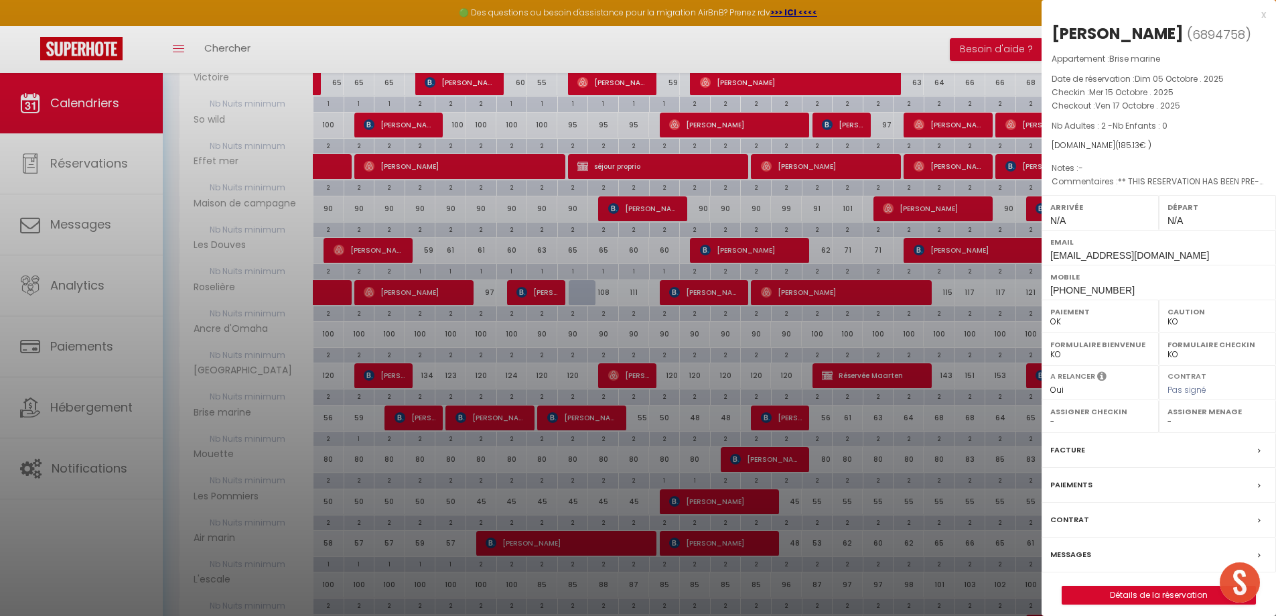
click at [1265, 15] on div "x" at bounding box center [1154, 15] width 224 height 16
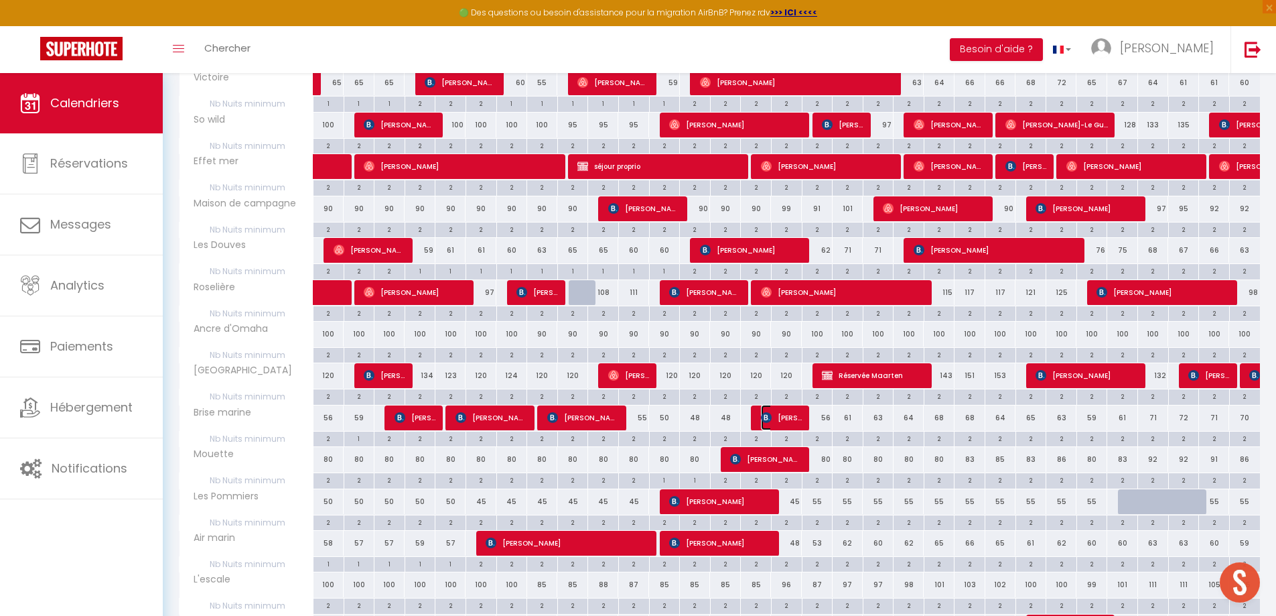
click at [784, 419] on span "[PERSON_NAME]" at bounding box center [781, 417] width 41 height 25
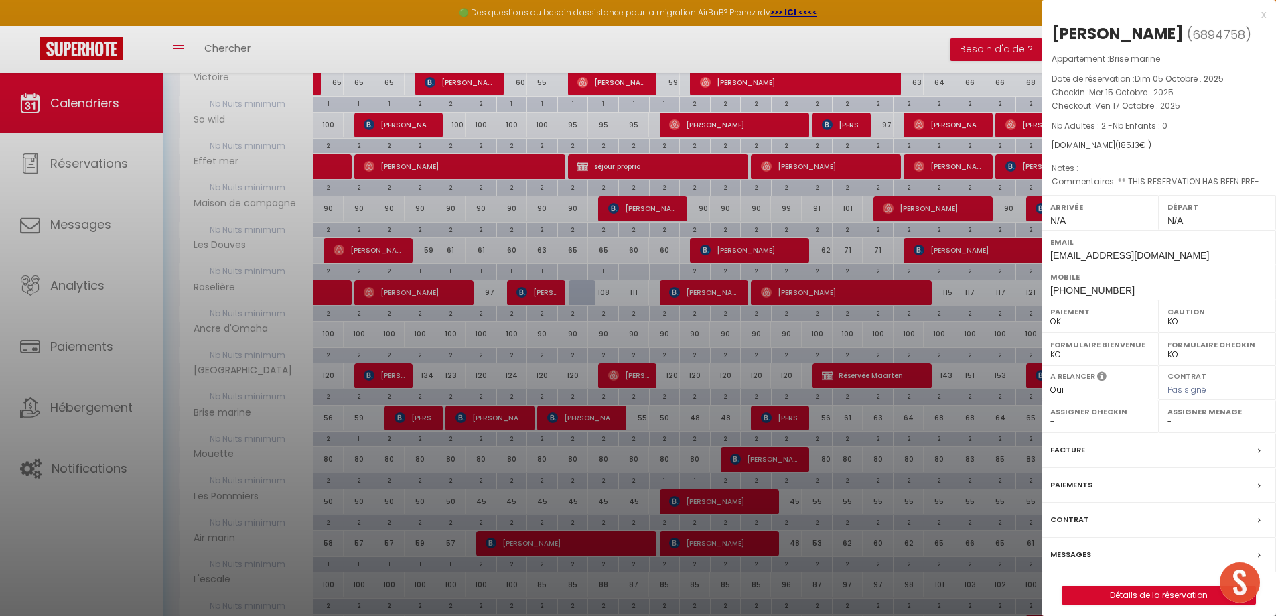
click at [1262, 15] on div "x" at bounding box center [1154, 15] width 224 height 16
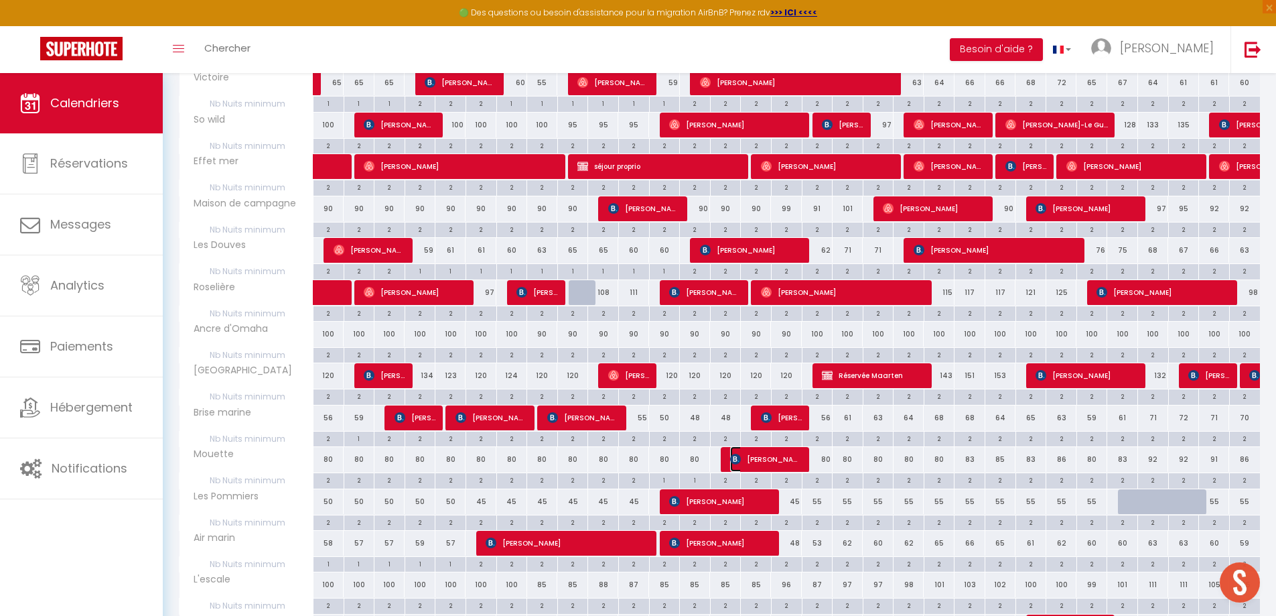
click at [740, 464] on img at bounding box center [735, 459] width 11 height 11
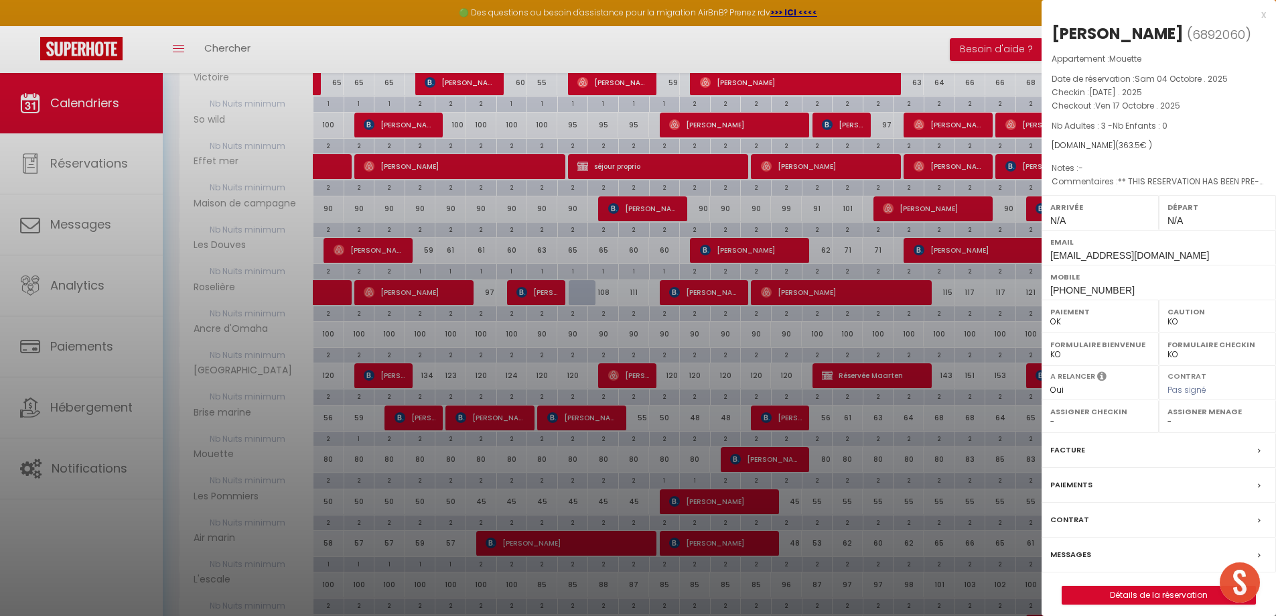
click at [1263, 17] on div "x" at bounding box center [1154, 15] width 224 height 16
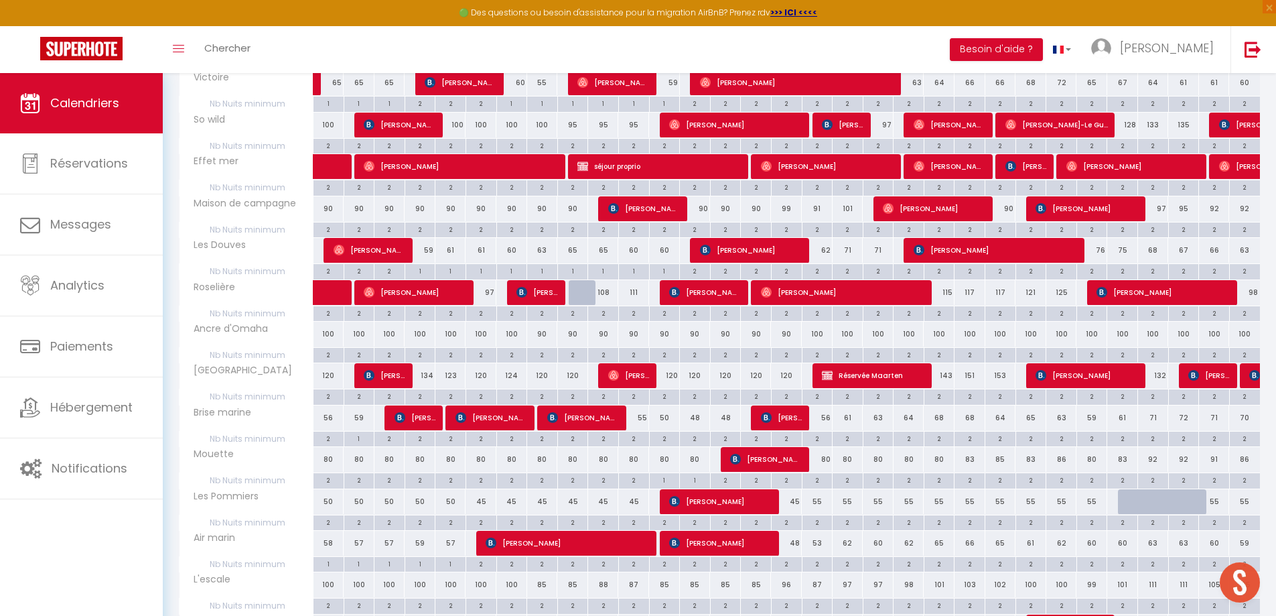
click at [816, 525] on div "2" at bounding box center [818, 521] width 30 height 13
type input "2"
type input "Ven 17 Octobre 2025"
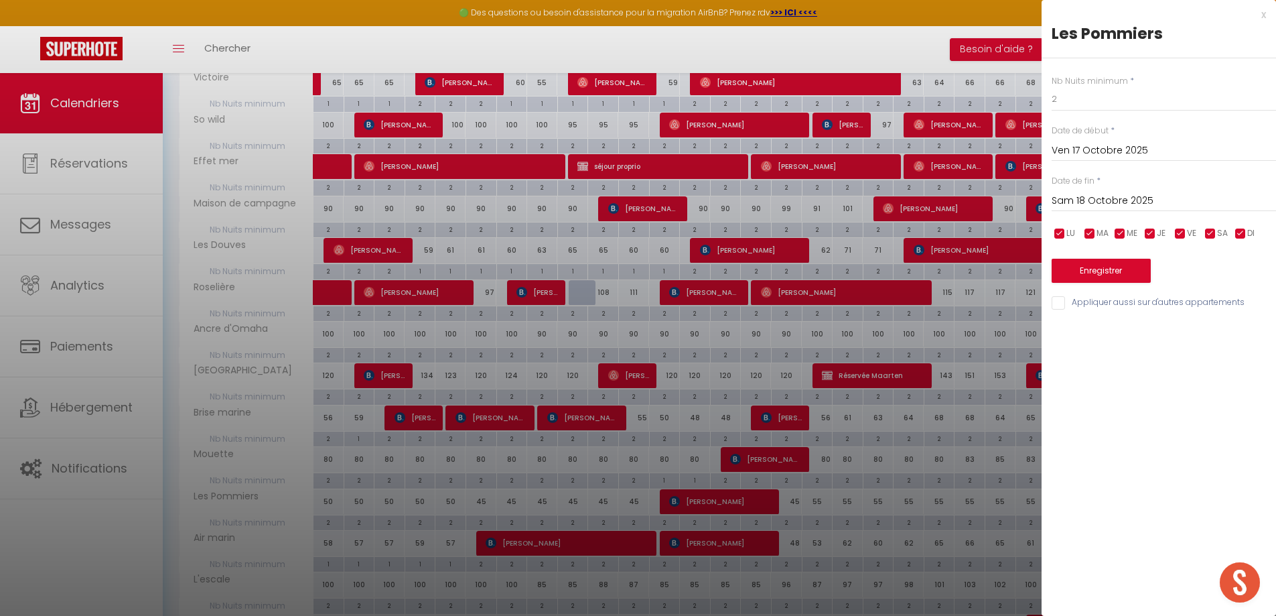
click at [1130, 195] on input "Sam 18 Octobre 2025" at bounding box center [1164, 200] width 224 height 17
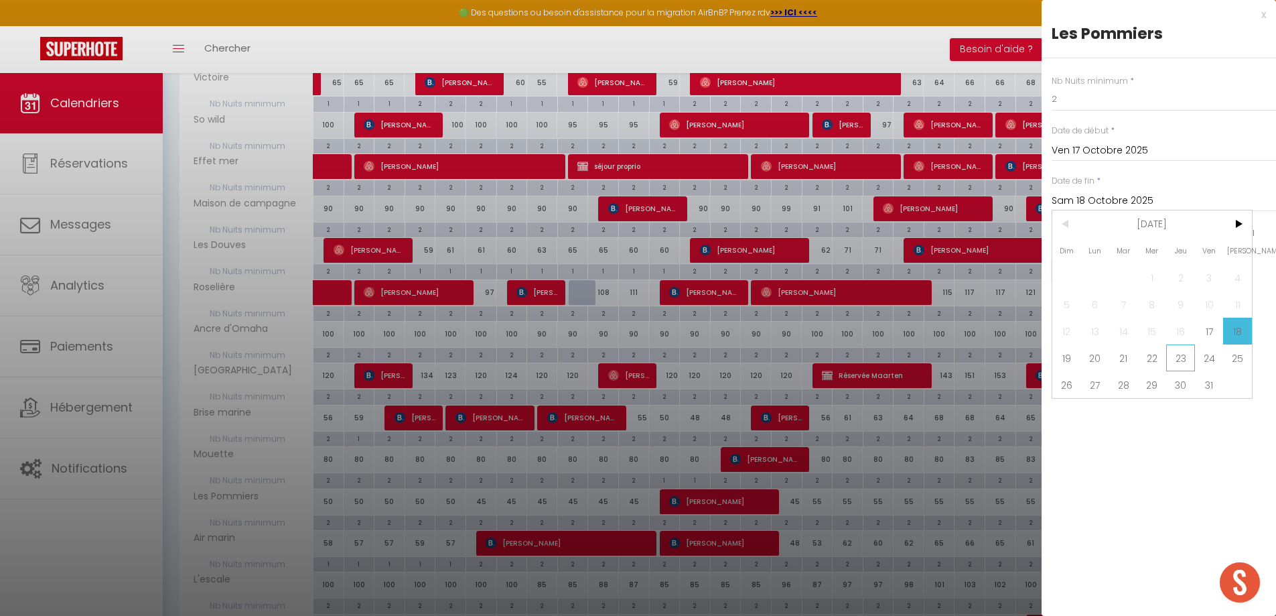
click at [1180, 357] on span "23" at bounding box center [1181, 357] width 29 height 27
type input "Jeu 23 Octobre 2025"
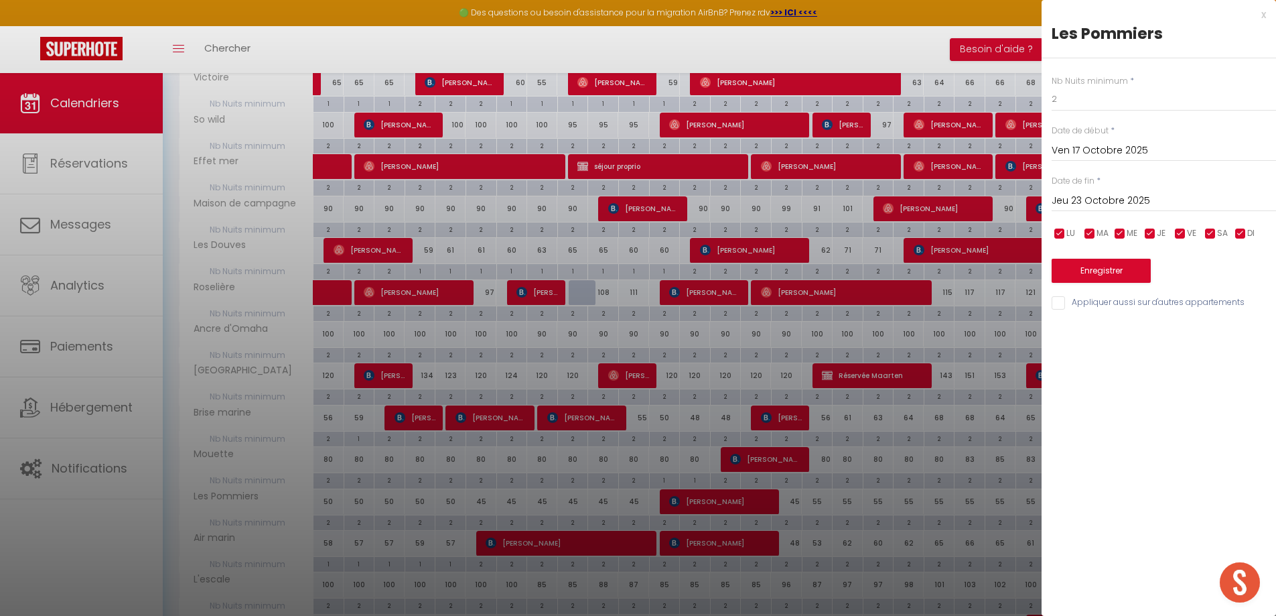
click at [1264, 15] on div "x" at bounding box center [1154, 15] width 224 height 16
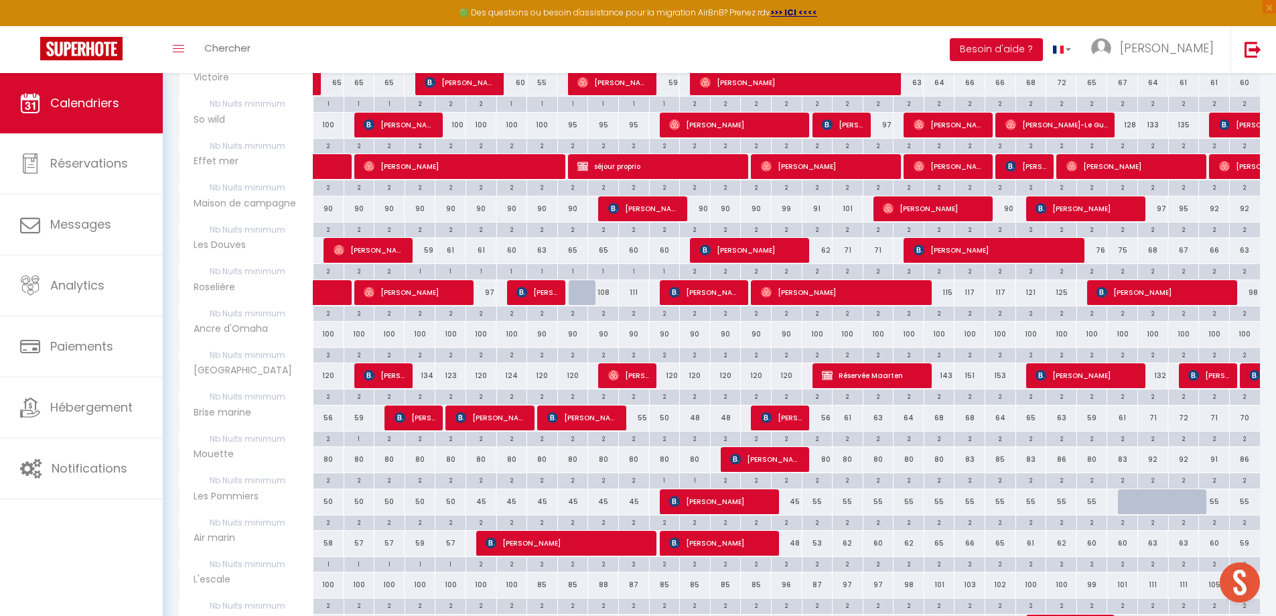
click at [881, 503] on div "55" at bounding box center [878, 501] width 31 height 25
type input "55"
type input "Dim 19 Octobre 2025"
type input "Lun 20 Octobre 2025"
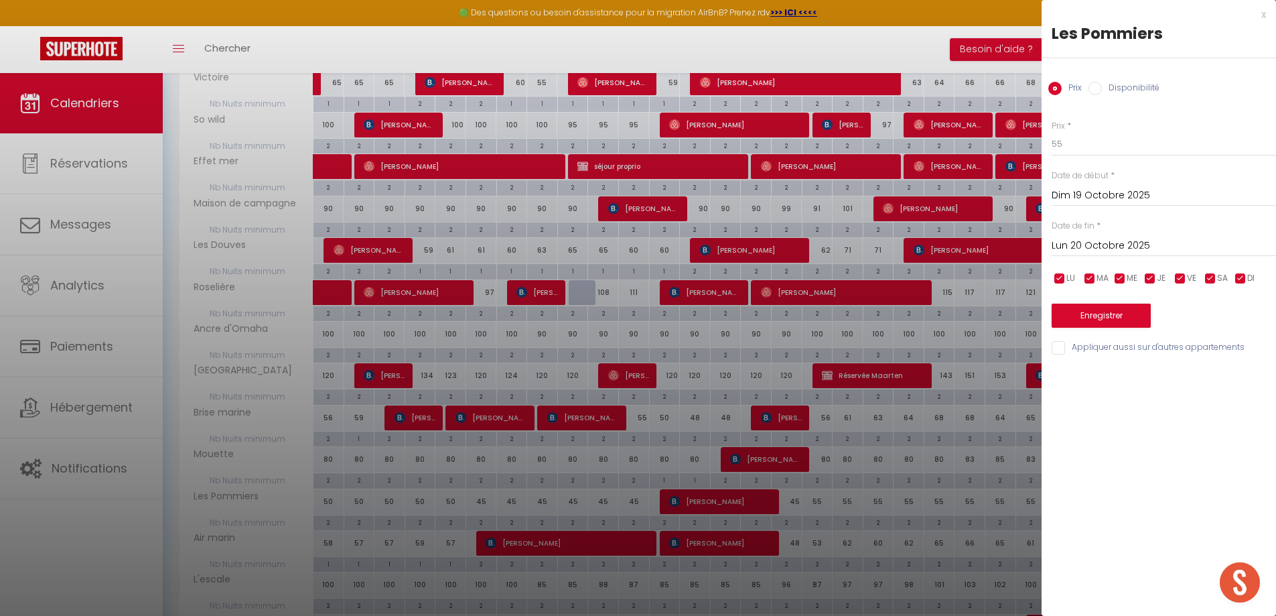
click at [1265, 15] on div "x" at bounding box center [1154, 15] width 224 height 16
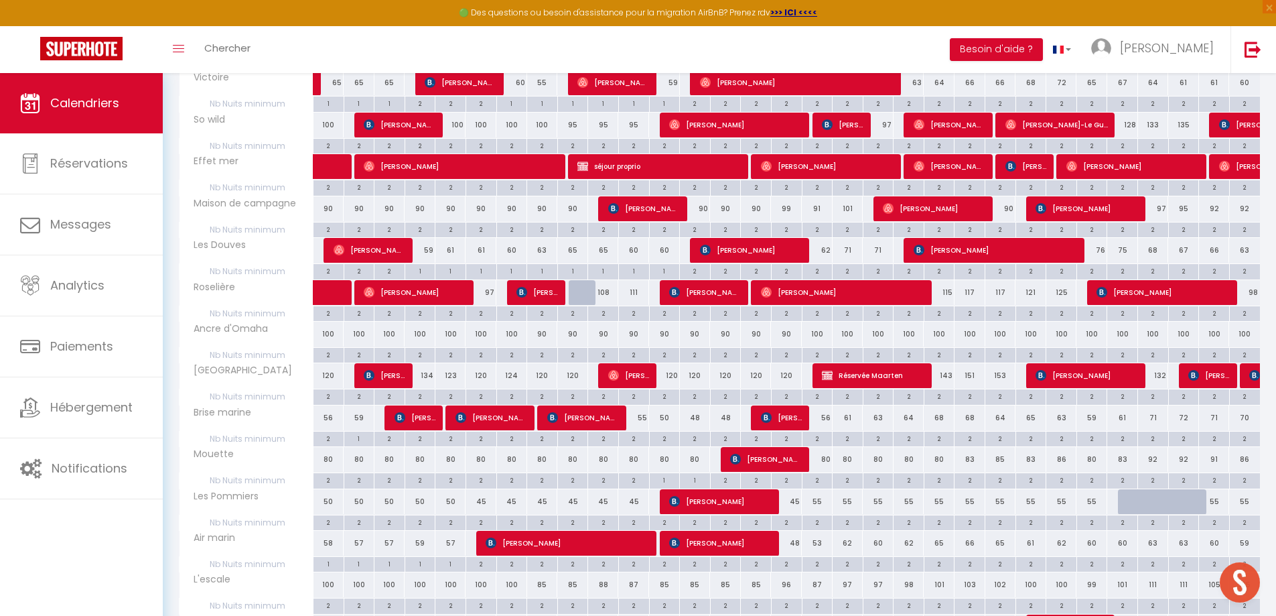
click at [817, 509] on div "55" at bounding box center [817, 501] width 31 height 25
type input "55"
type input "Ven 17 Octobre 2025"
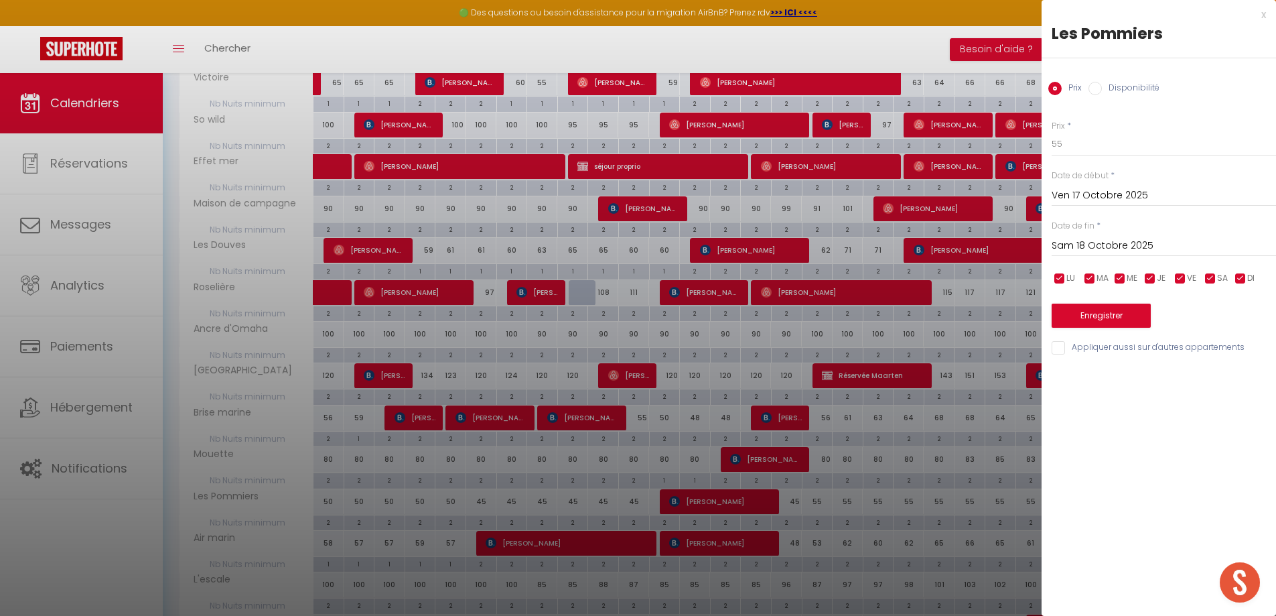
click at [1149, 243] on input "Sam 18 Octobre 2025" at bounding box center [1164, 245] width 224 height 17
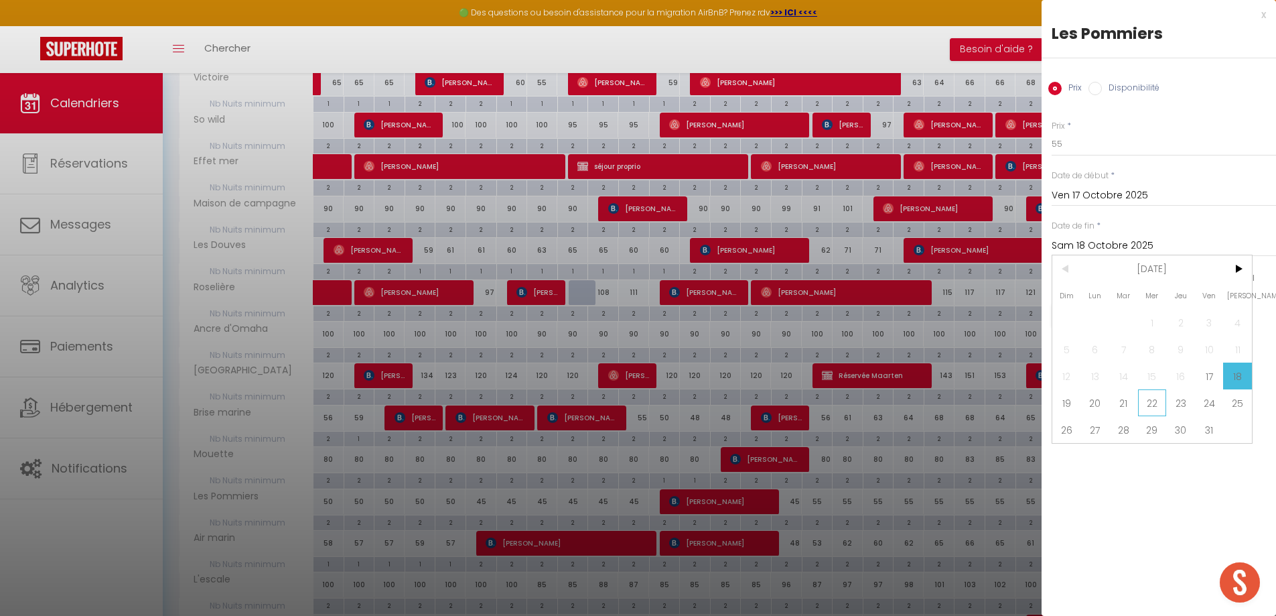
click at [1151, 401] on span "22" at bounding box center [1152, 402] width 29 height 27
type input "Mer 22 Octobre 2025"
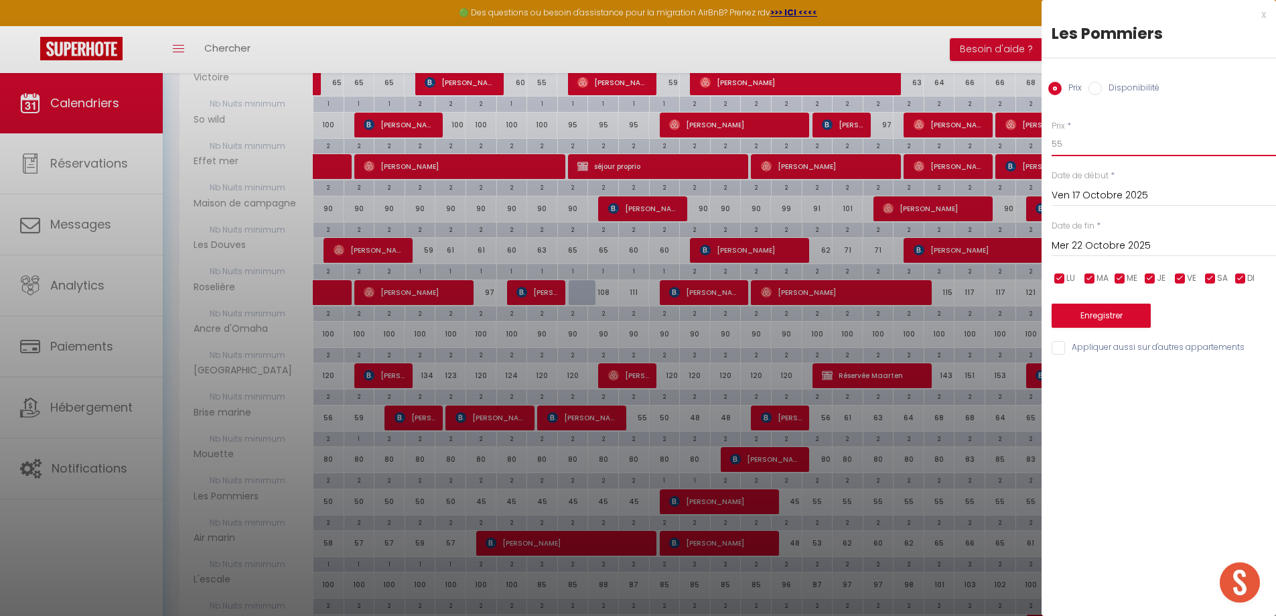
drag, startPoint x: 1057, startPoint y: 145, endPoint x: 1065, endPoint y: 147, distance: 7.6
click at [1065, 147] on input "55" at bounding box center [1164, 144] width 224 height 24
type input "50"
click at [1102, 320] on button "Enregistrer" at bounding box center [1101, 316] width 99 height 24
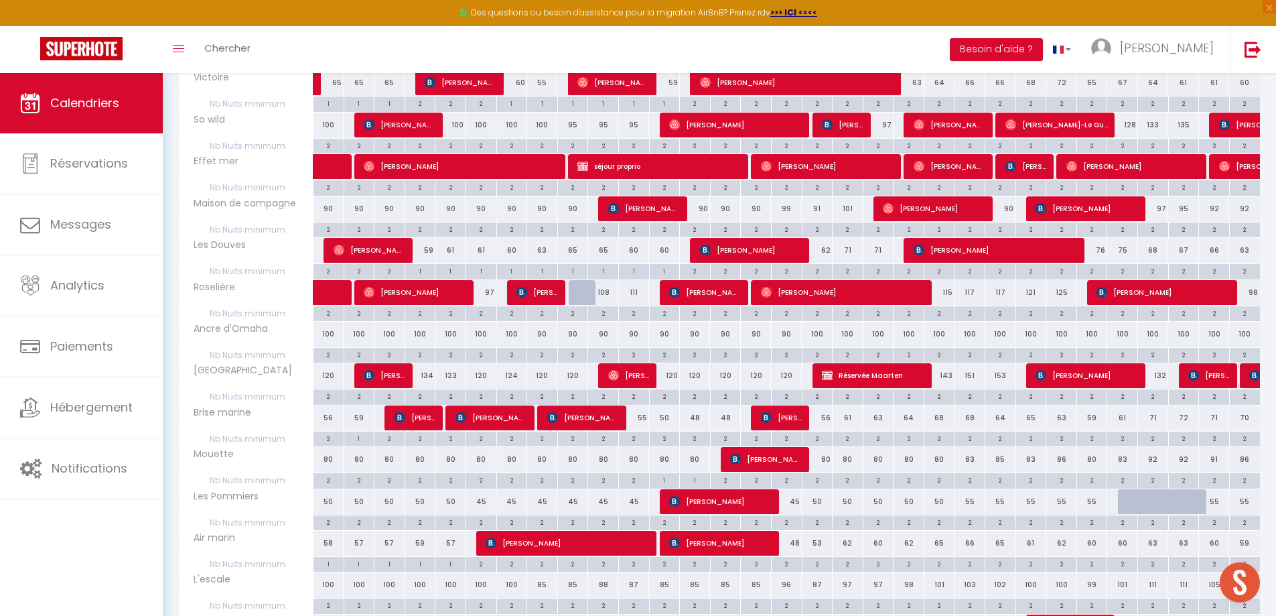
click at [791, 548] on div "48" at bounding box center [786, 543] width 31 height 25
type input "48"
type input "Jeu 16 Octobre 2025"
type input "Ven 17 Octobre 2025"
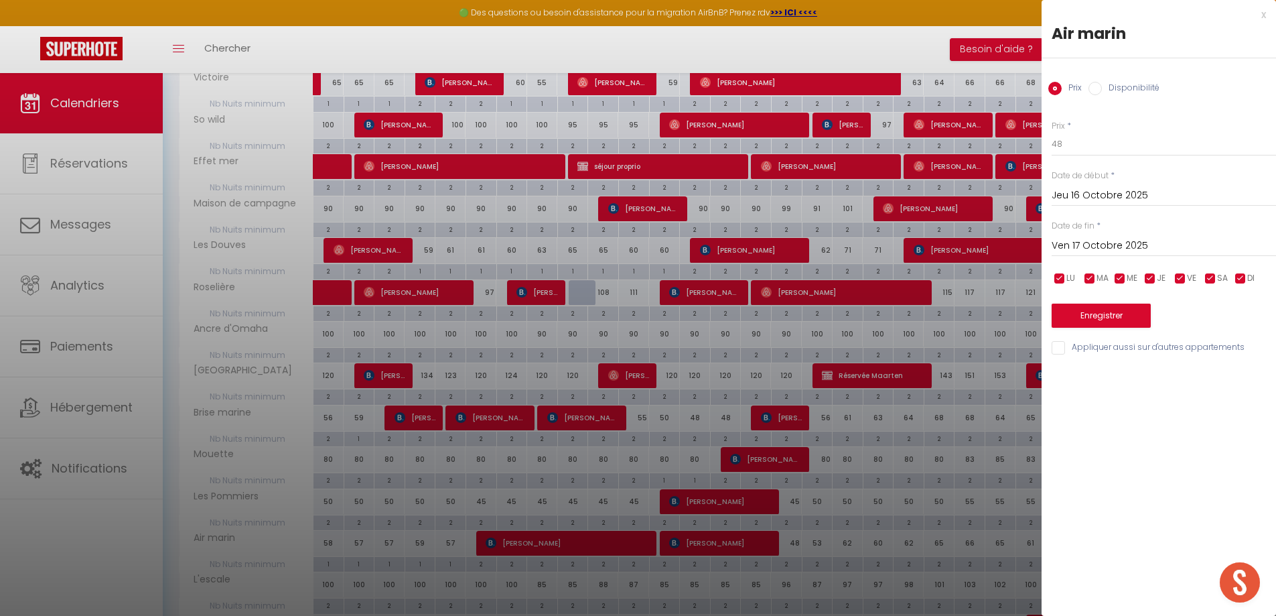
click at [1264, 17] on div "x" at bounding box center [1154, 15] width 224 height 16
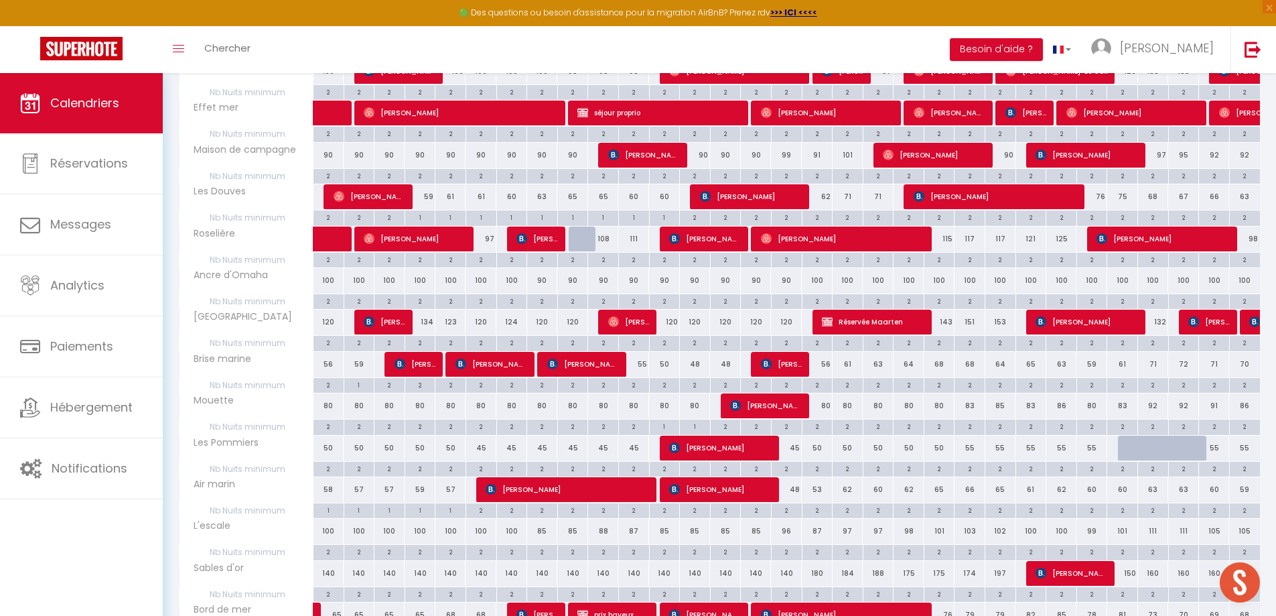
scroll to position [469, 0]
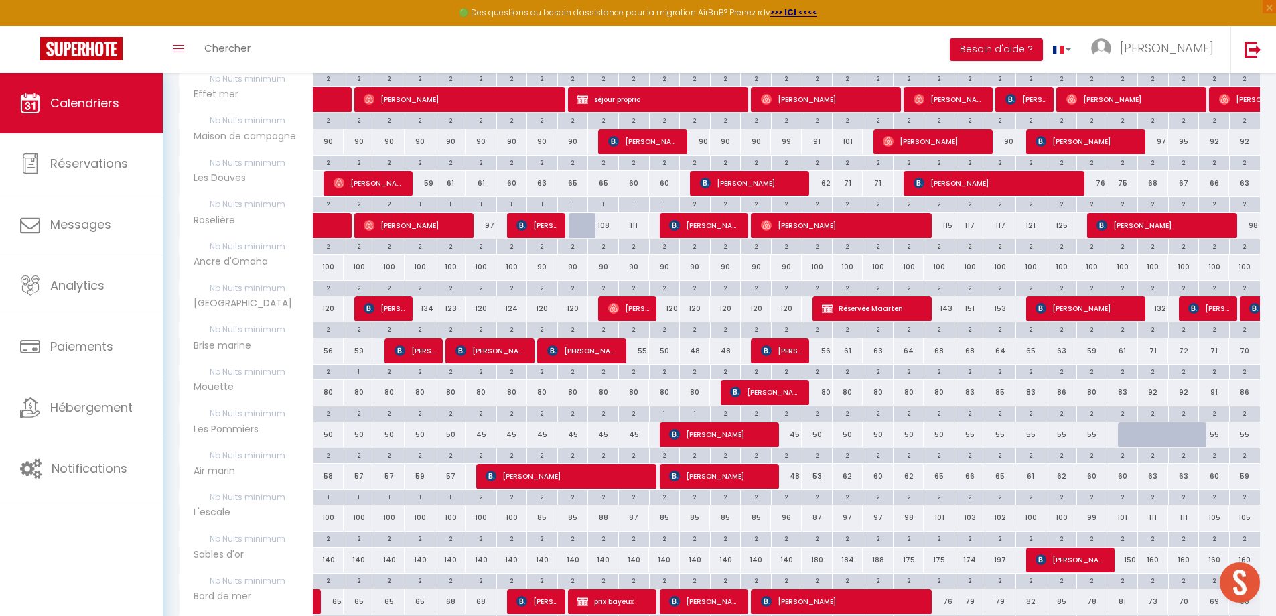
click at [821, 519] on div "87" at bounding box center [817, 517] width 31 height 25
type input "87"
type input "Ven 17 Octobre 2025"
type input "Sam 18 Octobre 2025"
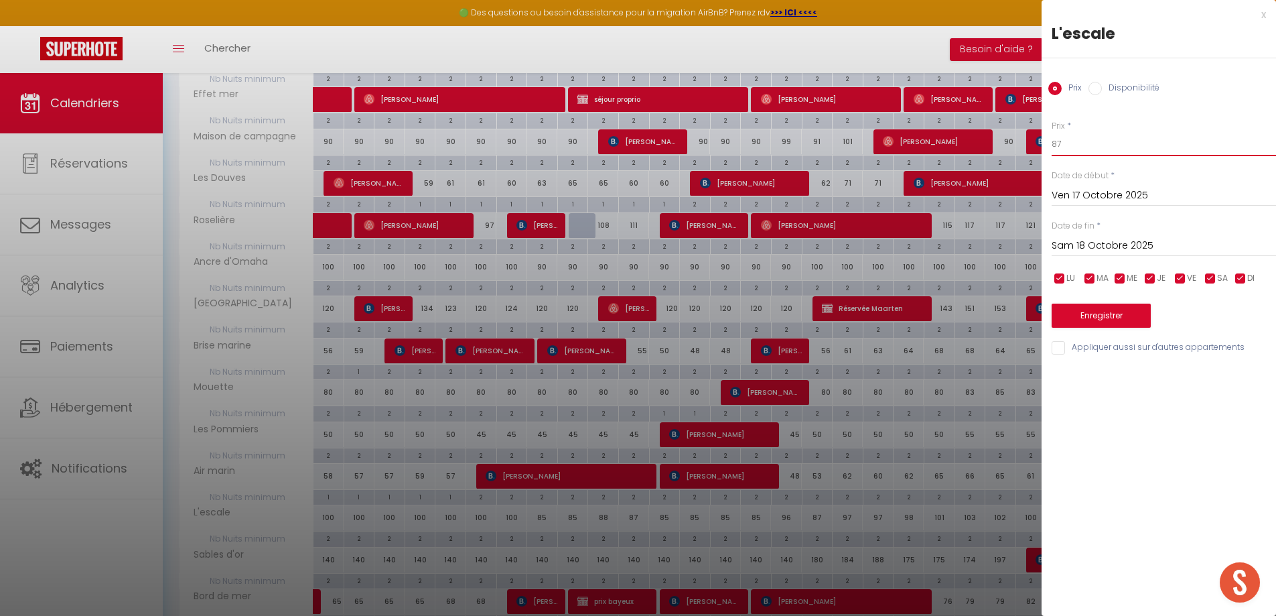
drag, startPoint x: 1058, startPoint y: 150, endPoint x: 1075, endPoint y: 155, distance: 18.2
click at [1075, 155] on input "87" at bounding box center [1164, 144] width 224 height 24
type input "80"
click at [1112, 320] on button "Enregistrer" at bounding box center [1101, 316] width 99 height 24
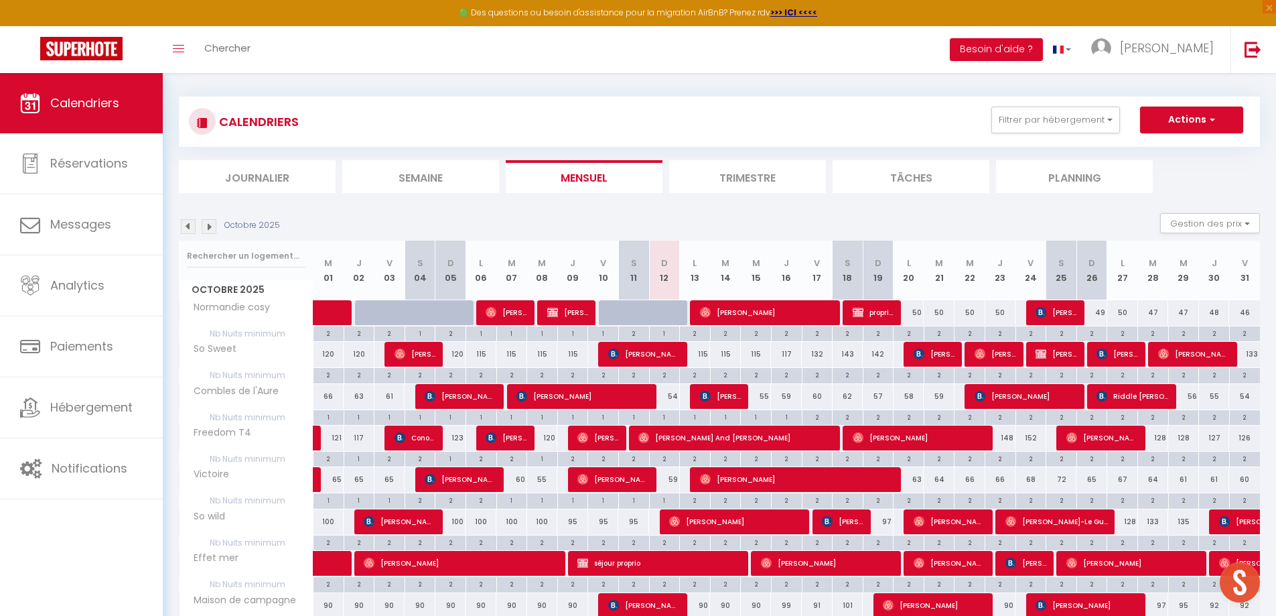
scroll to position [0, 0]
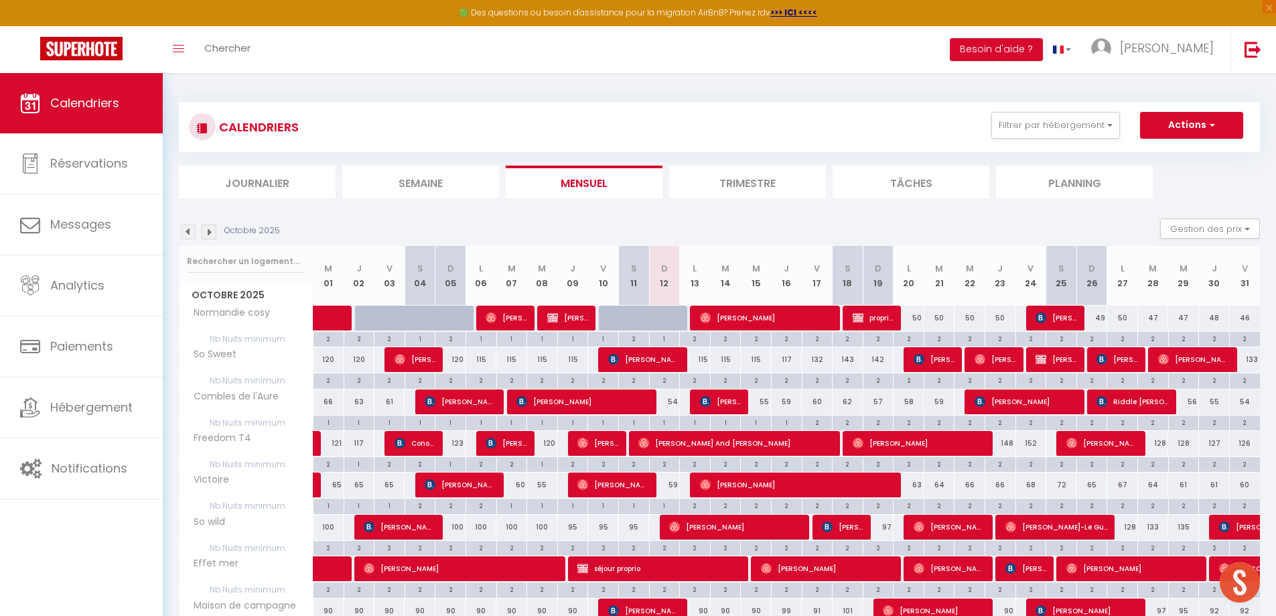
click at [208, 230] on img at bounding box center [209, 231] width 15 height 15
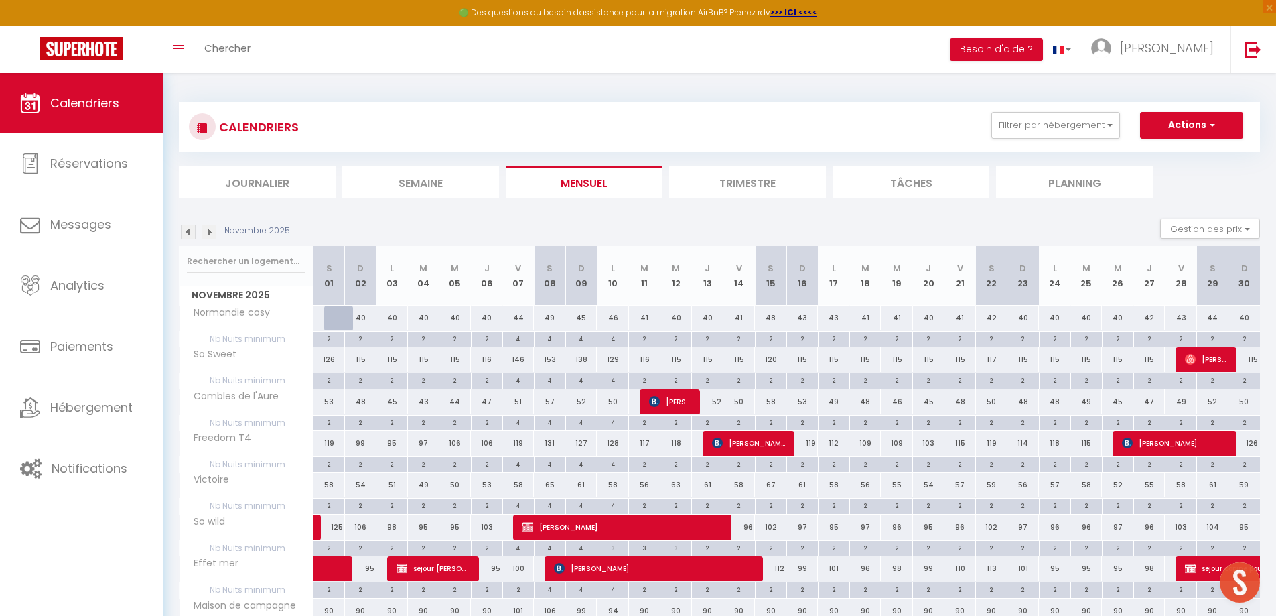
click at [211, 234] on img at bounding box center [209, 231] width 15 height 15
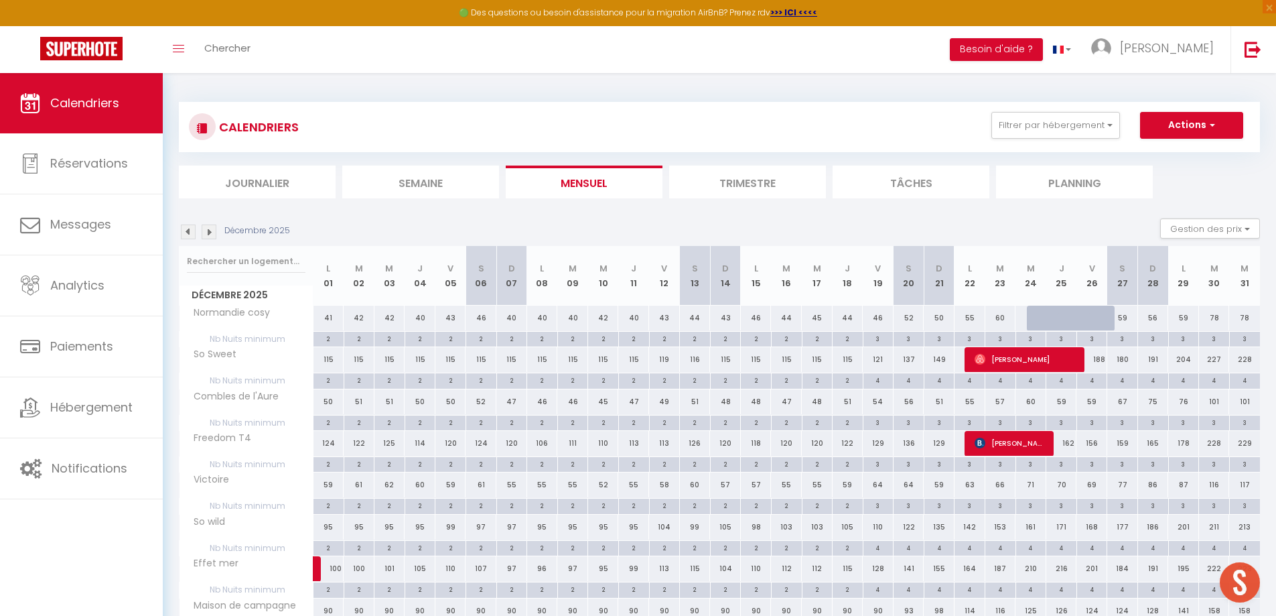
click at [211, 234] on img at bounding box center [209, 231] width 15 height 15
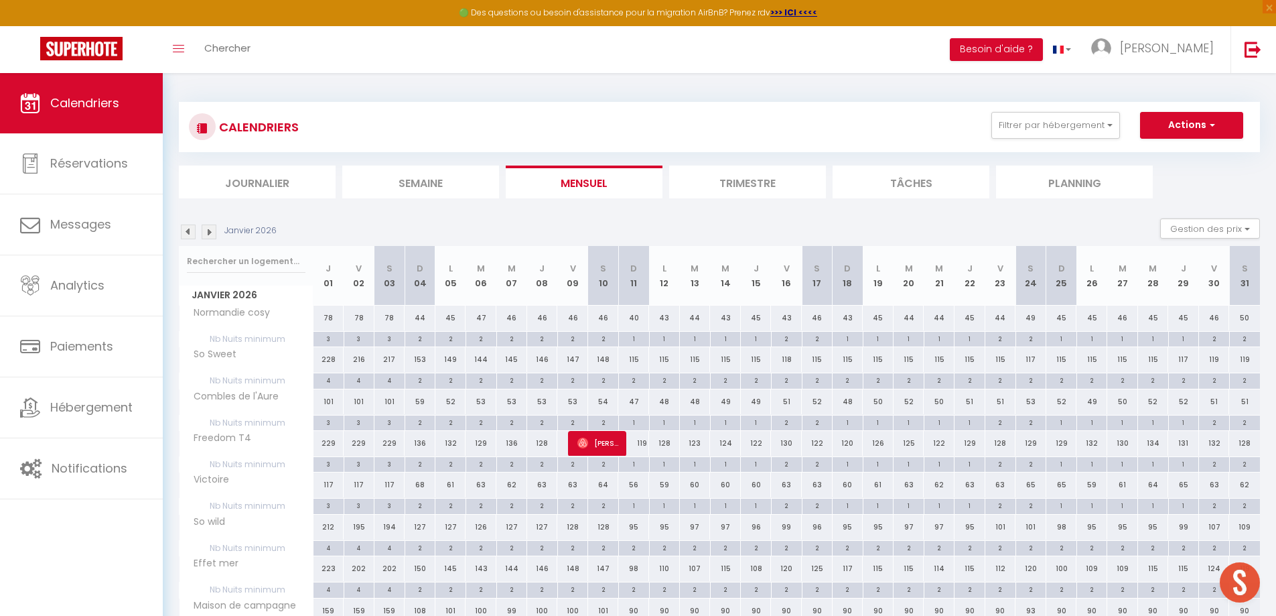
click at [211, 234] on img at bounding box center [209, 231] width 15 height 15
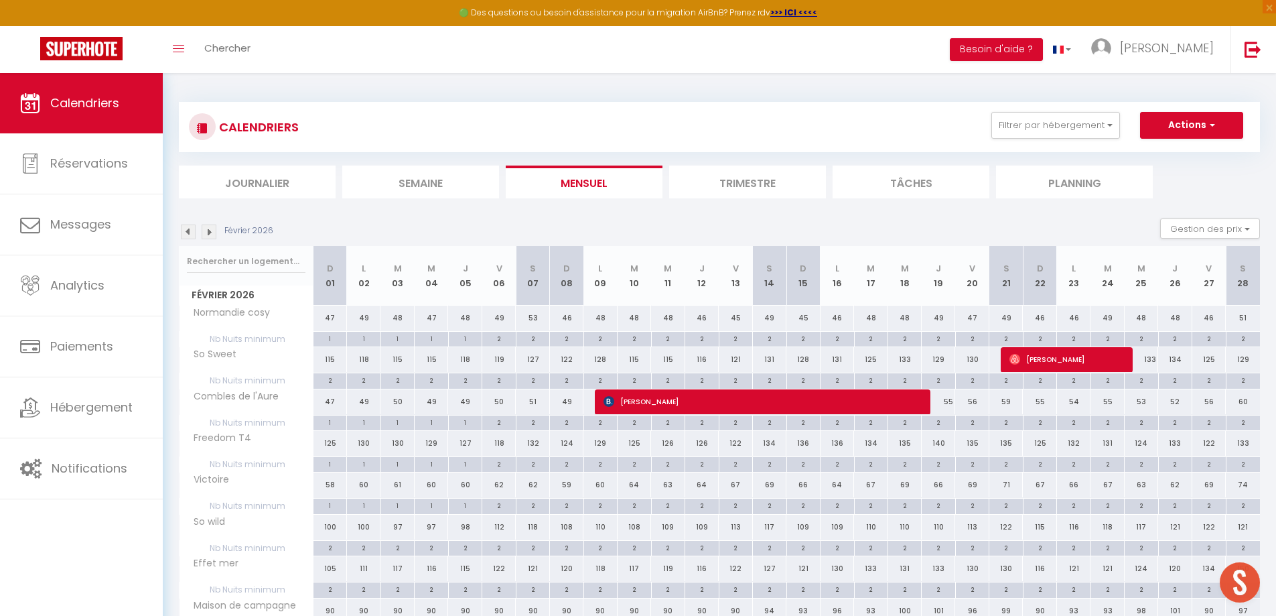
click at [212, 234] on img at bounding box center [209, 231] width 15 height 15
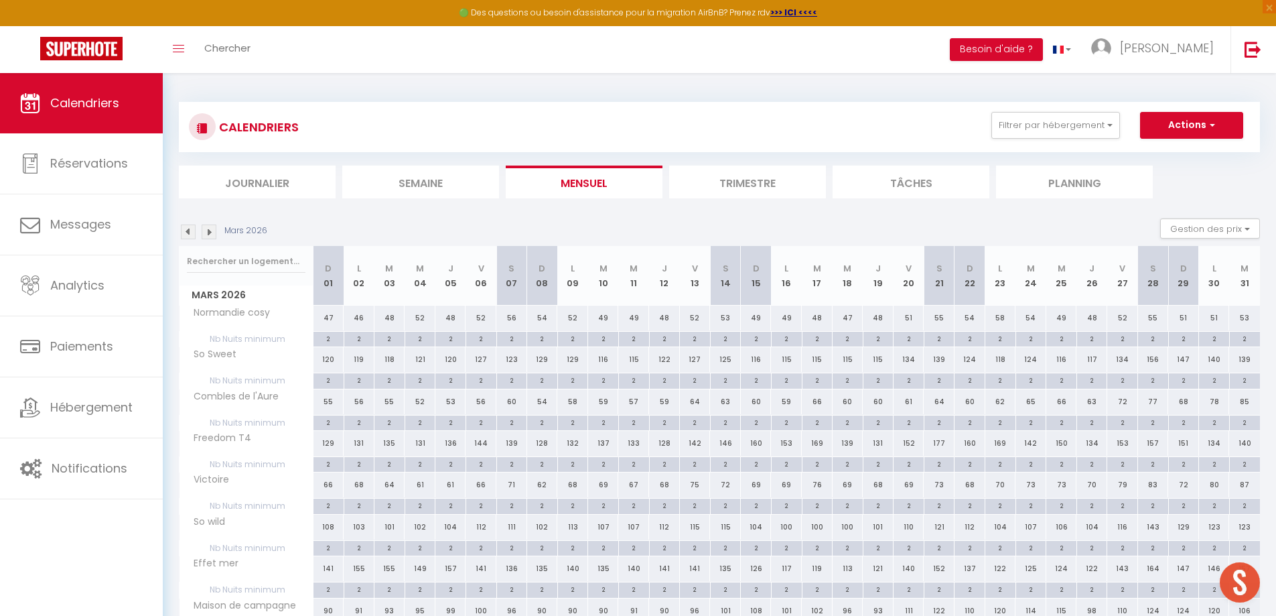
click at [212, 234] on img at bounding box center [209, 231] width 15 height 15
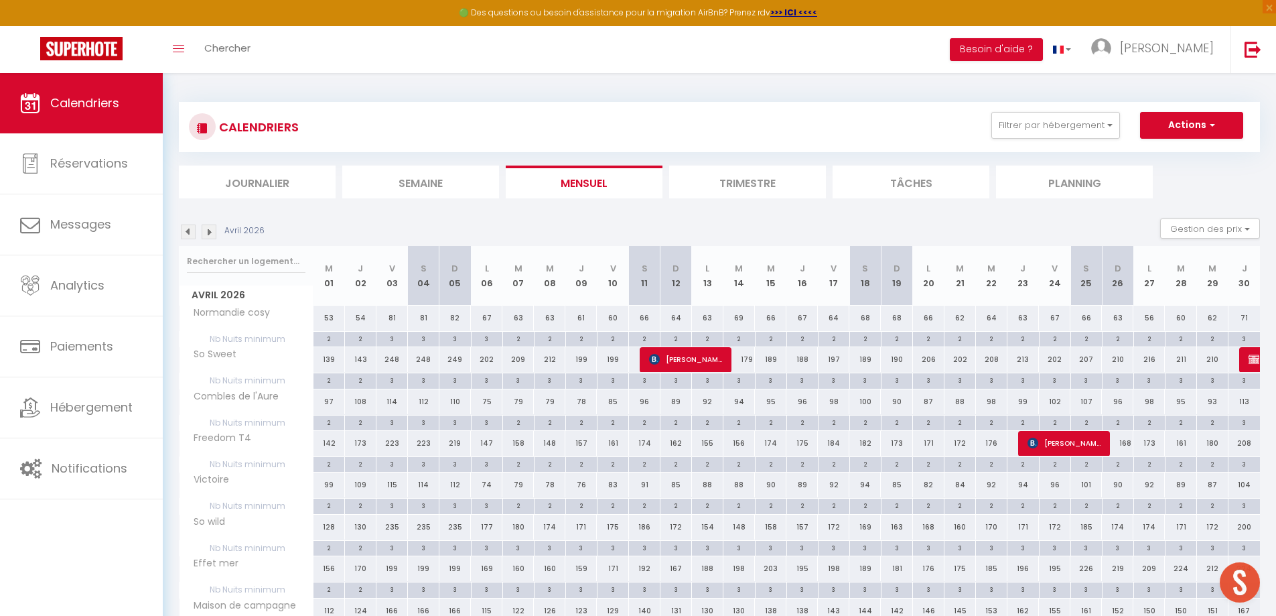
click at [212, 234] on img at bounding box center [209, 231] width 15 height 15
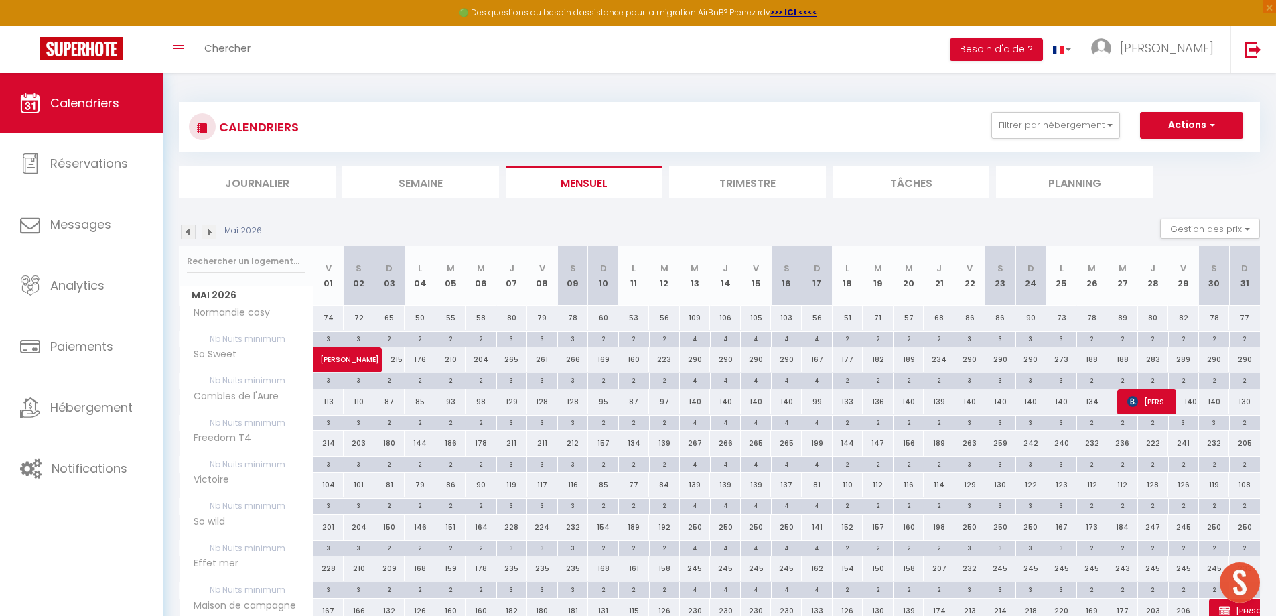
click at [212, 234] on img at bounding box center [209, 231] width 15 height 15
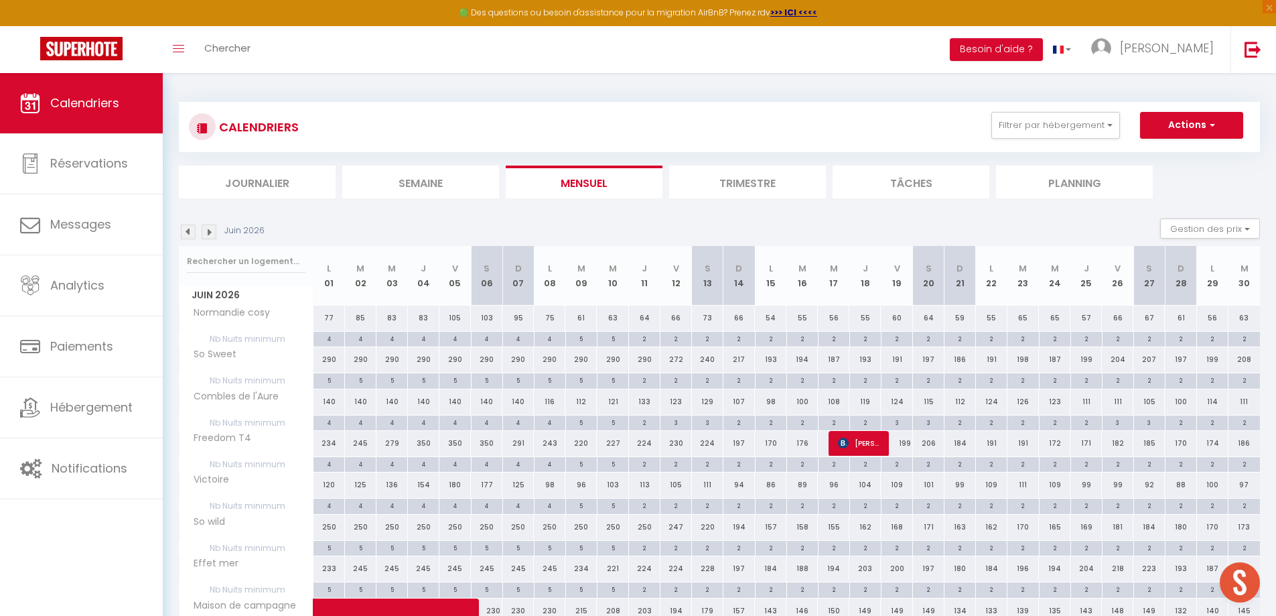
click at [212, 234] on img at bounding box center [209, 231] width 15 height 15
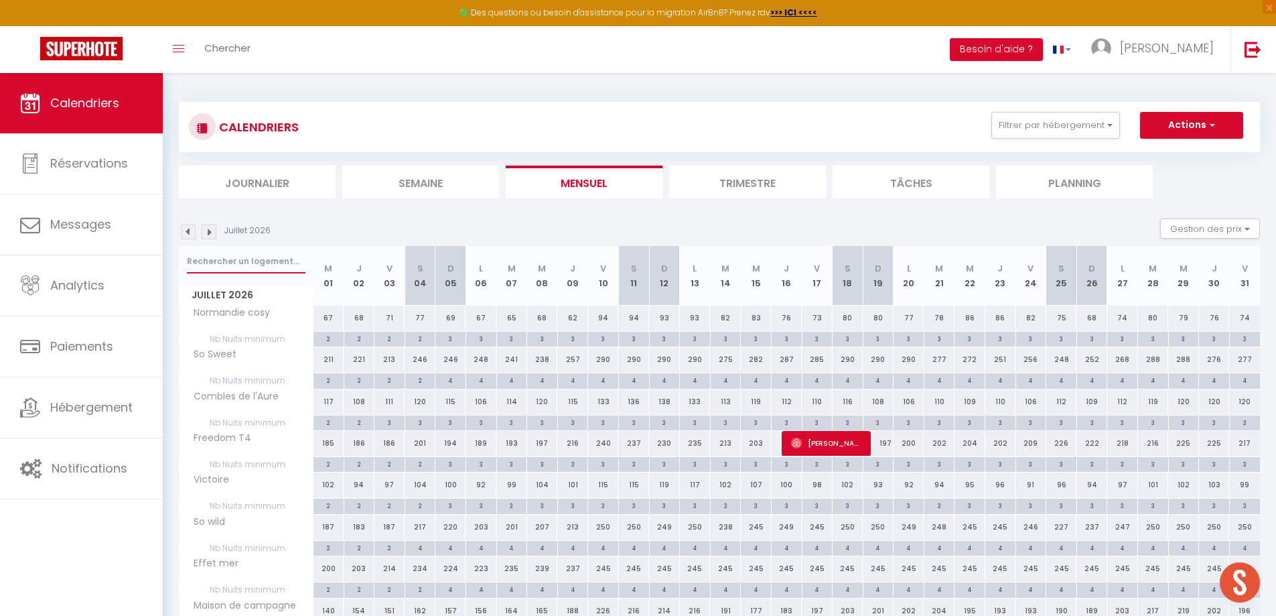
click at [240, 263] on input "text" at bounding box center [246, 261] width 119 height 24
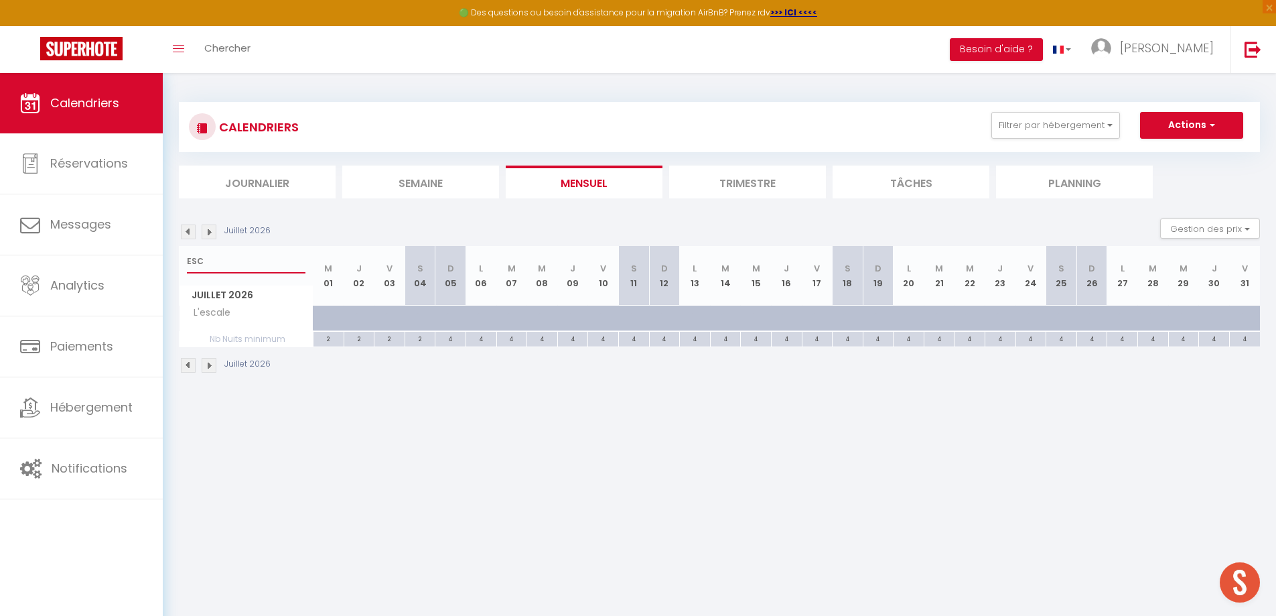
type input "ESC"
click at [185, 235] on img at bounding box center [188, 231] width 15 height 15
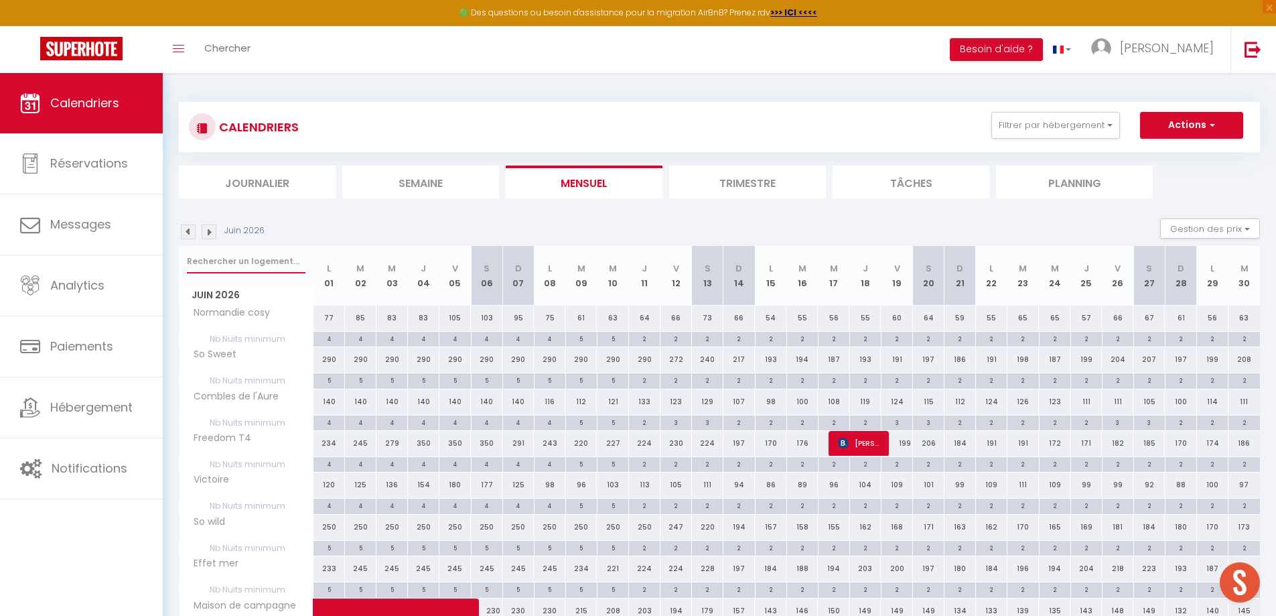
click at [224, 259] on input "text" at bounding box center [246, 261] width 119 height 24
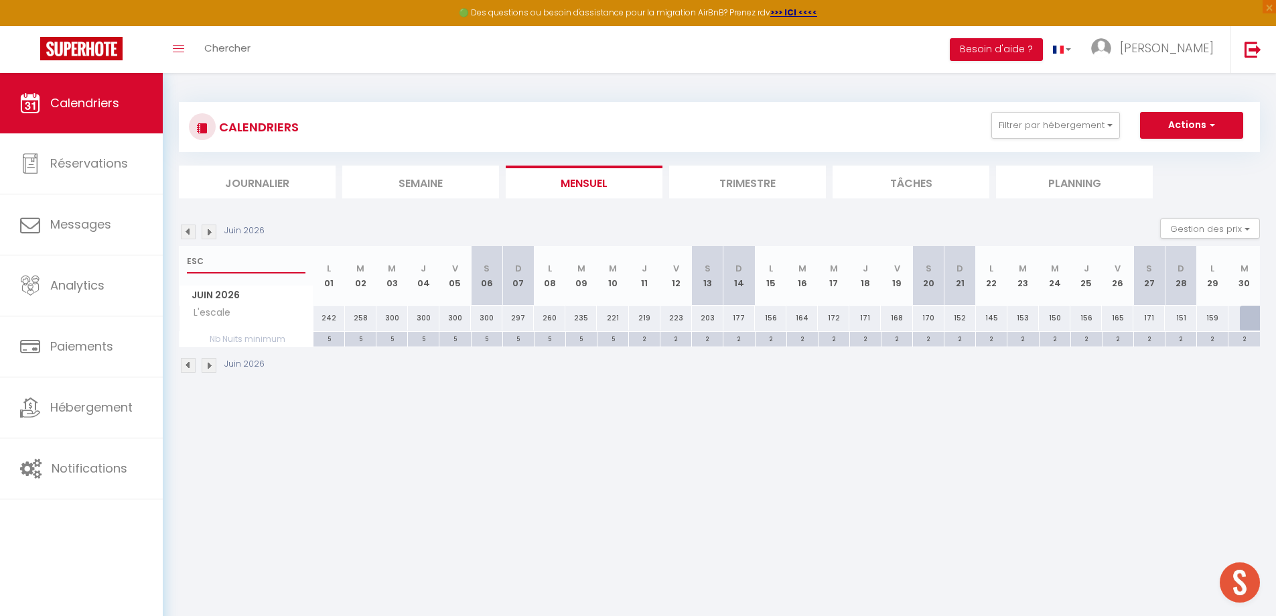
type input "ESC"
click at [190, 228] on img at bounding box center [188, 231] width 15 height 15
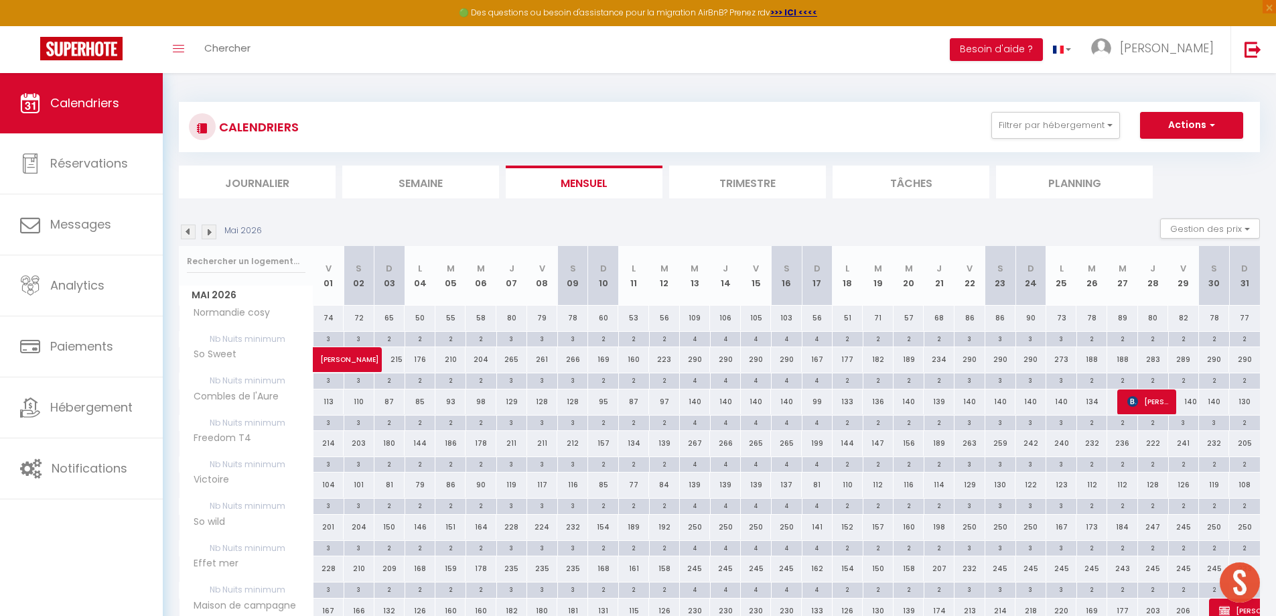
click at [189, 229] on img at bounding box center [188, 231] width 15 height 15
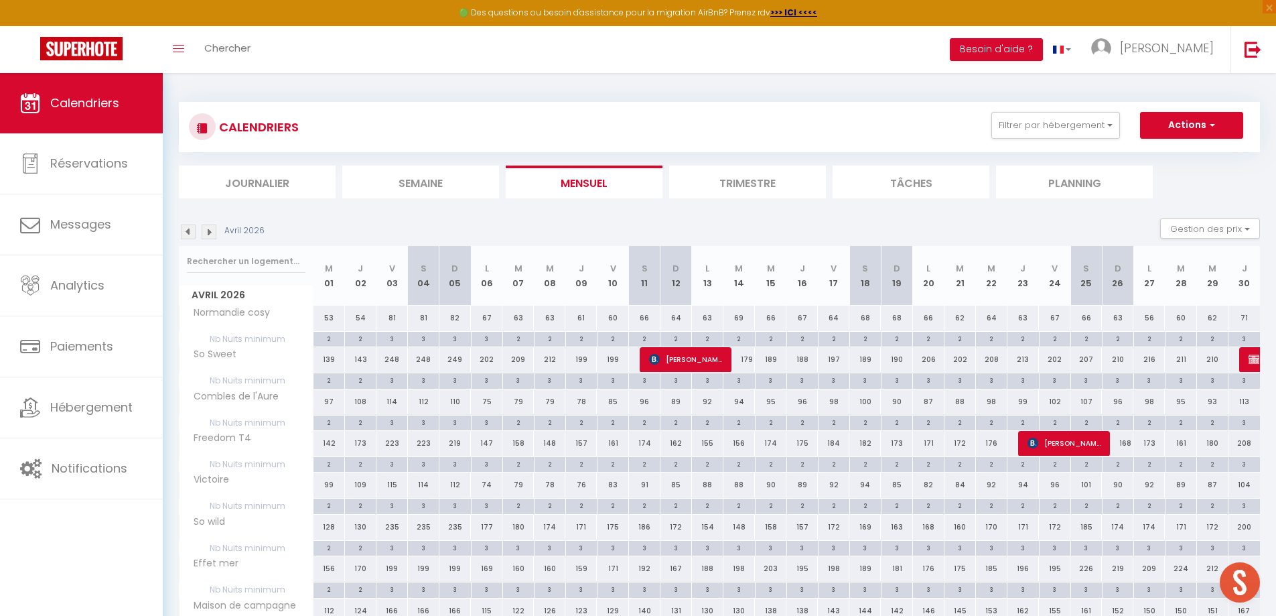
click at [190, 234] on img at bounding box center [188, 231] width 15 height 15
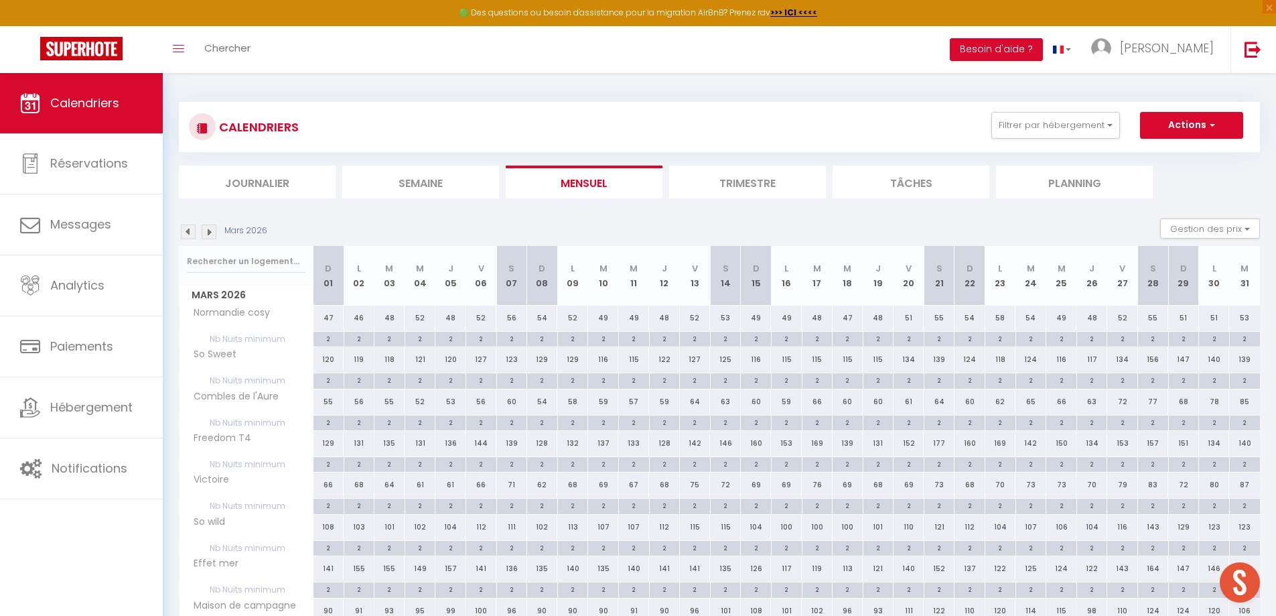
click at [190, 234] on img at bounding box center [188, 231] width 15 height 15
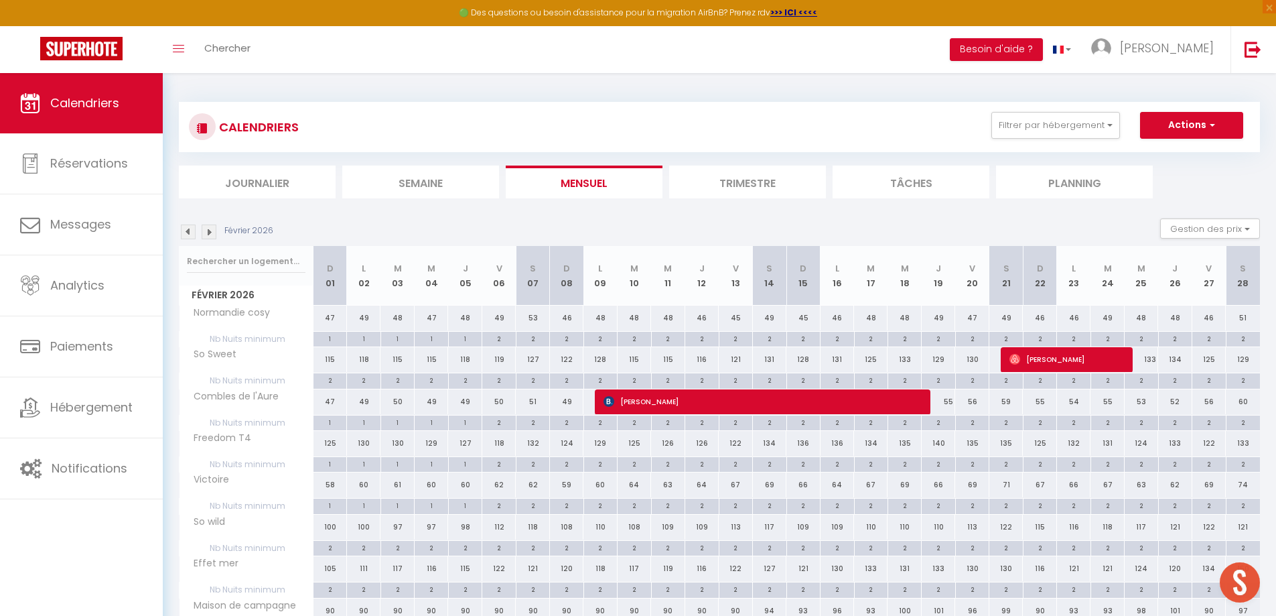
click at [190, 234] on img at bounding box center [188, 231] width 15 height 15
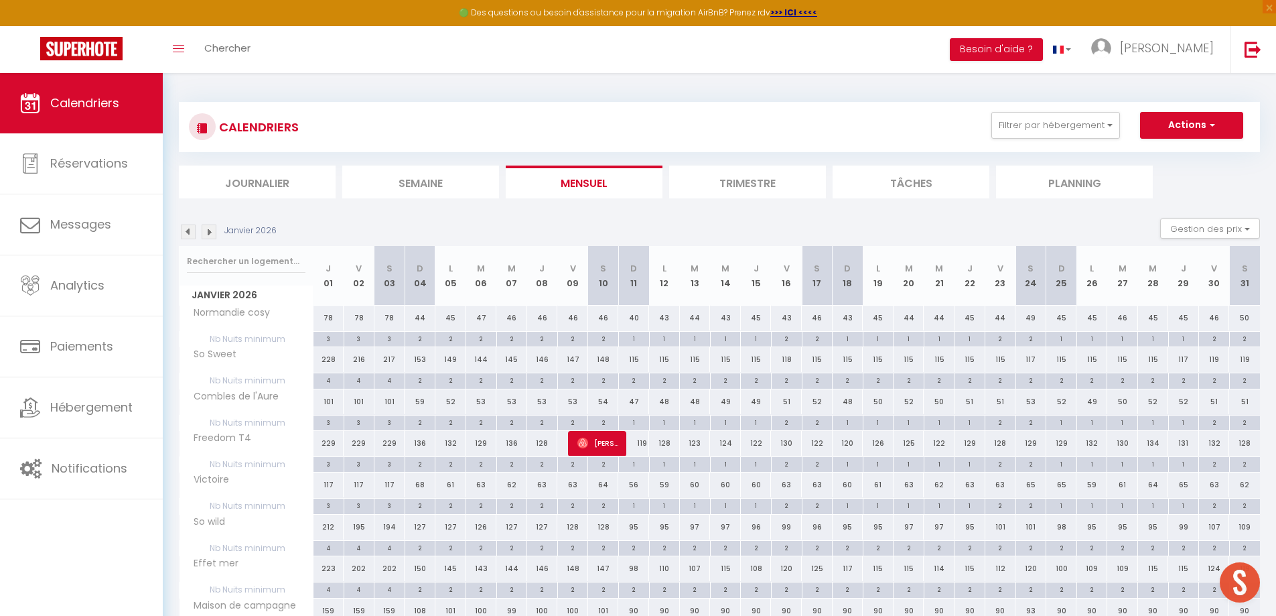
click at [189, 234] on img at bounding box center [188, 231] width 15 height 15
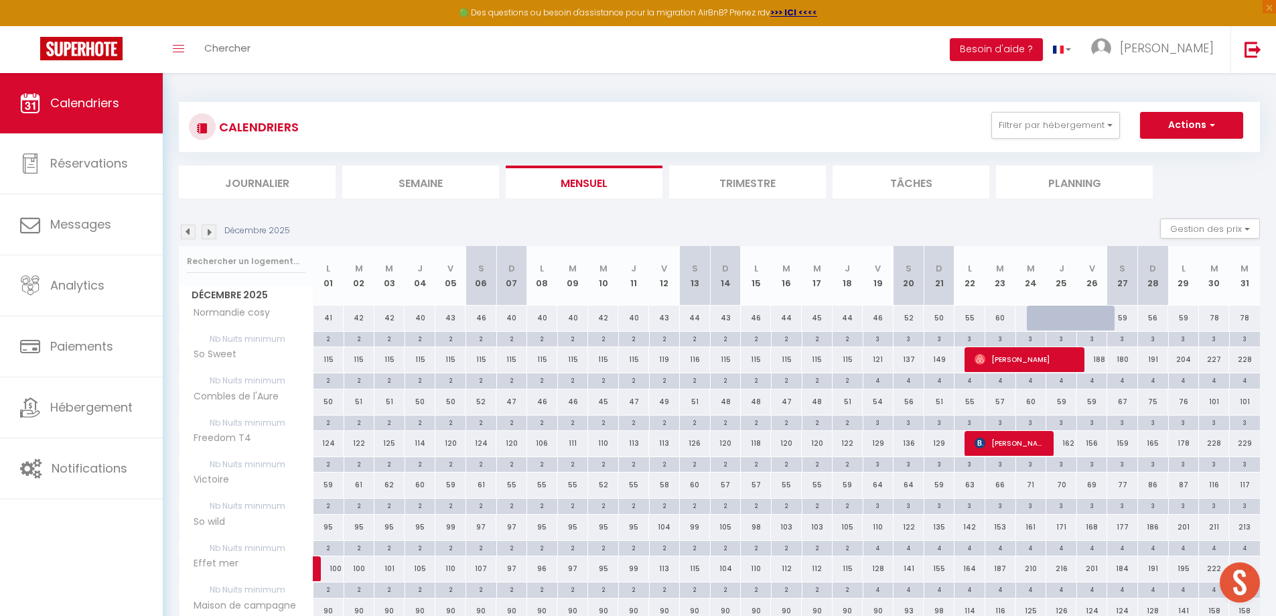
click at [189, 234] on img at bounding box center [188, 231] width 15 height 15
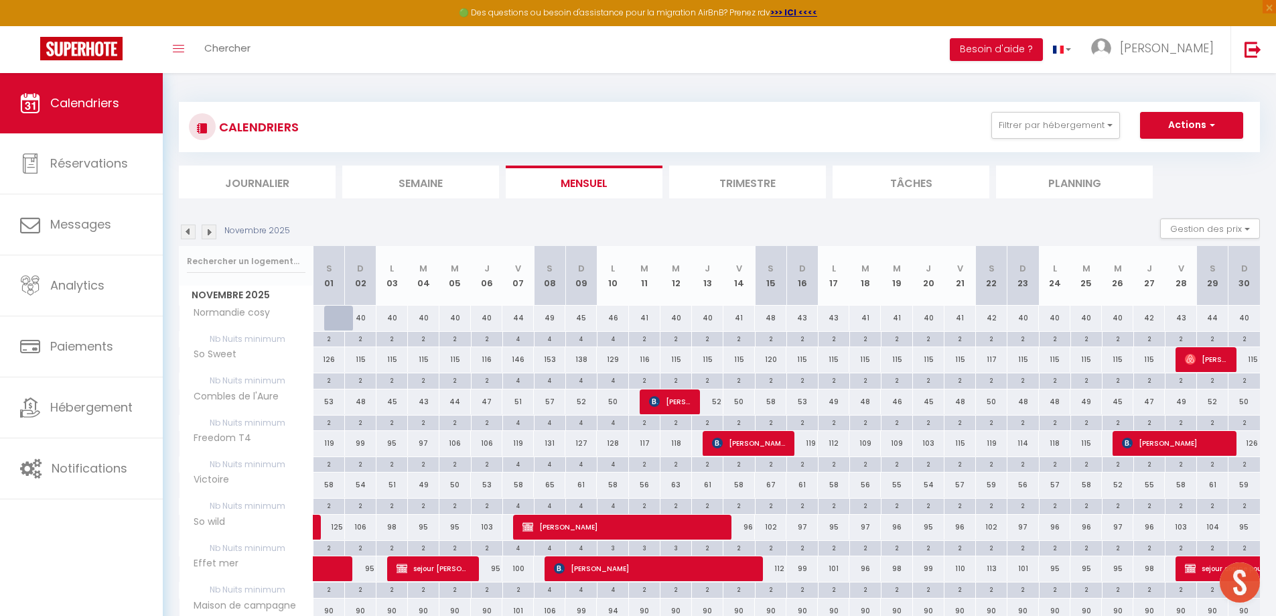
click at [189, 234] on img at bounding box center [188, 231] width 15 height 15
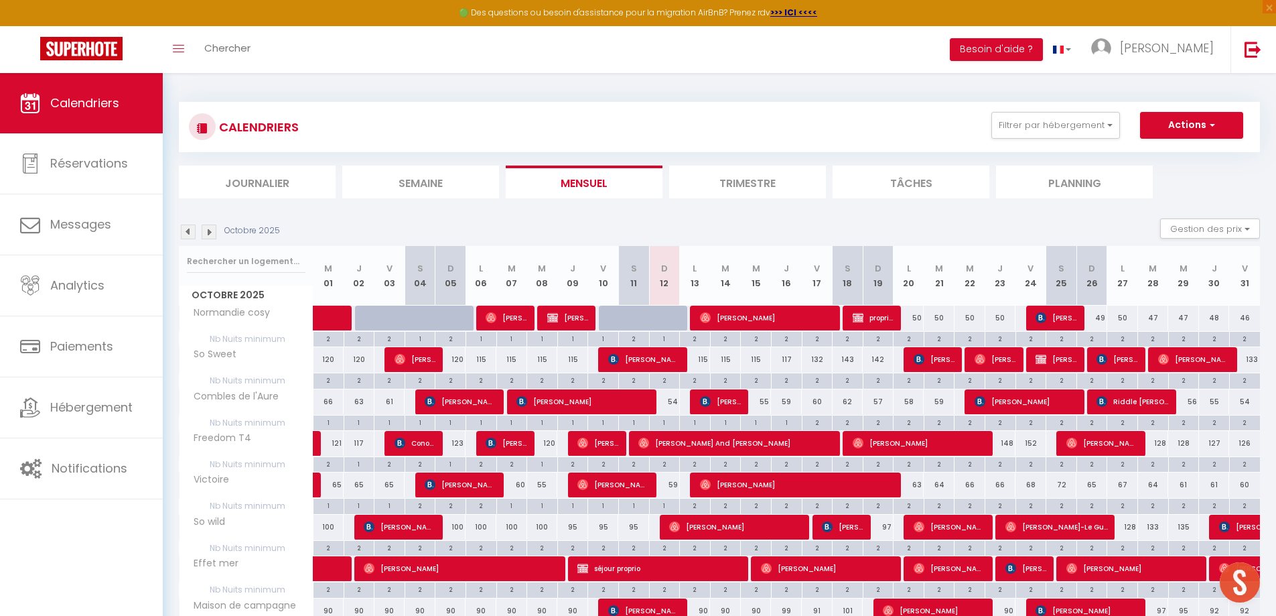
scroll to position [201, 0]
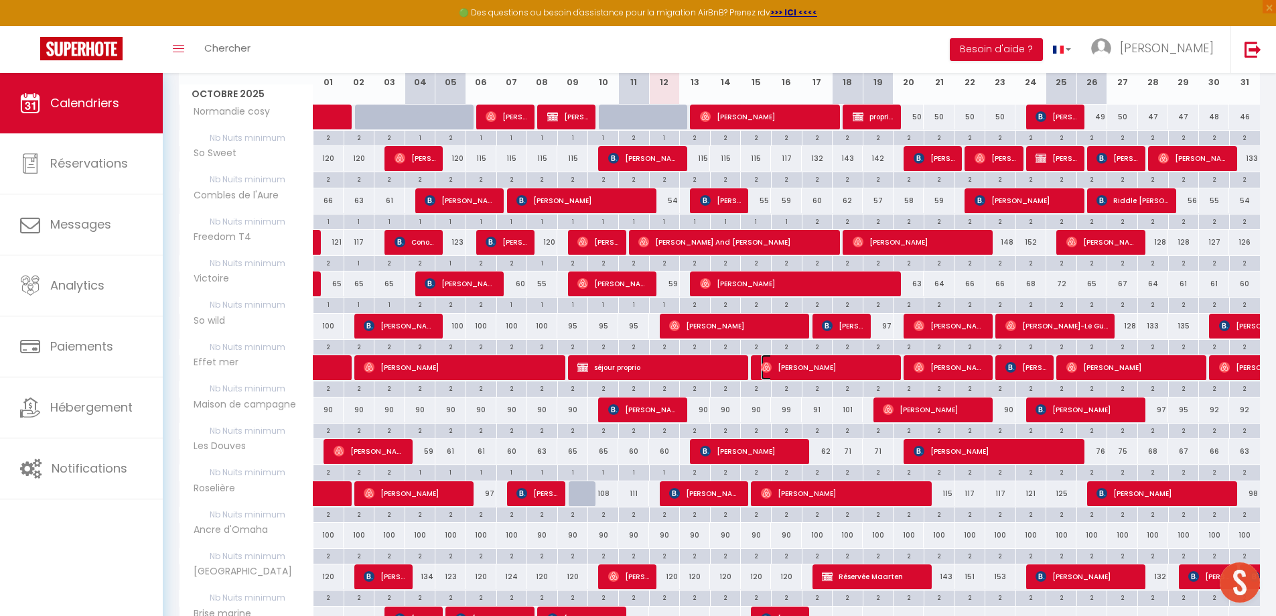
click at [778, 367] on span "[PERSON_NAME]" at bounding box center [827, 366] width 133 height 25
select select "OK"
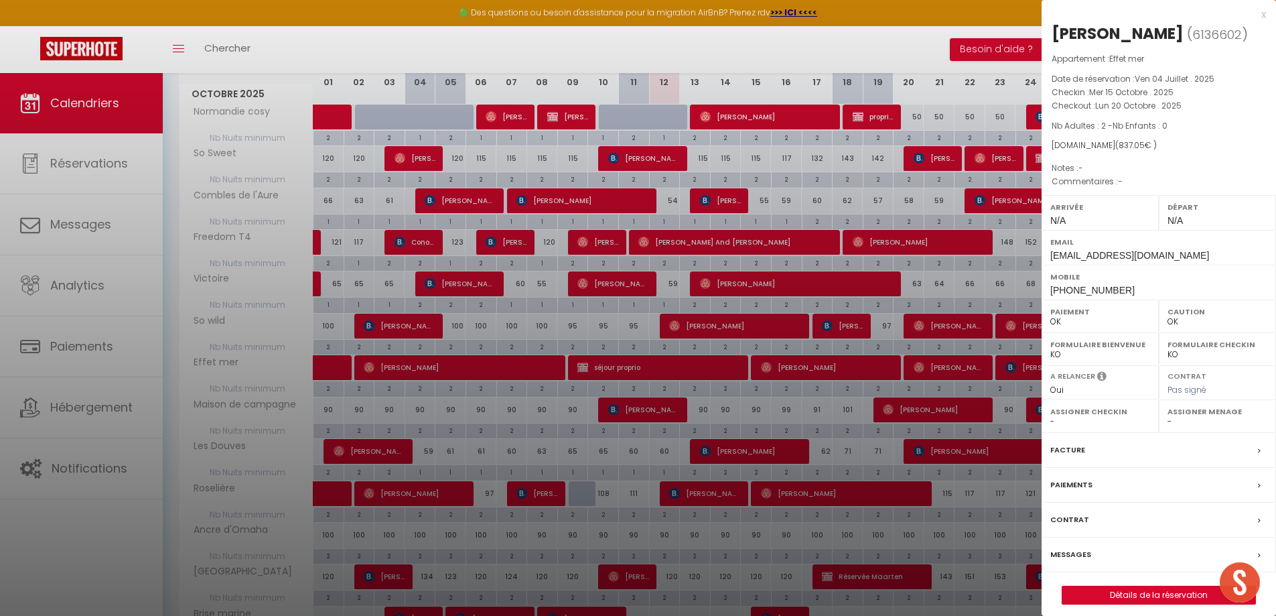
click at [1264, 16] on div "x" at bounding box center [1154, 15] width 224 height 16
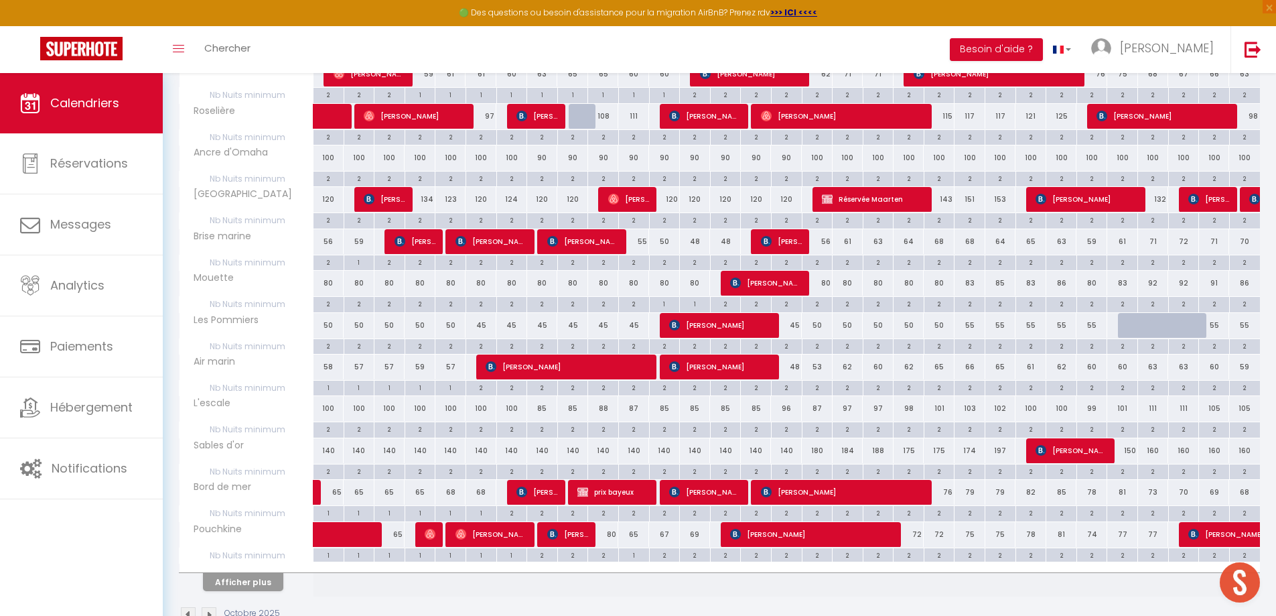
scroll to position [603, 0]
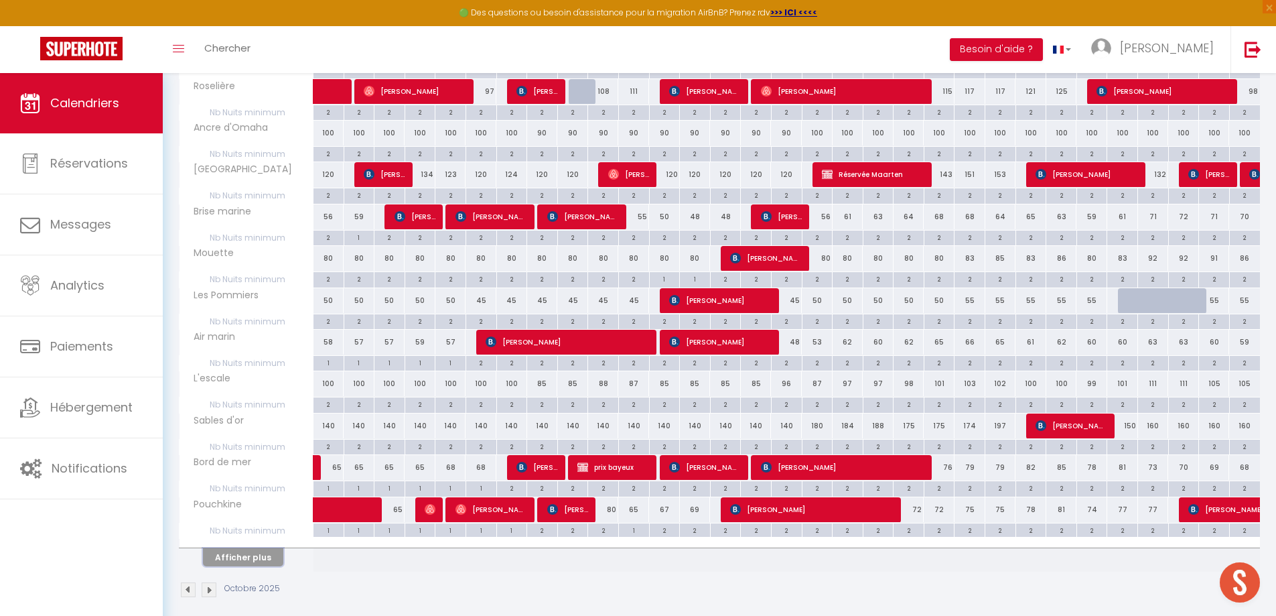
click at [235, 557] on button "Afficher plus" at bounding box center [243, 557] width 80 height 18
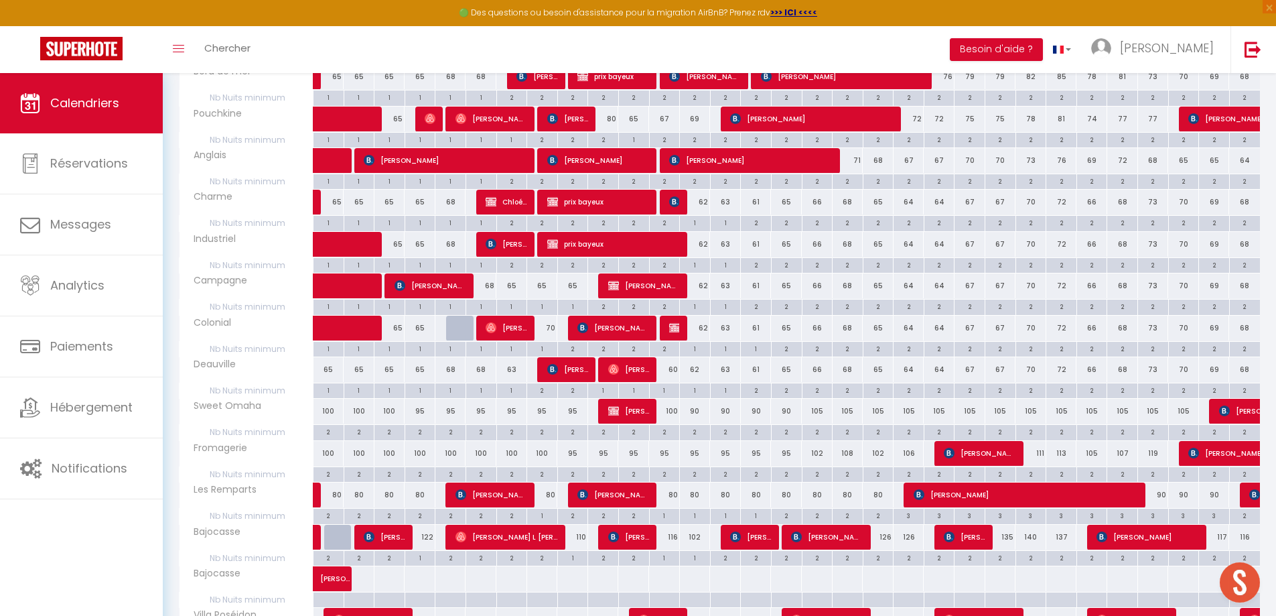
scroll to position [1005, 0]
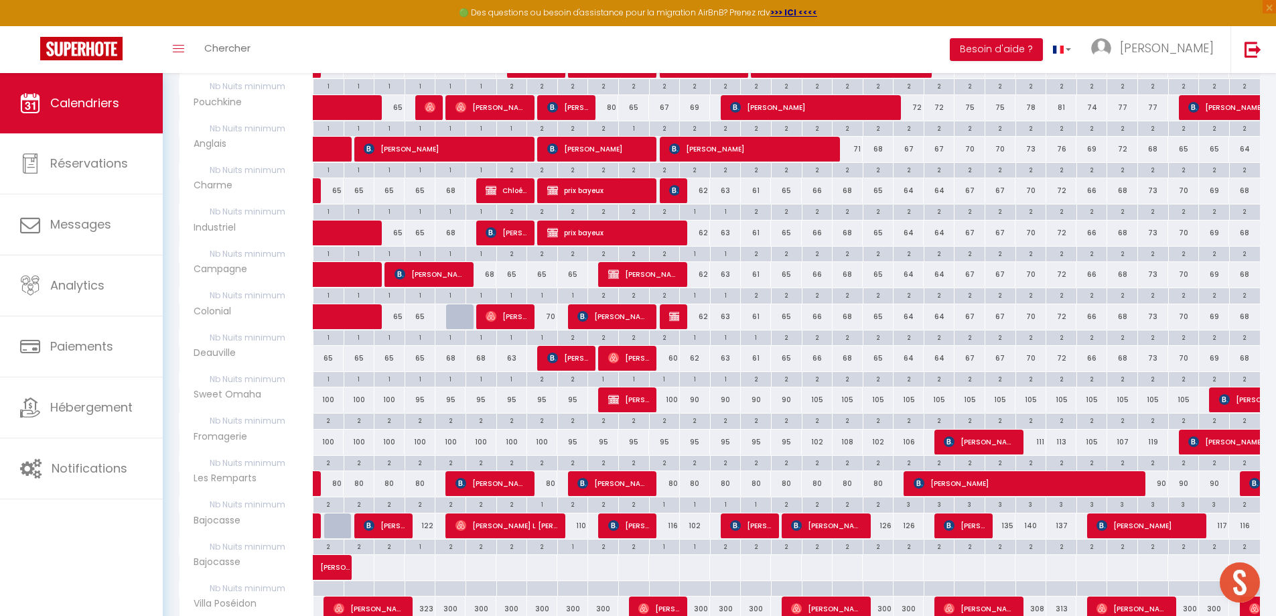
click at [790, 504] on div "2" at bounding box center [787, 503] width 30 height 13
type input "2"
type input "Jeu 16 Octobre 2025"
type input "Ven 17 Octobre 2025"
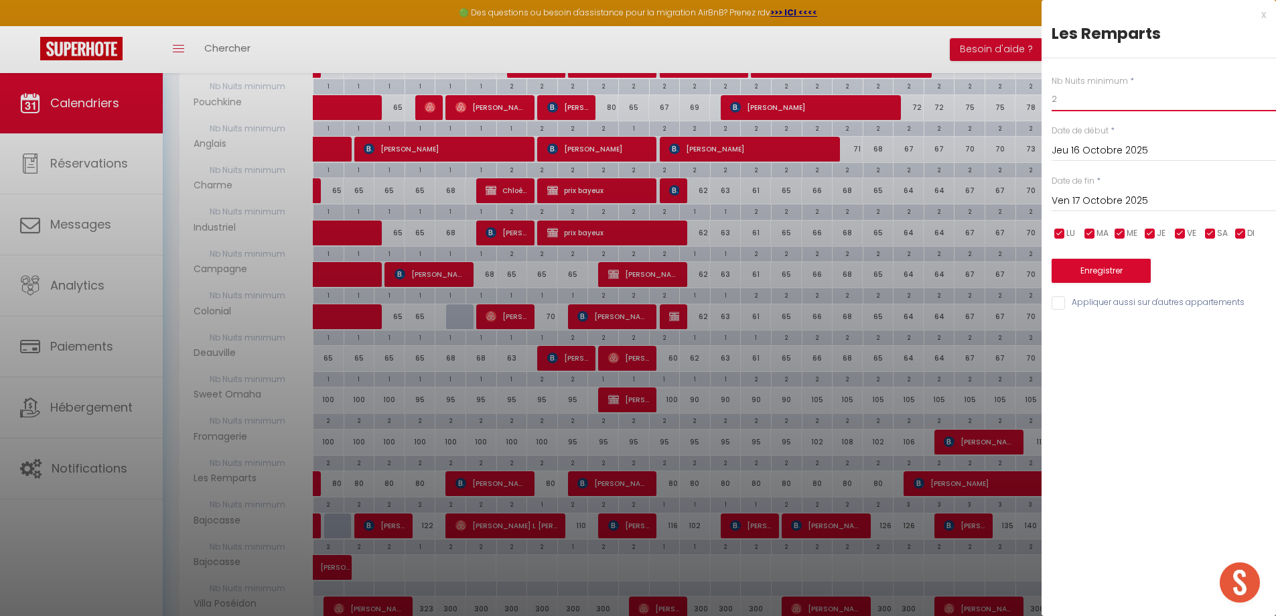
drag, startPoint x: 1071, startPoint y: 99, endPoint x: 1039, endPoint y: 100, distance: 31.5
click at [1039, 100] on body "🟢 Des questions ou besoin d'assistance pour la migration AirBnB? Prenez rdv >>>…" at bounding box center [638, 64] width 1276 height 1993
type input "1"
click at [1084, 267] on button "Enregistrer" at bounding box center [1101, 271] width 99 height 24
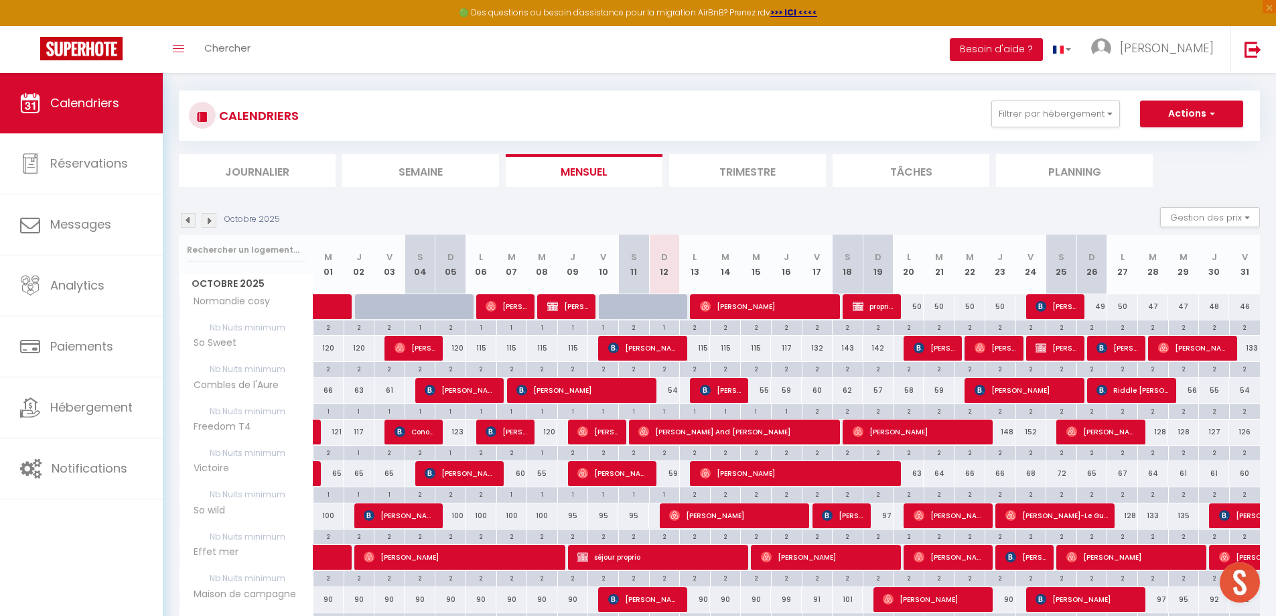
scroll to position [0, 0]
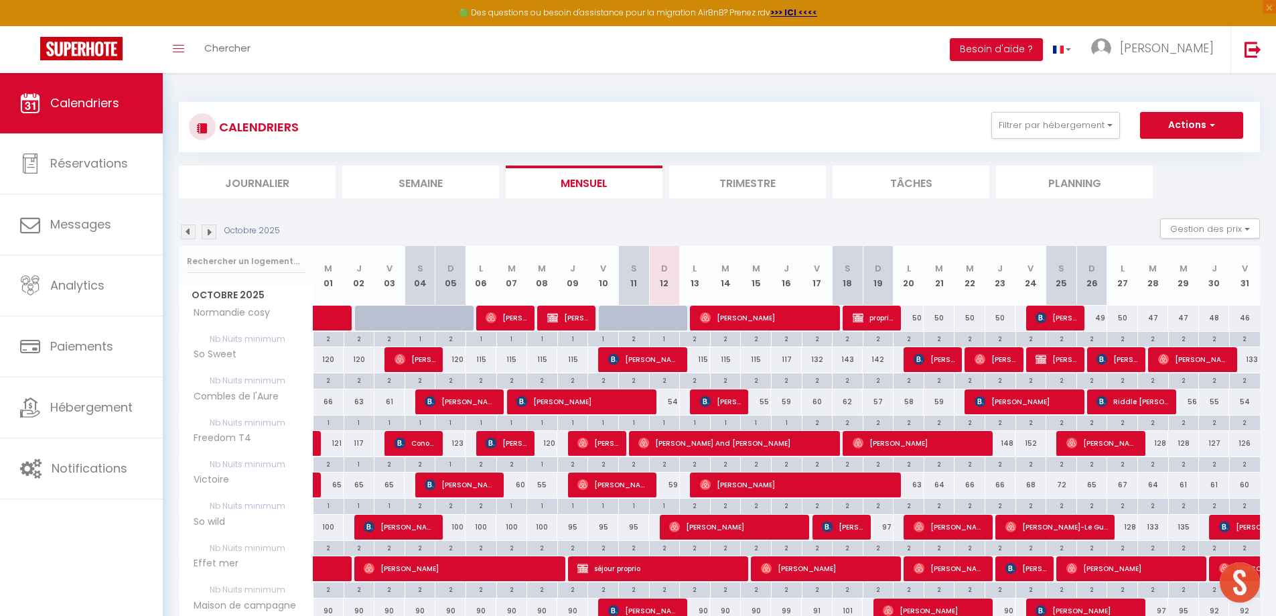
click at [208, 230] on img at bounding box center [209, 231] width 15 height 15
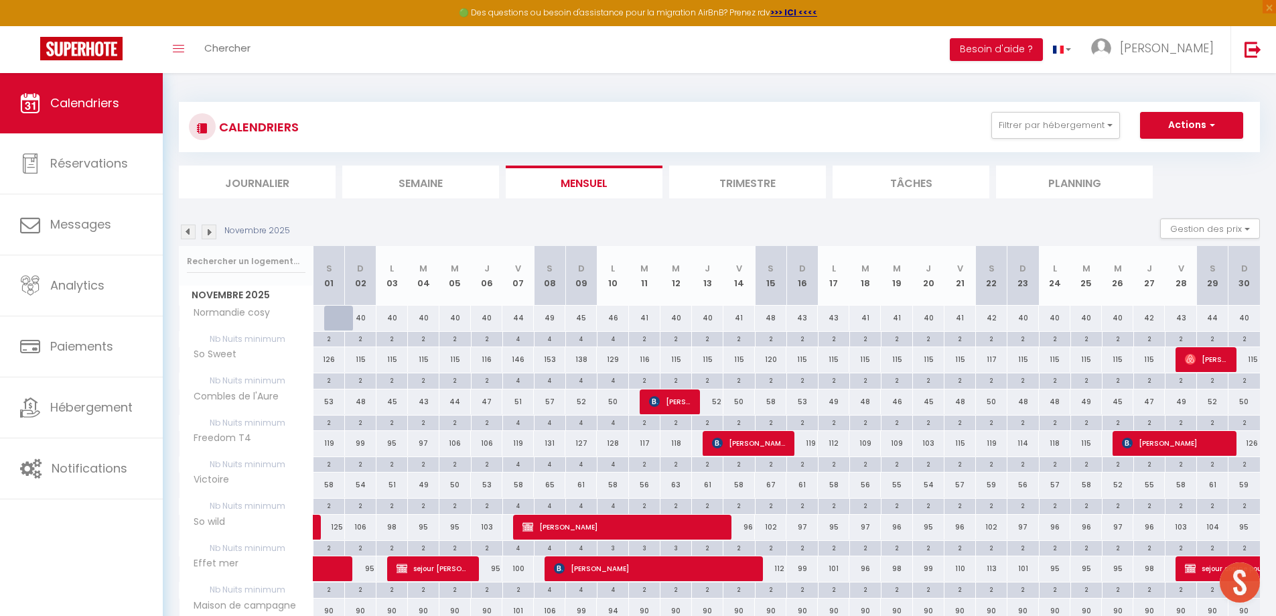
click at [208, 230] on img at bounding box center [209, 231] width 15 height 15
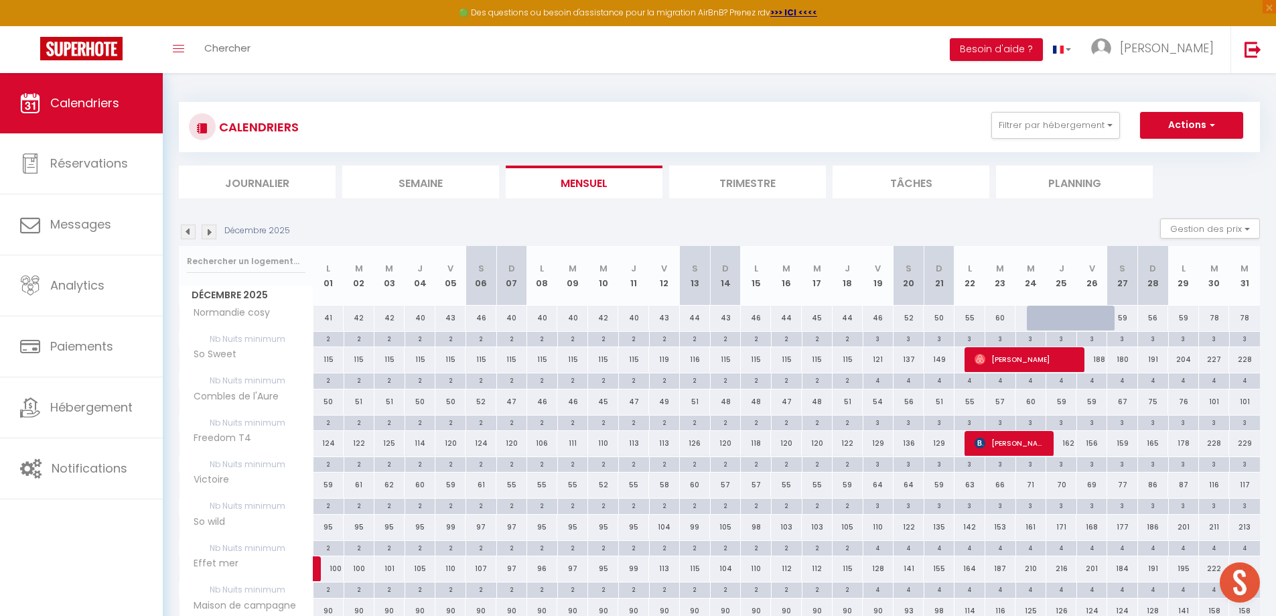
click at [208, 230] on img at bounding box center [209, 231] width 15 height 15
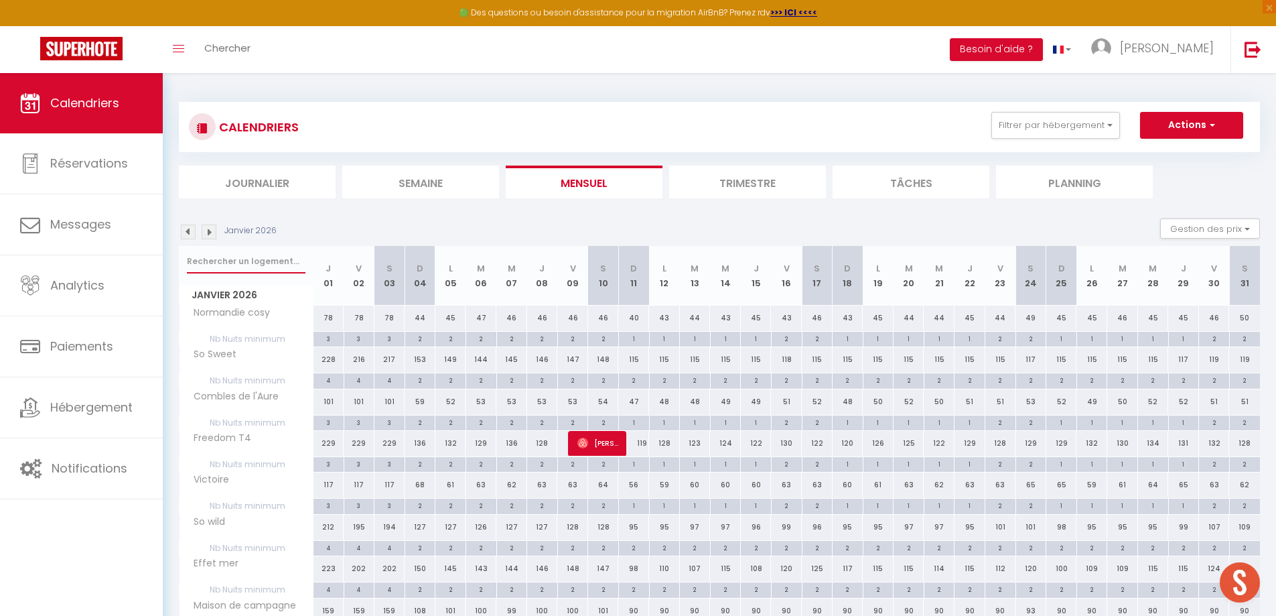
click at [229, 261] on input "text" at bounding box center [246, 261] width 119 height 24
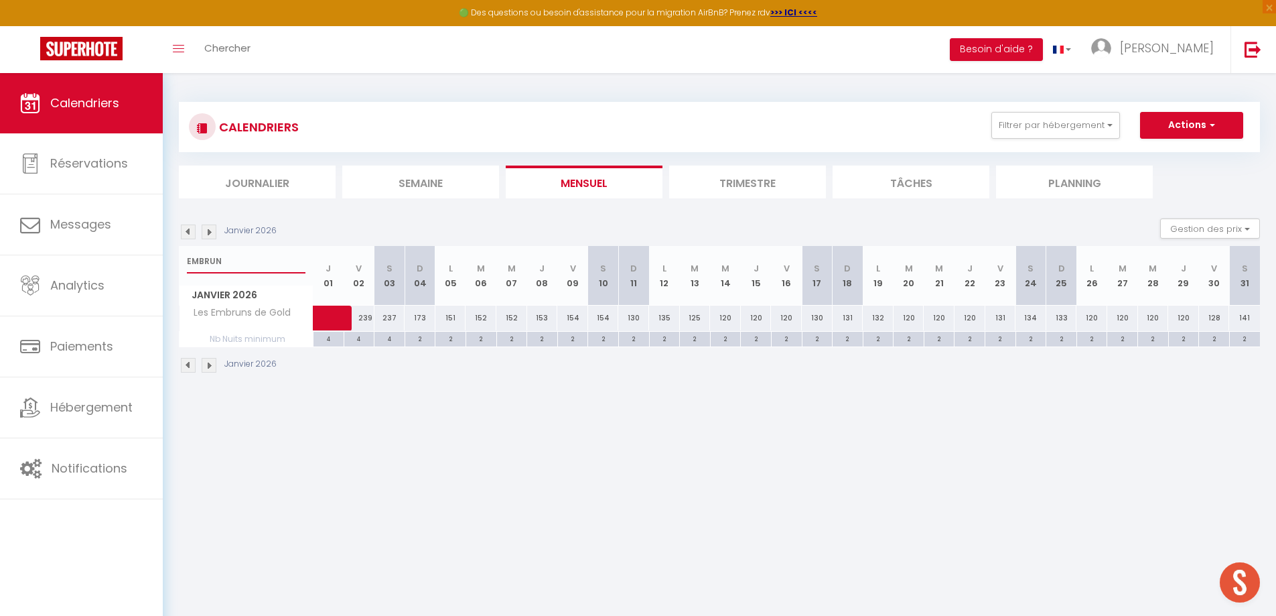
type input "EMBRUN"
click at [188, 232] on img at bounding box center [188, 231] width 15 height 15
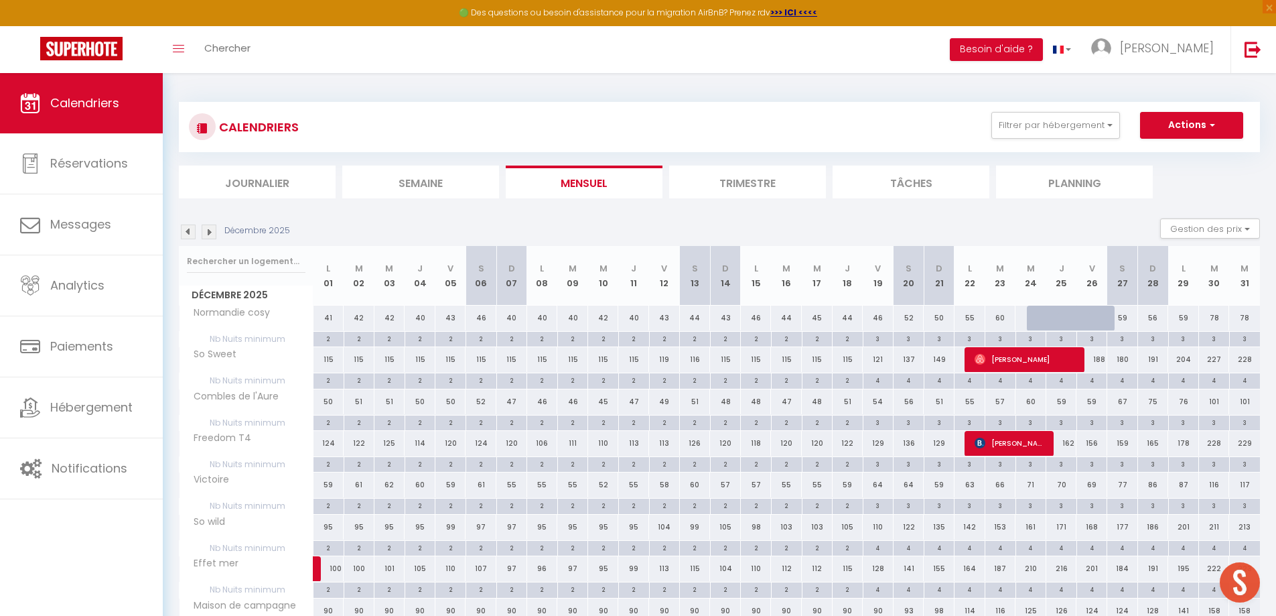
click at [187, 233] on img at bounding box center [188, 231] width 15 height 15
